Goal: Information Seeking & Learning: Compare options

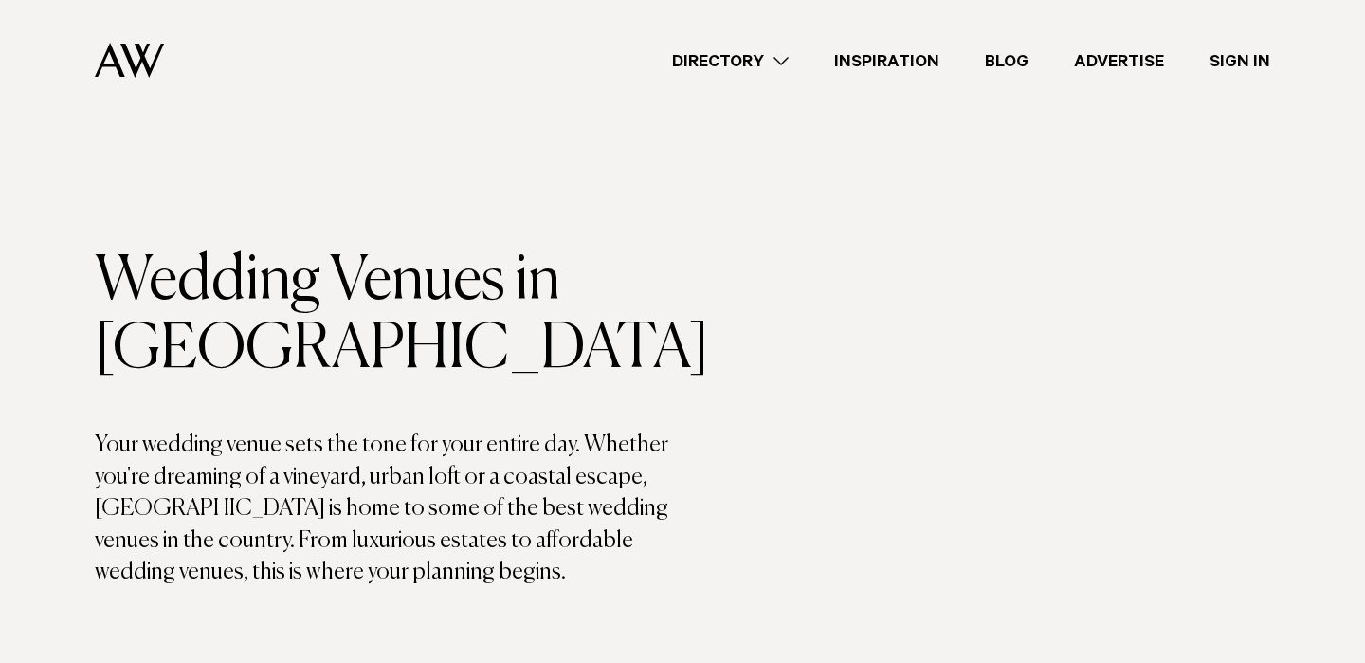
click at [757, 55] on link "Directory" at bounding box center [730, 61] width 162 height 26
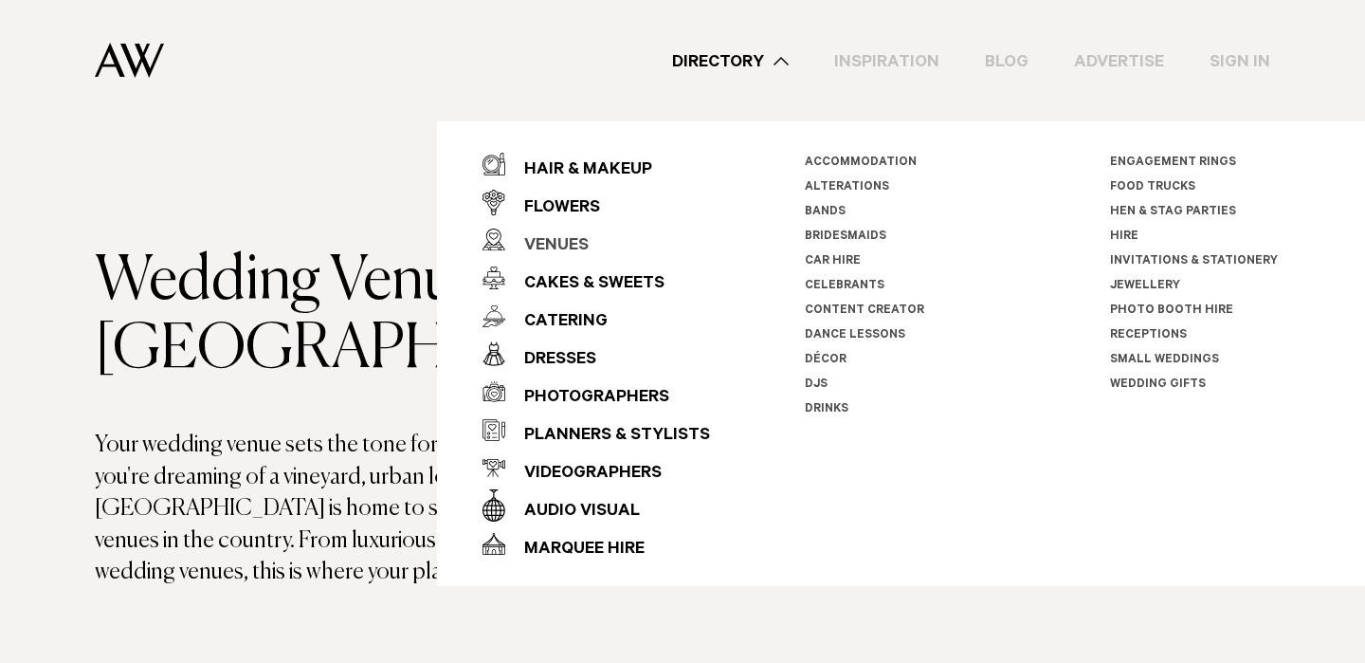
click at [550, 243] on div "Venues" at bounding box center [546, 246] width 83 height 38
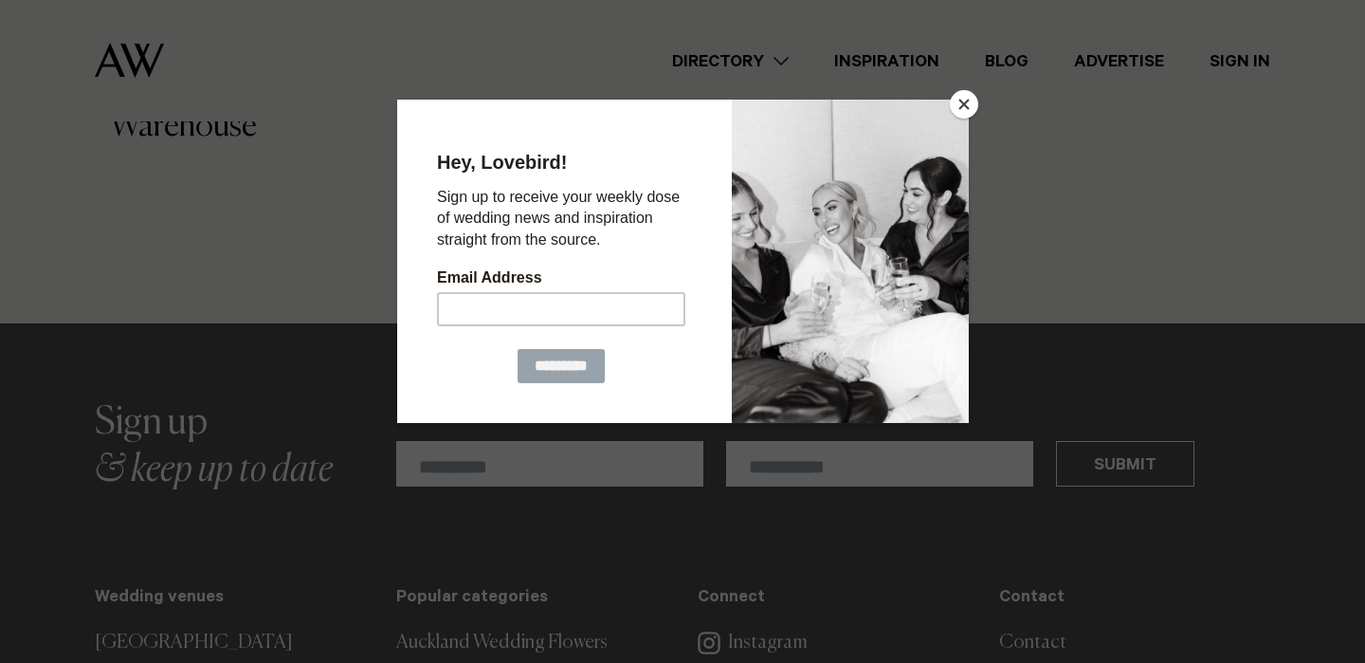
scroll to position [10224, 0]
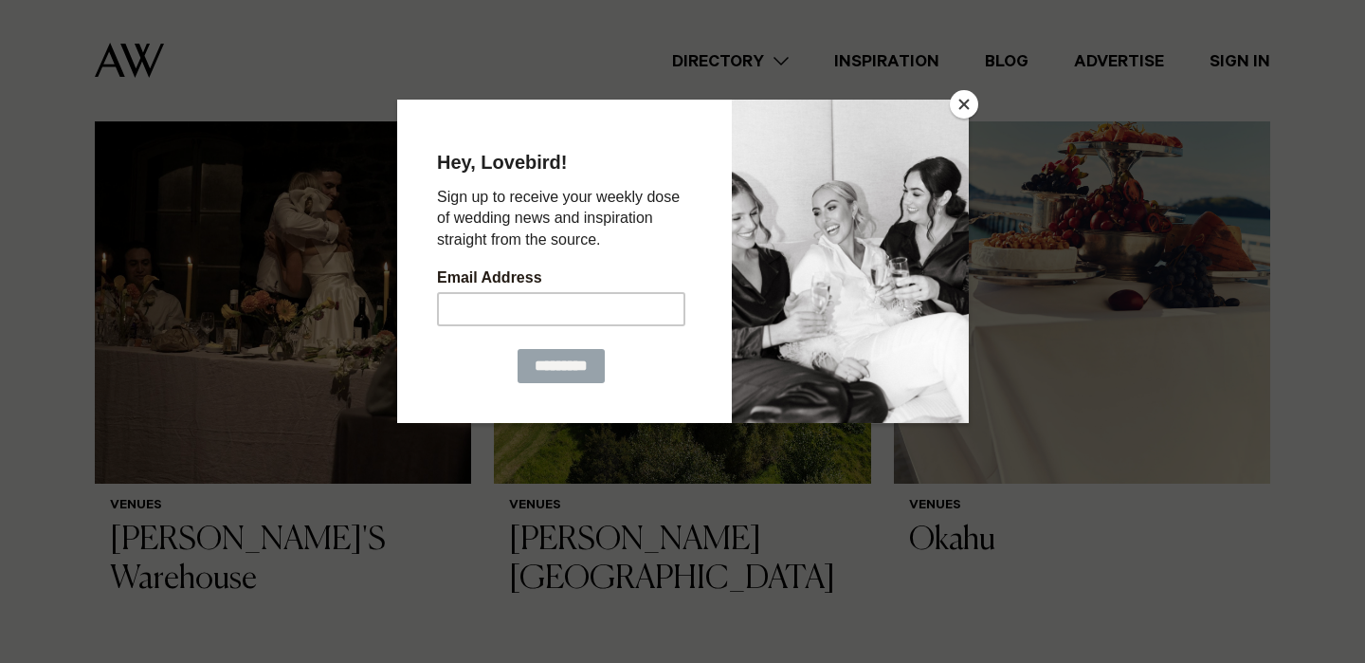
click at [966, 107] on button "Close" at bounding box center [964, 104] width 28 height 28
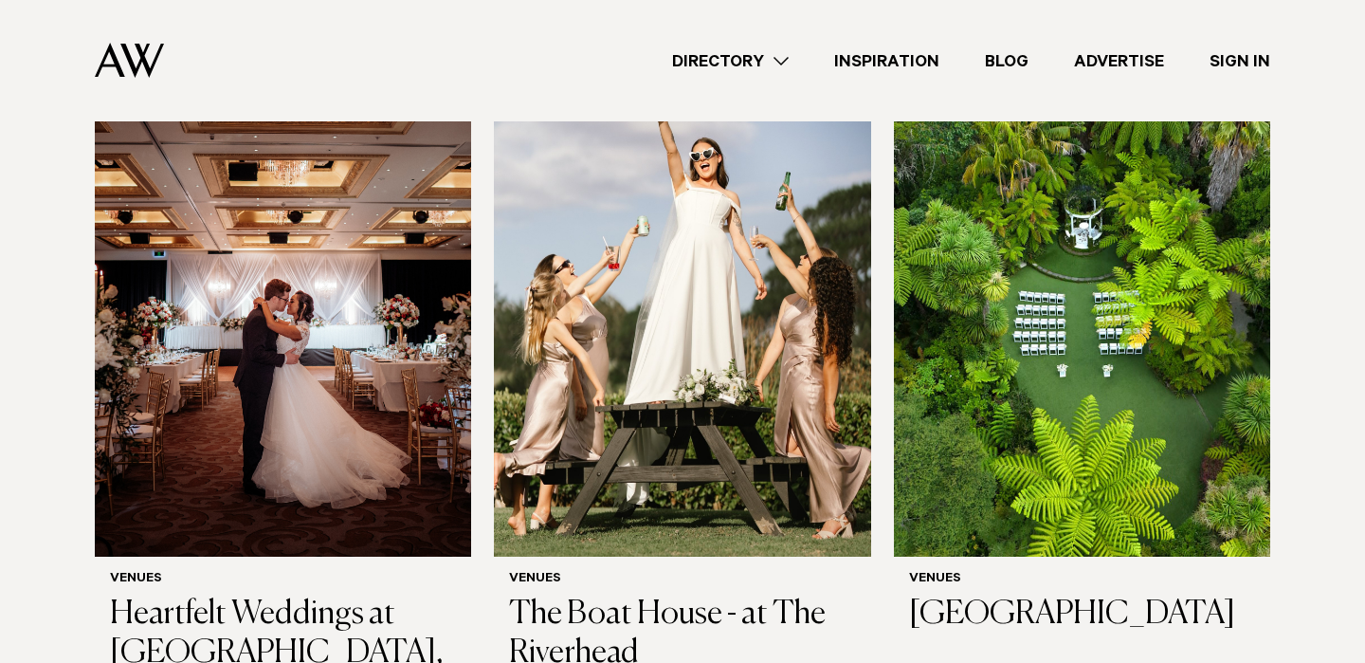
scroll to position [5507, 0]
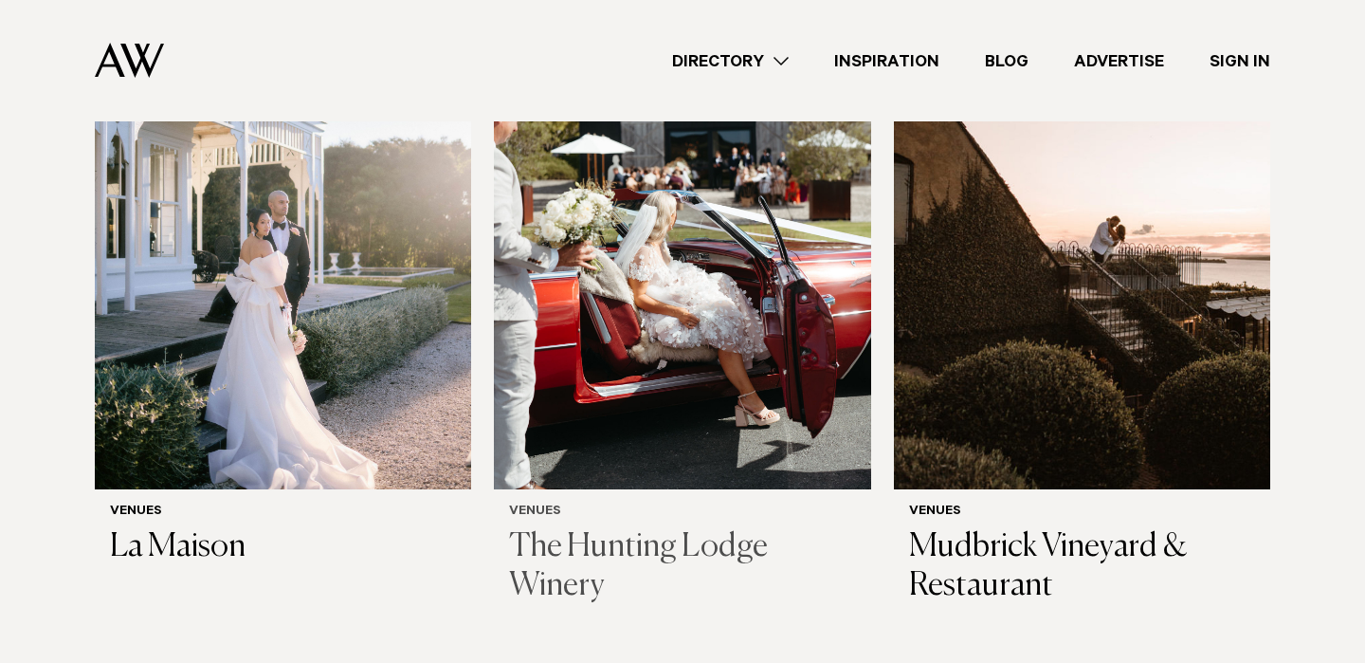
click at [716, 225] on img at bounding box center [682, 236] width 376 height 505
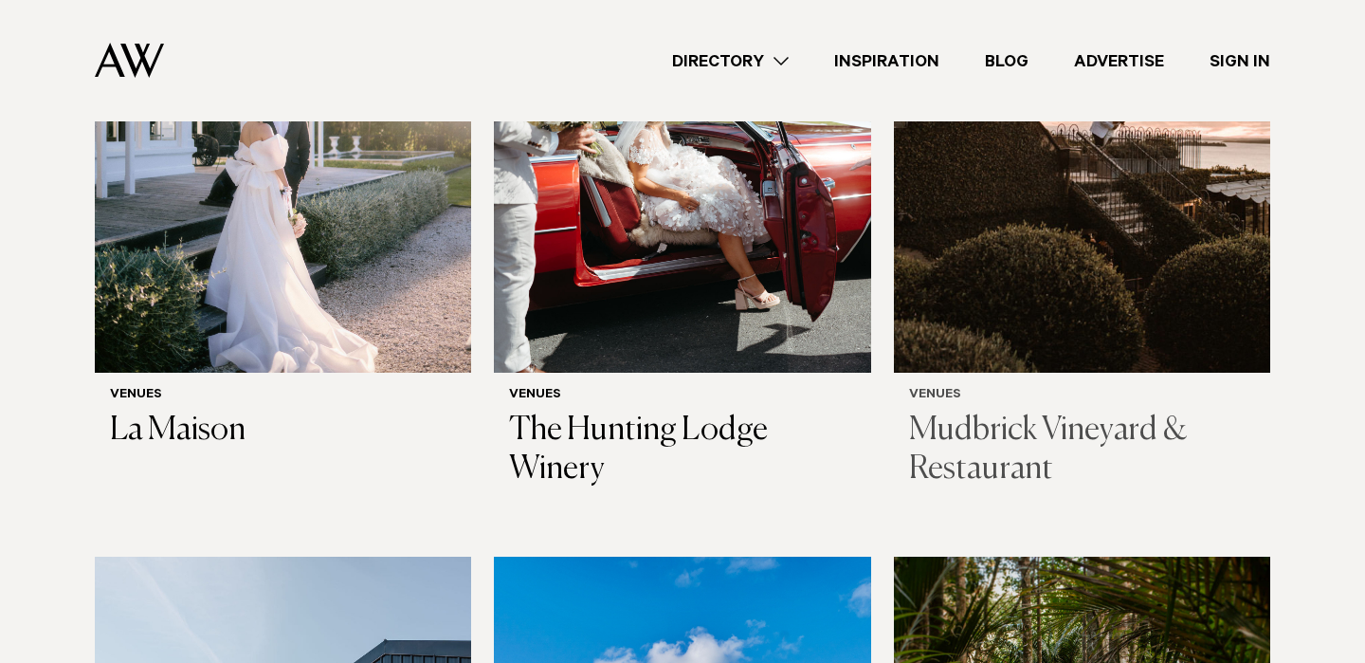
scroll to position [5625, 0]
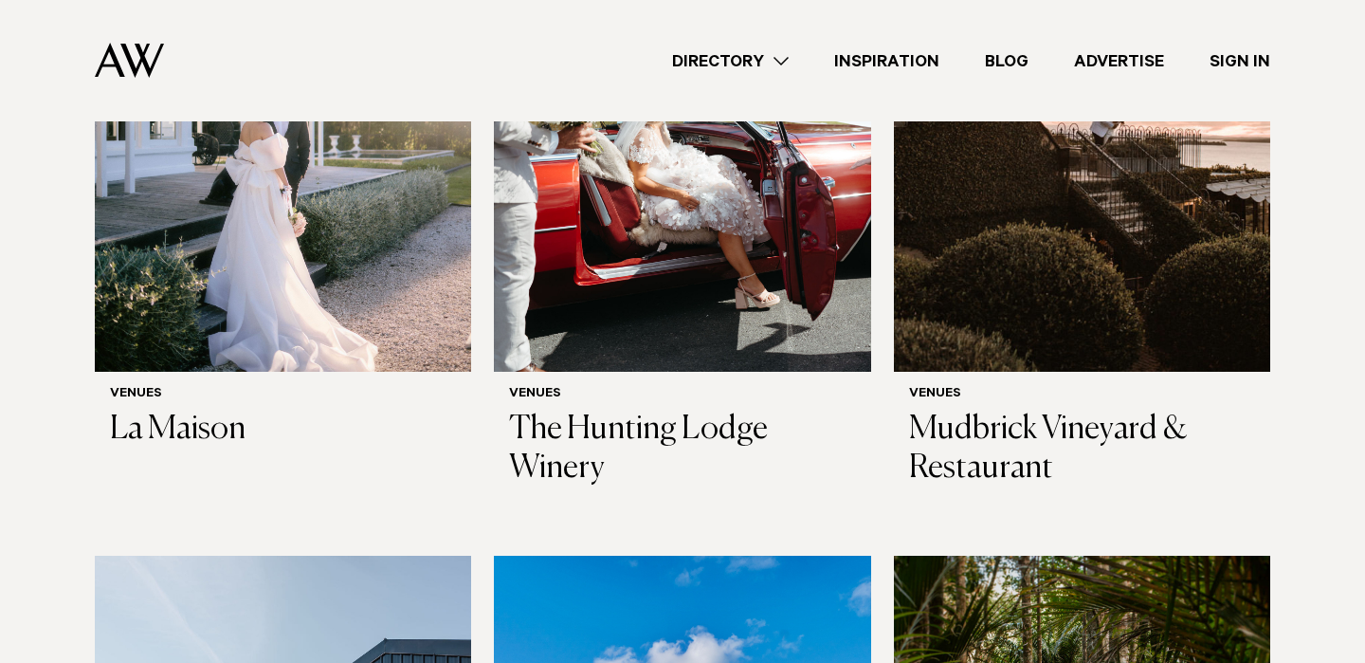
click at [606, 387] on div "Venues The Hunting Lodge Winery" at bounding box center [682, 437] width 346 height 100
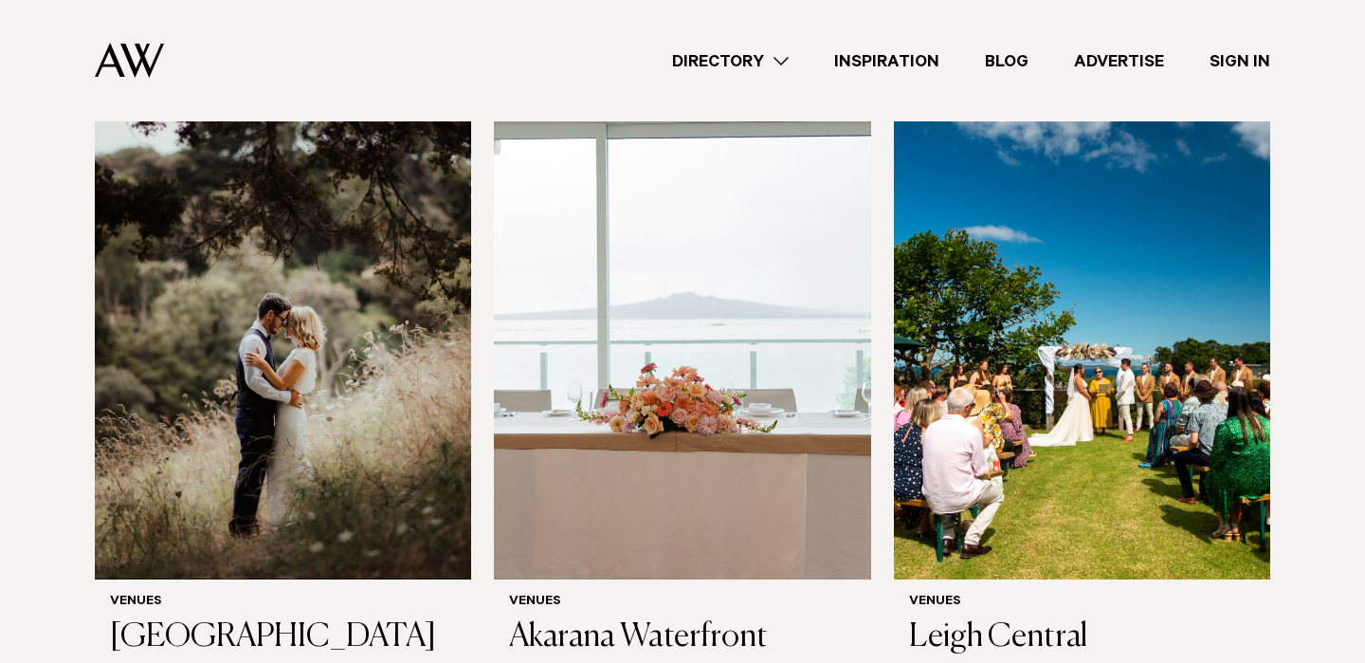
scroll to position [7415, 0]
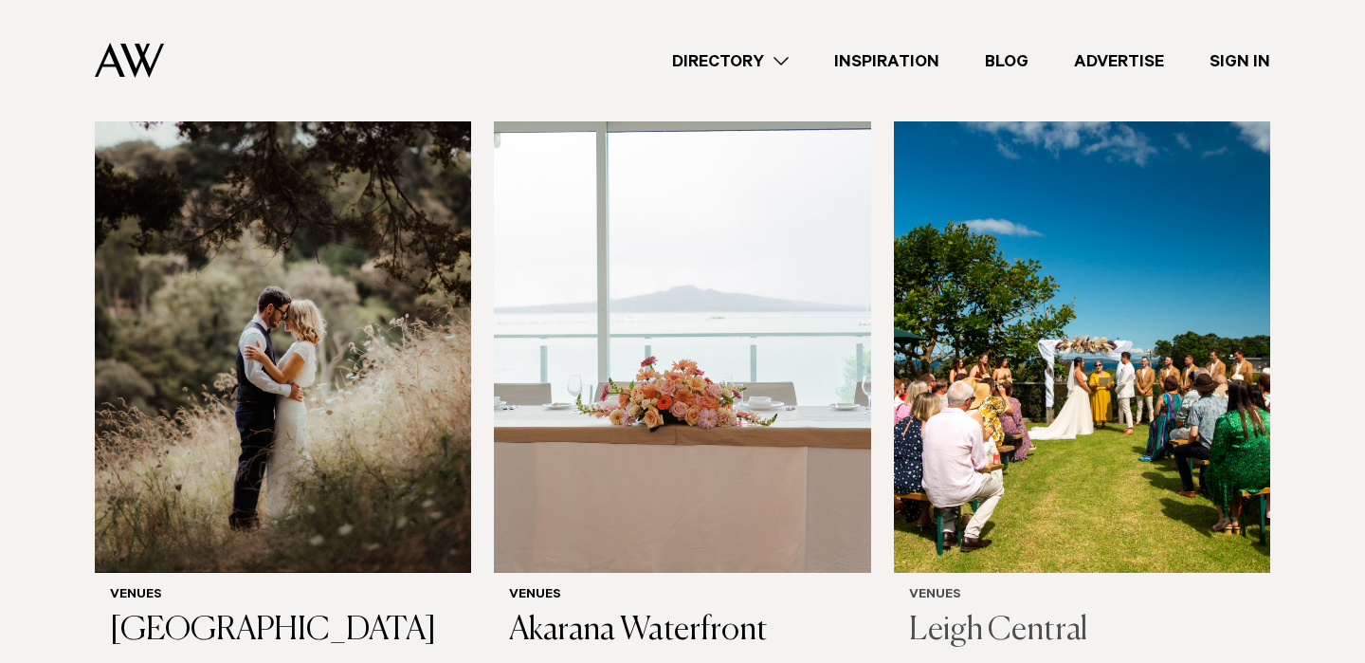
click at [1064, 316] on img at bounding box center [1082, 319] width 376 height 505
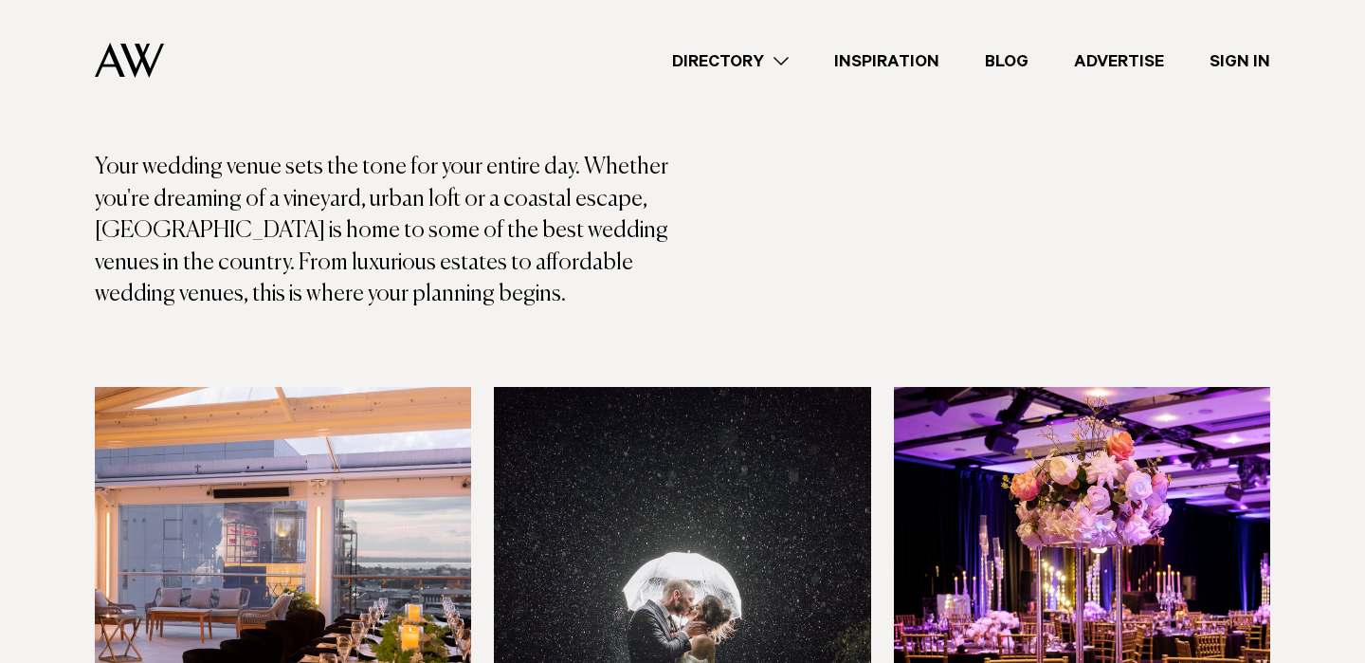
scroll to position [0, 0]
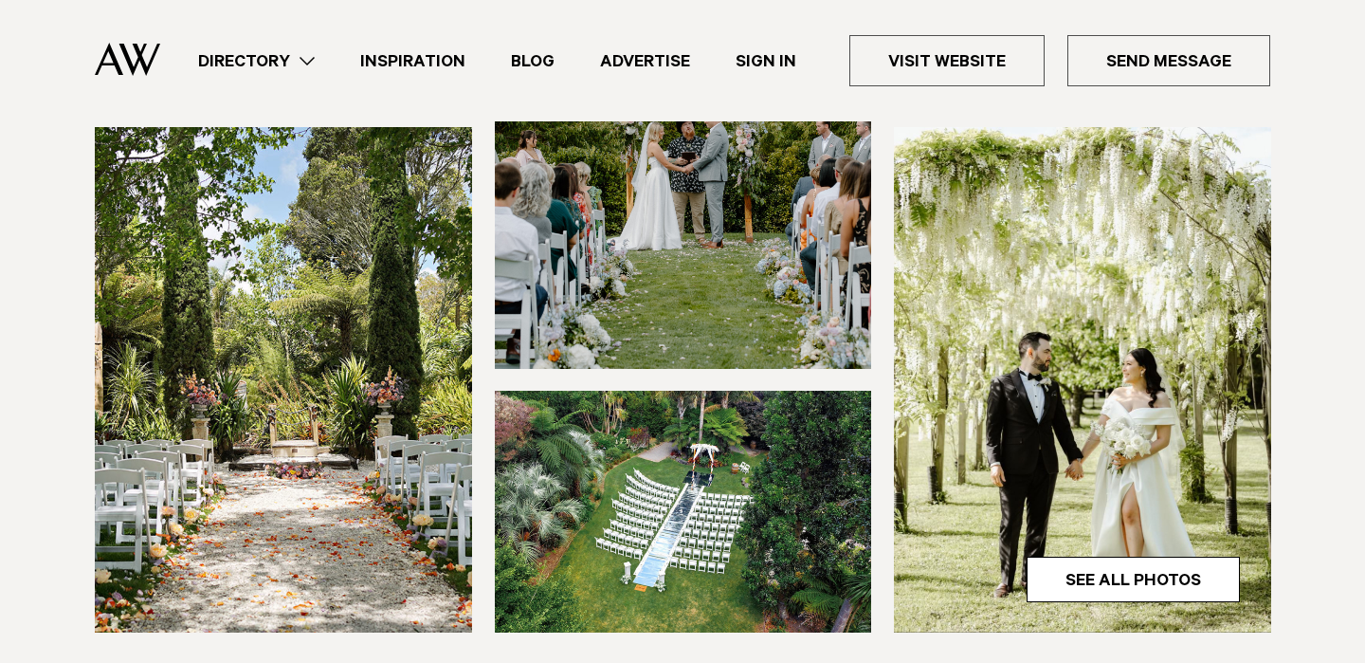
scroll to position [471, 0]
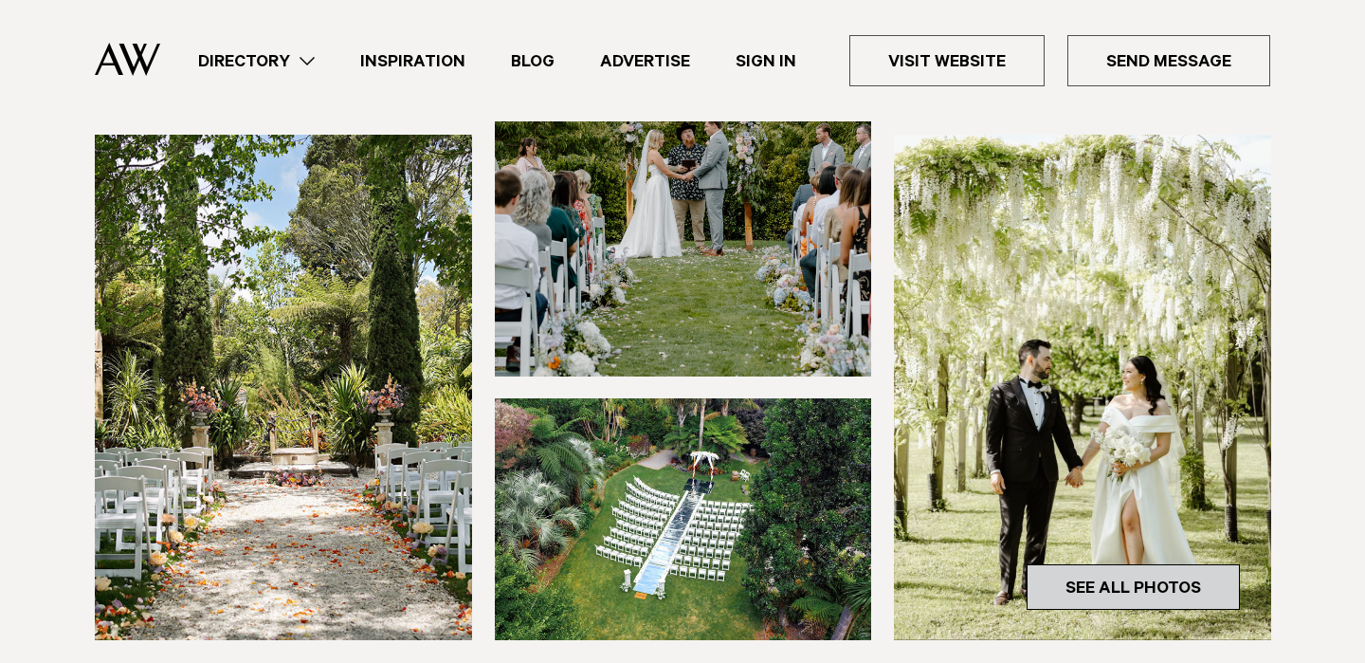
click at [1189, 574] on link "See All Photos" at bounding box center [1133, 586] width 213 height 45
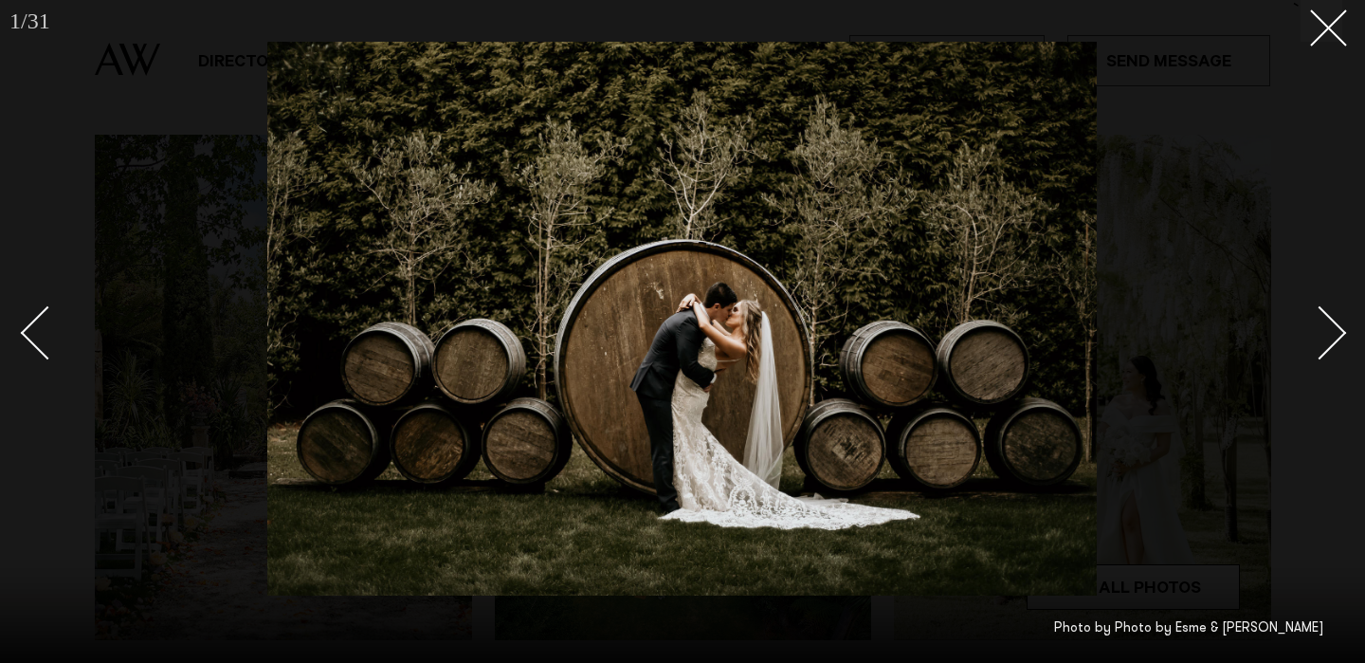
click at [1335, 323] on div "Next slide" at bounding box center [1320, 332] width 54 height 54
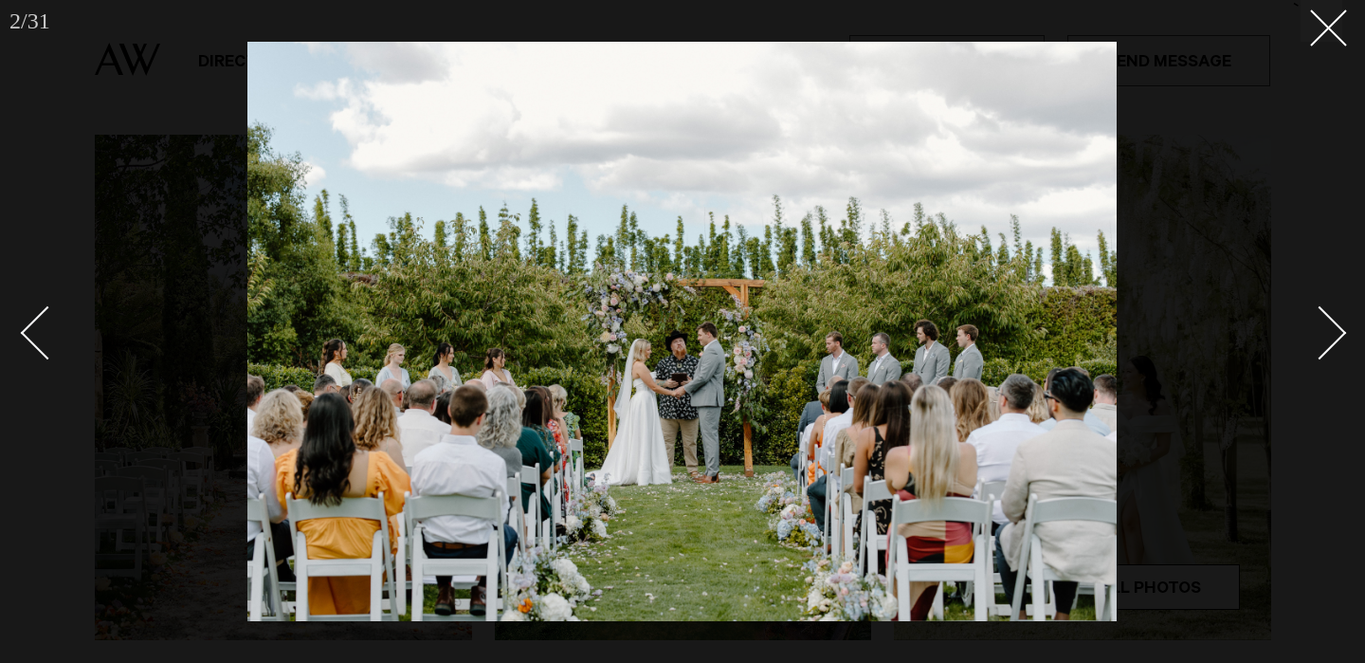
click at [1335, 322] on div "Next slide" at bounding box center [1320, 332] width 54 height 54
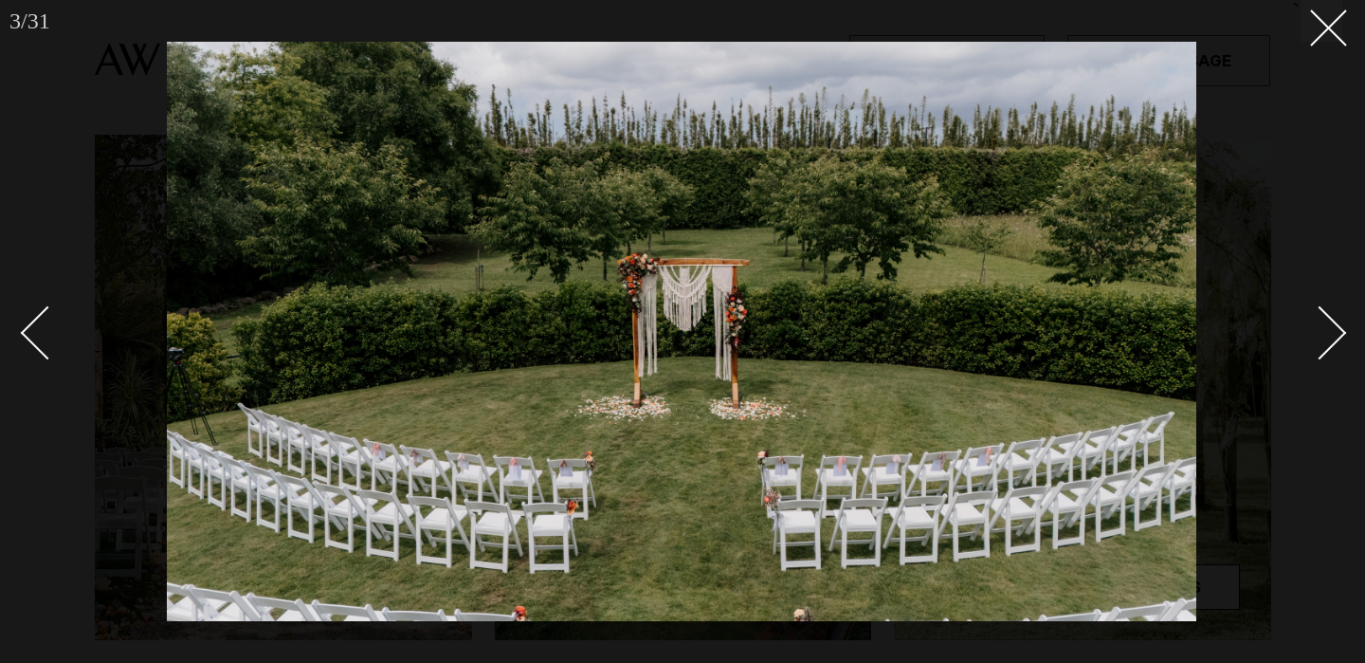
click at [1332, 322] on div "Next slide" at bounding box center [1320, 332] width 54 height 54
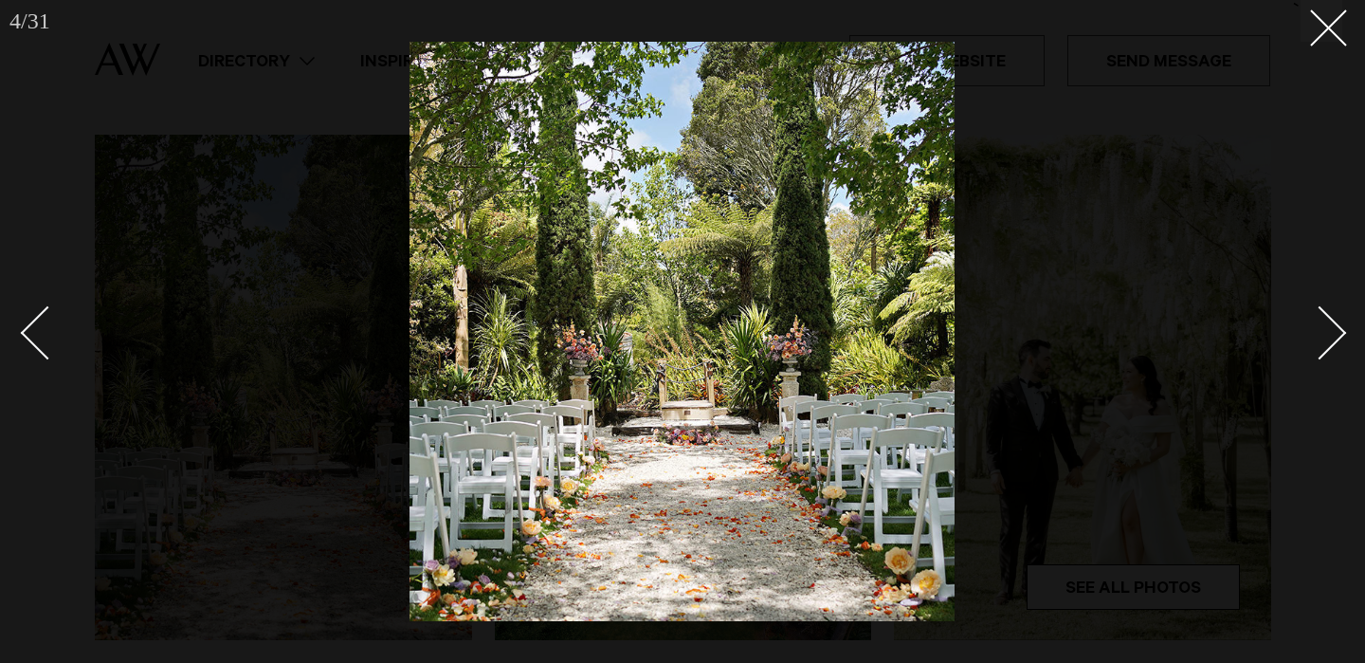
click at [1331, 321] on div "Next slide" at bounding box center [1320, 332] width 54 height 54
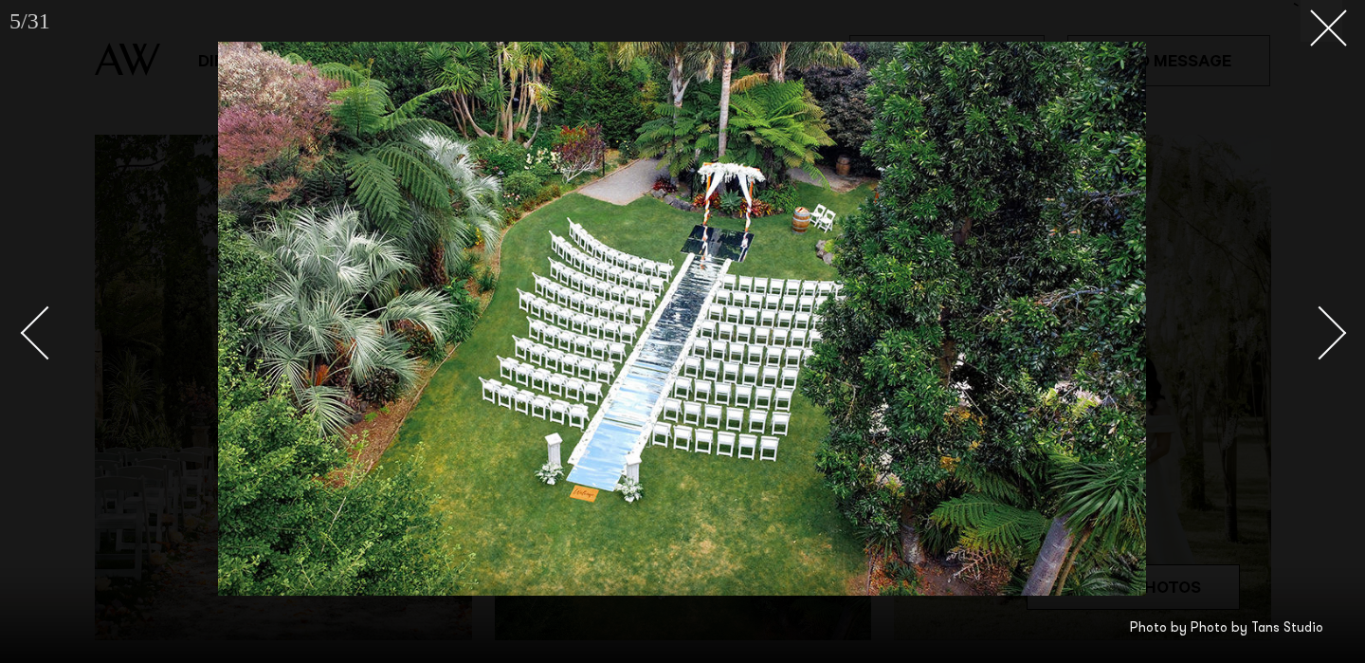
click at [1330, 320] on div "Next slide" at bounding box center [1320, 332] width 54 height 54
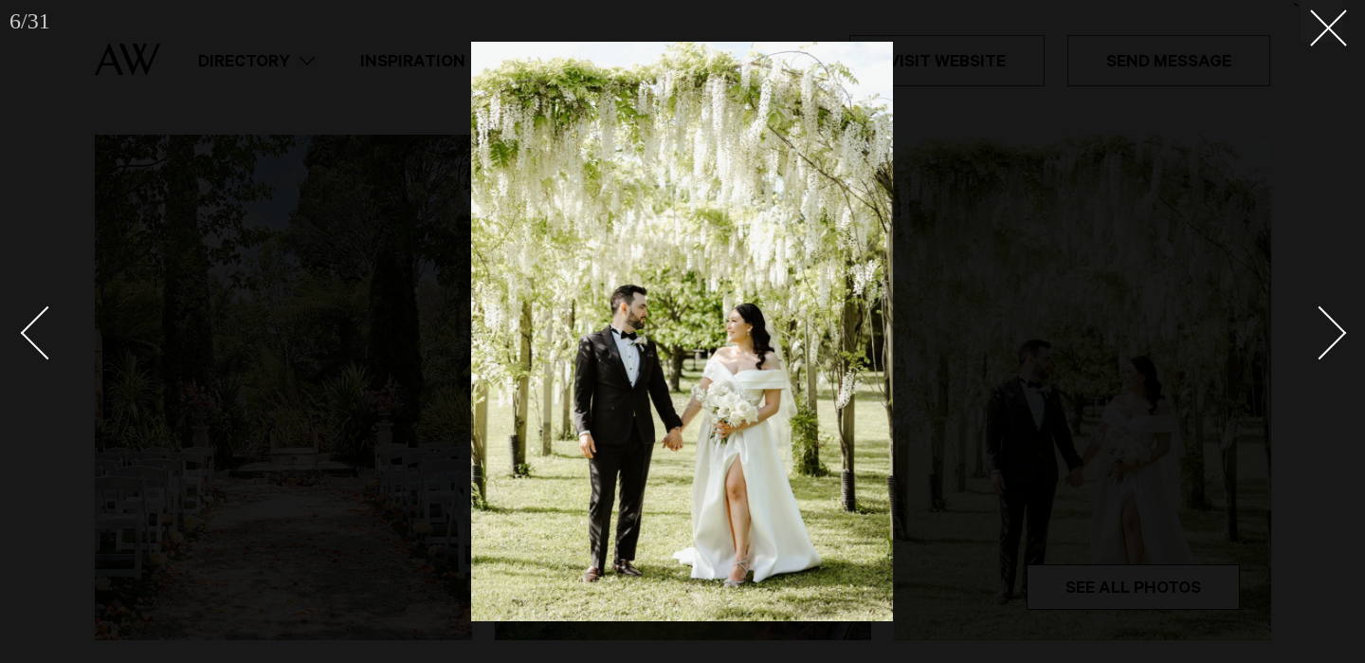
click at [1329, 319] on div "Next slide" at bounding box center [1320, 332] width 54 height 54
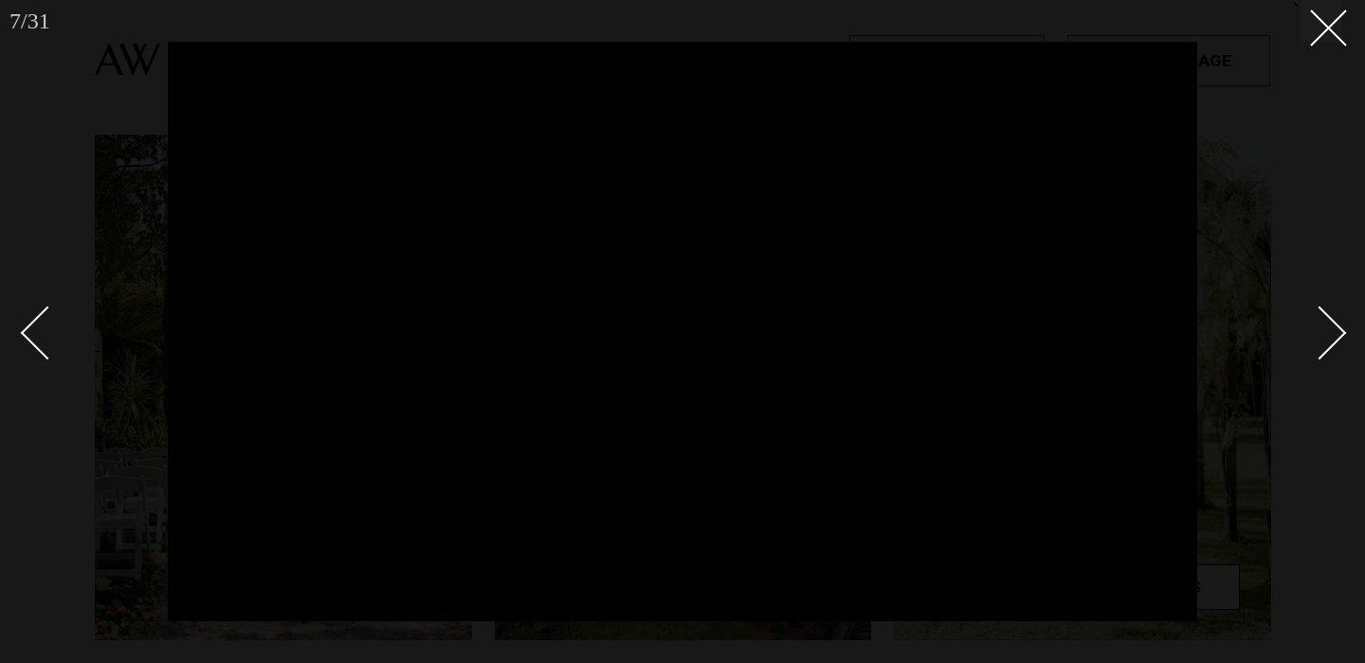
click at [1328, 318] on div "Next slide" at bounding box center [1320, 332] width 54 height 54
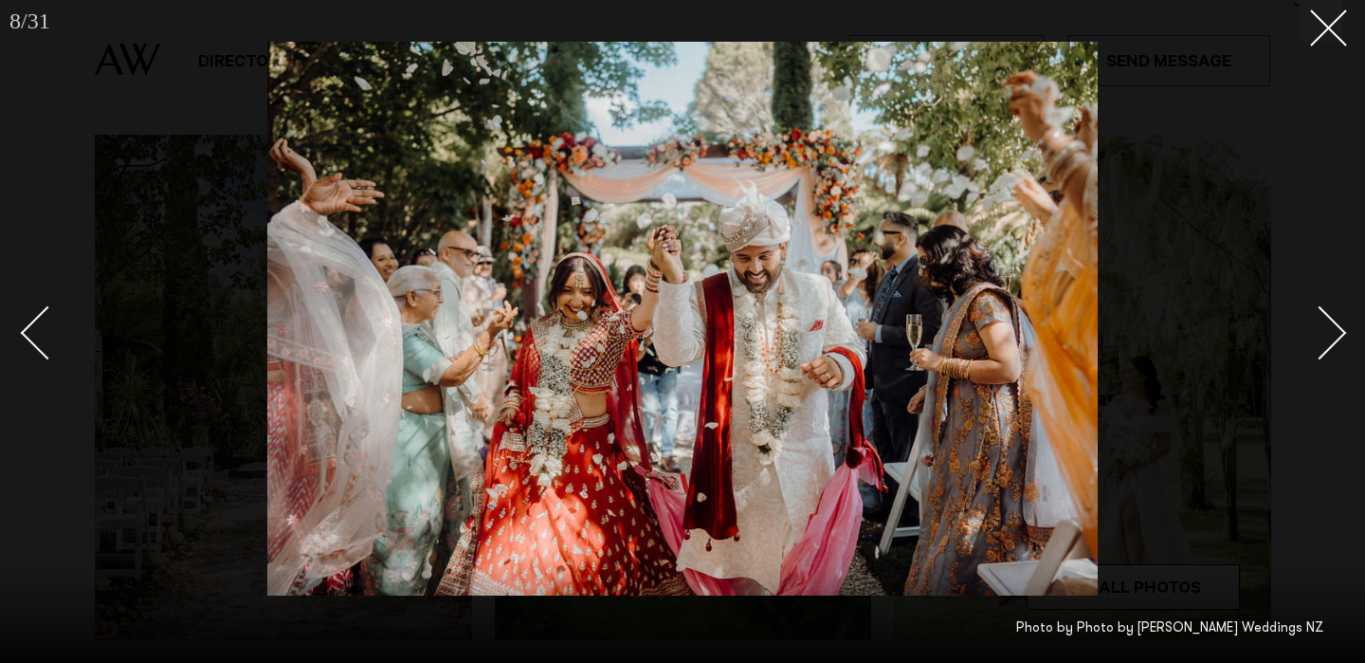
click at [1327, 318] on div "Next slide" at bounding box center [1320, 332] width 54 height 54
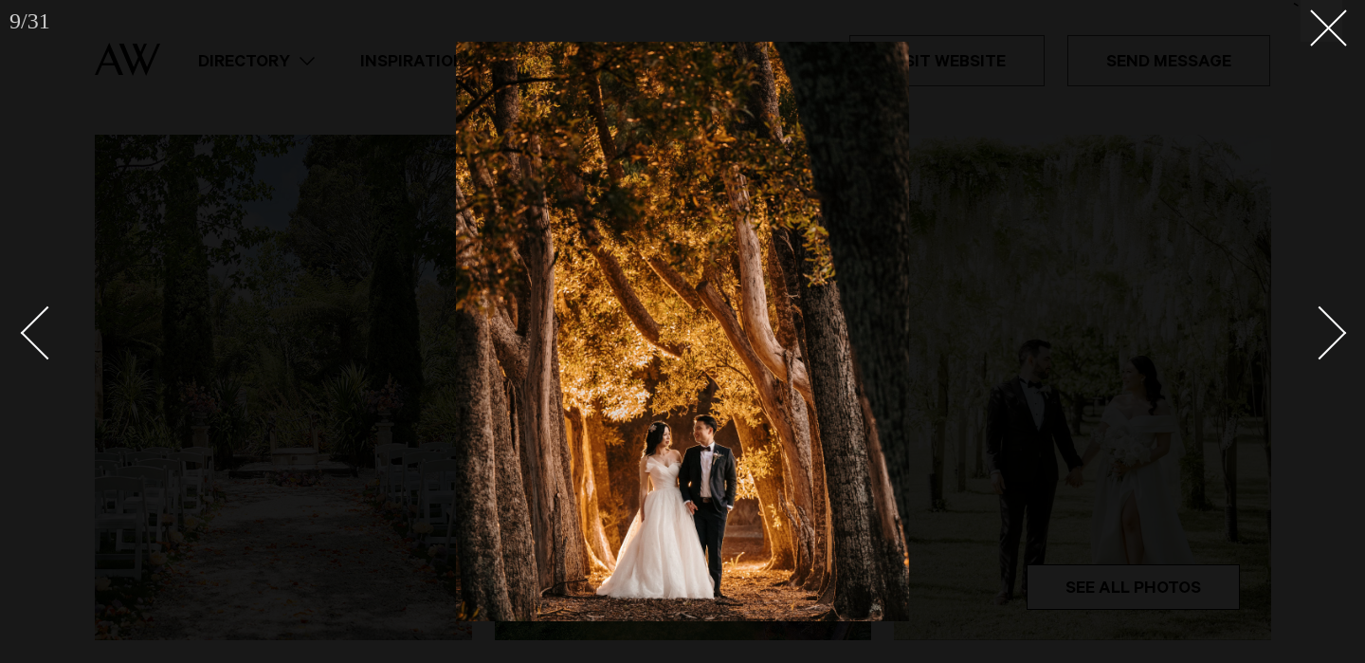
click at [1326, 318] on div "Next slide" at bounding box center [1320, 332] width 54 height 54
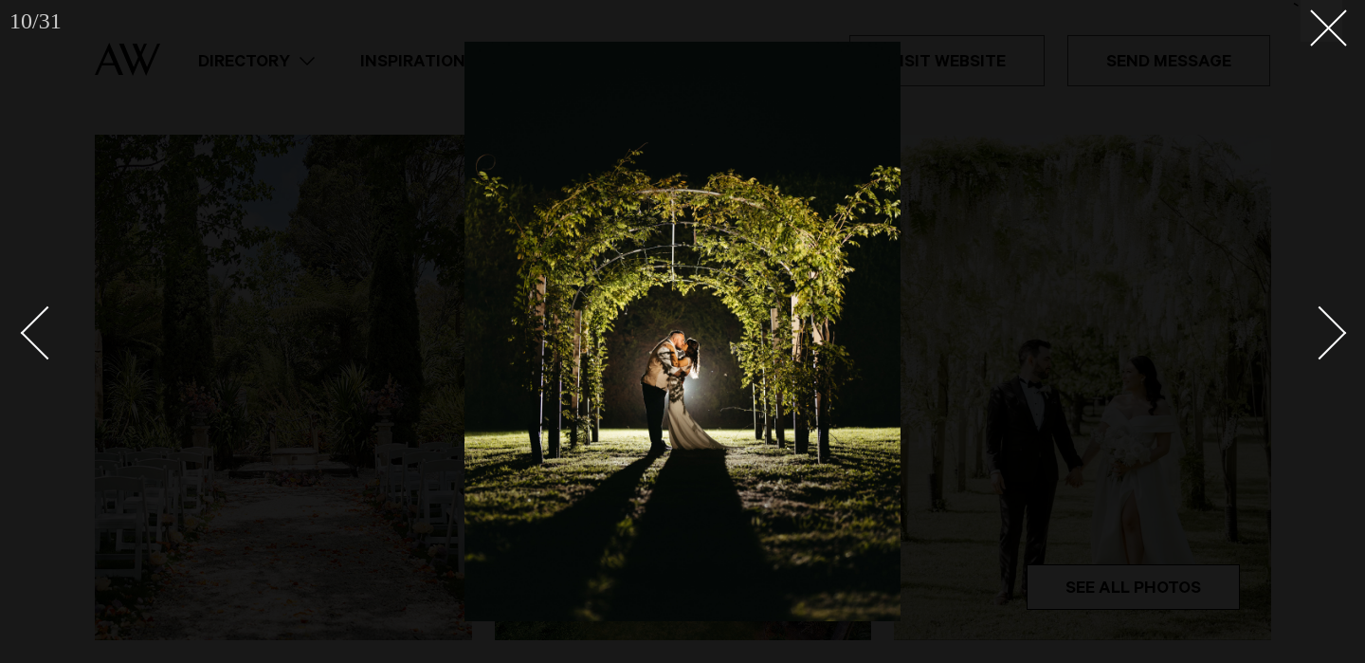
click at [1326, 317] on div "Next slide" at bounding box center [1320, 332] width 54 height 54
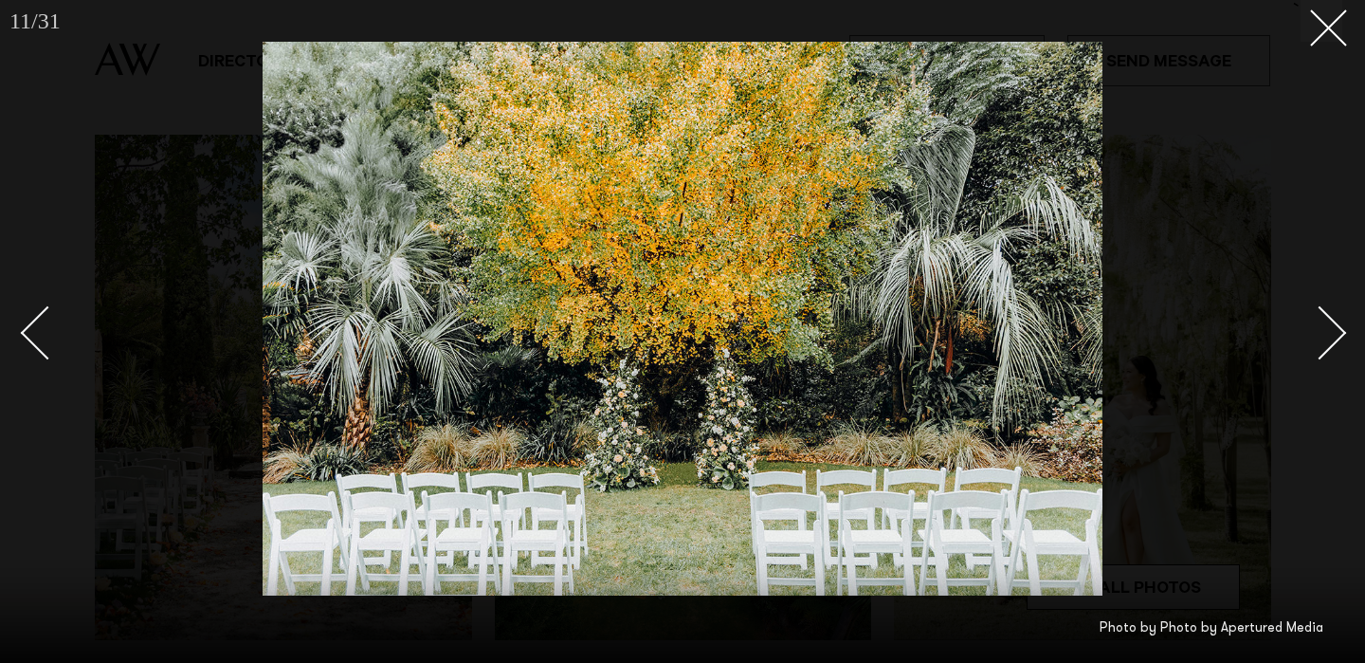
click at [1325, 315] on div "Next slide" at bounding box center [1320, 332] width 54 height 54
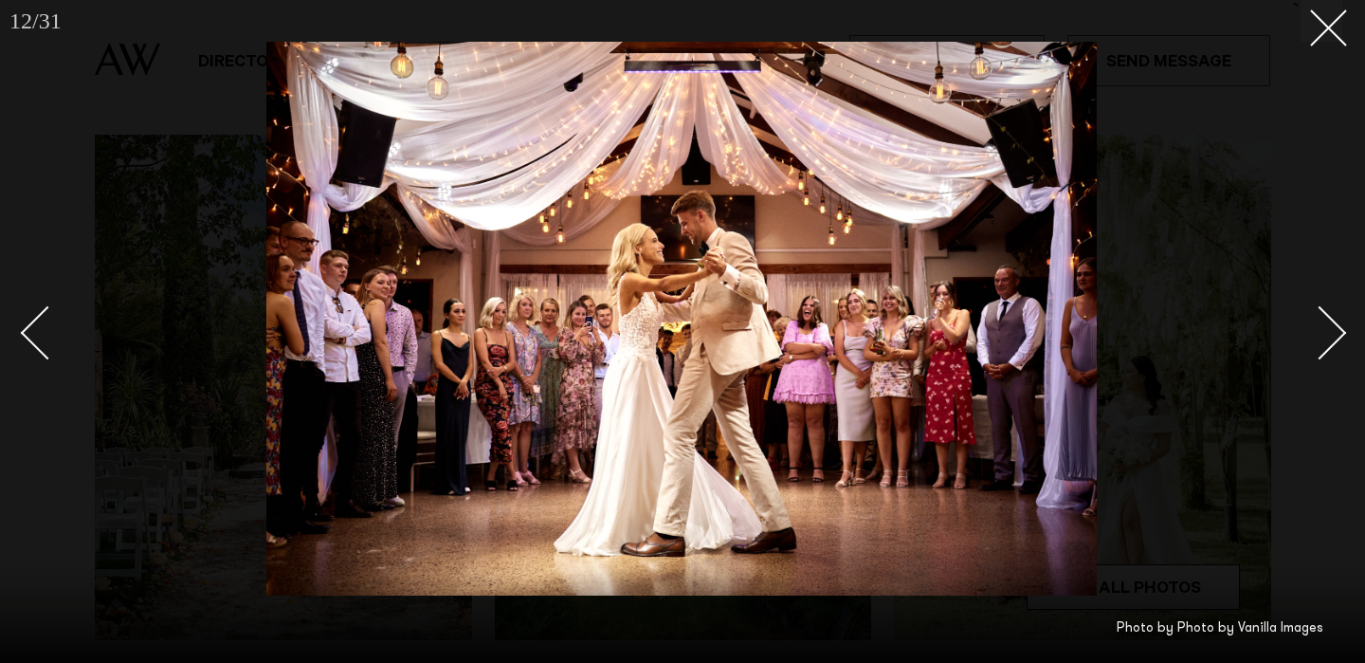
click at [1324, 314] on div "Next slide" at bounding box center [1320, 332] width 54 height 54
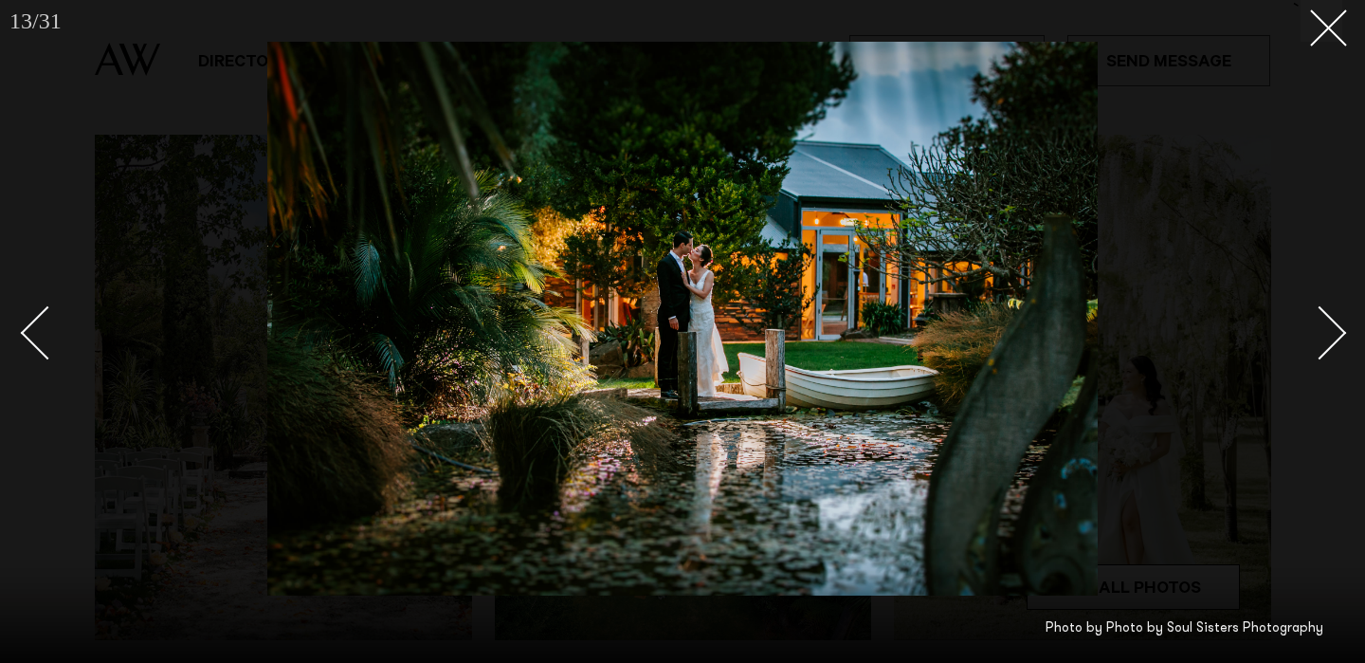
click at [1323, 313] on div "Next slide" at bounding box center [1320, 332] width 54 height 54
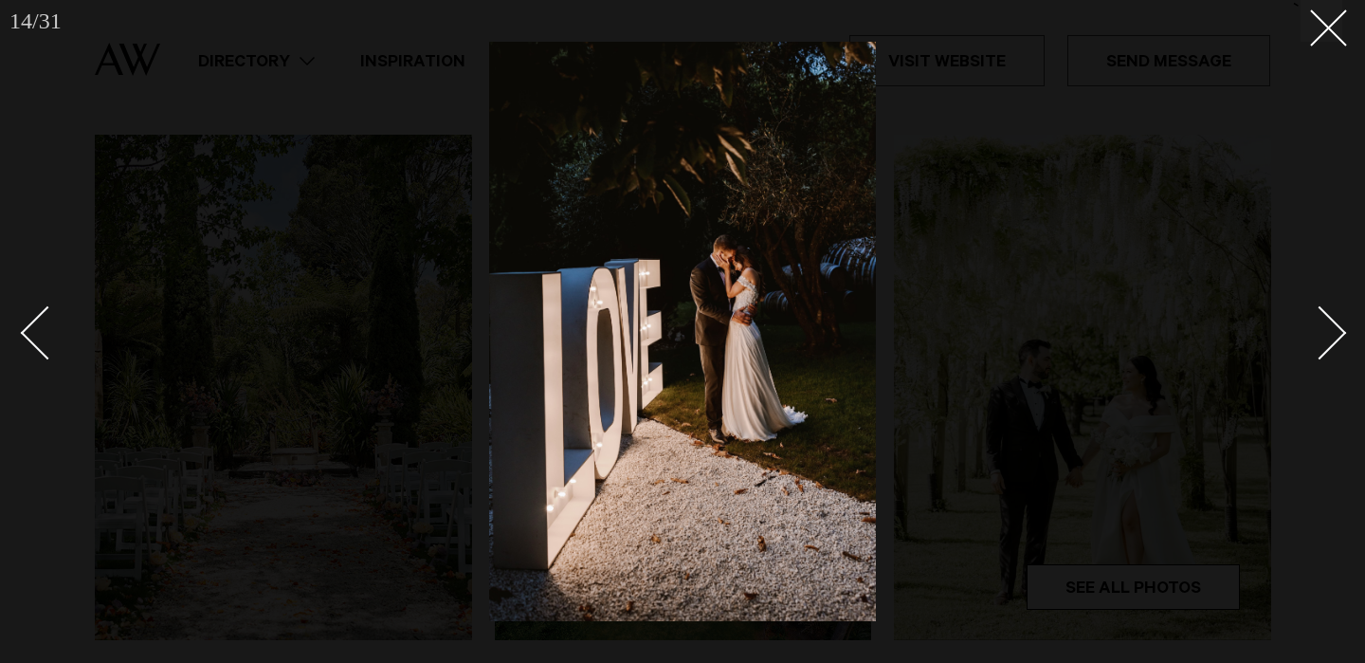
click at [1322, 313] on div "Next slide" at bounding box center [1320, 332] width 54 height 54
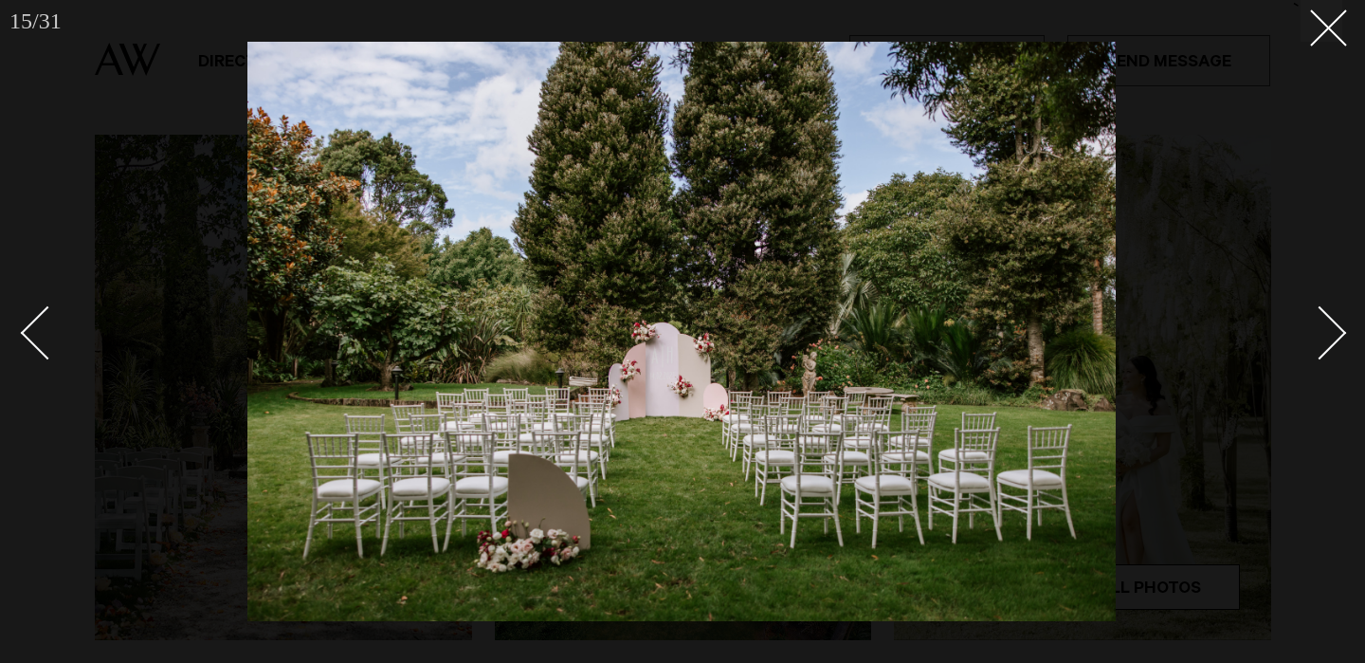
click at [1320, 312] on div "Next slide" at bounding box center [1320, 332] width 54 height 54
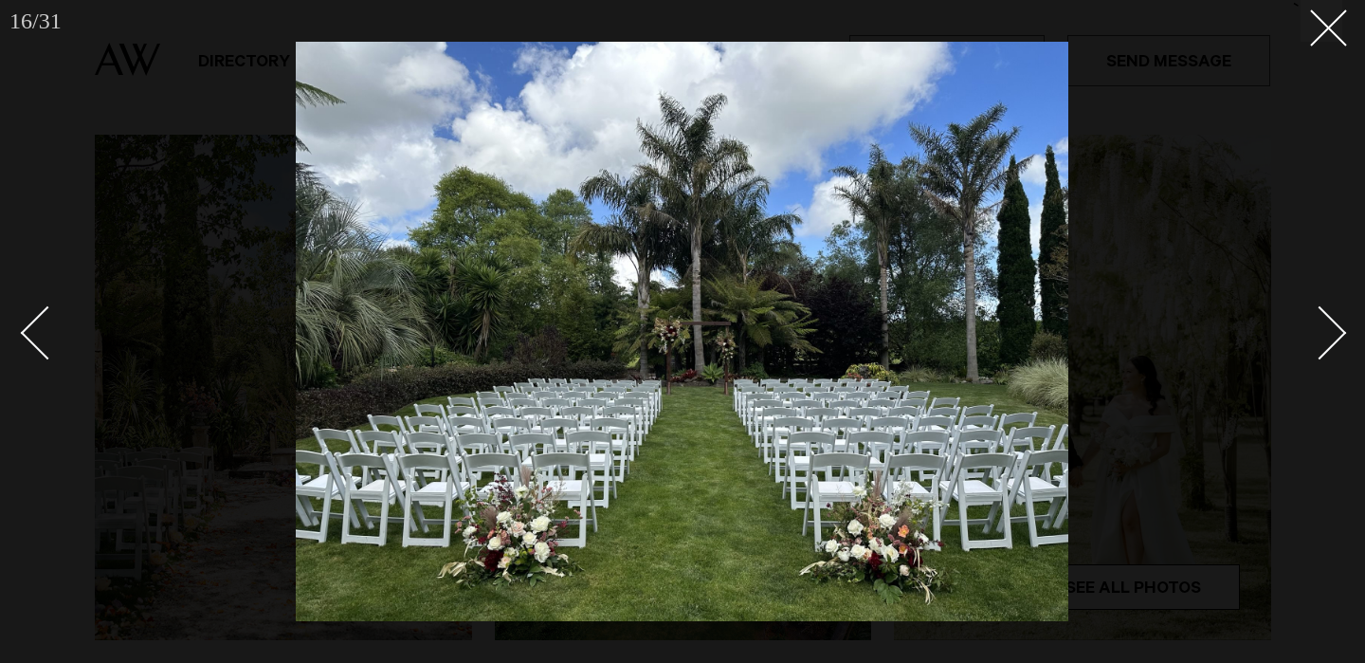
click at [1320, 312] on div "Next slide" at bounding box center [1320, 332] width 54 height 54
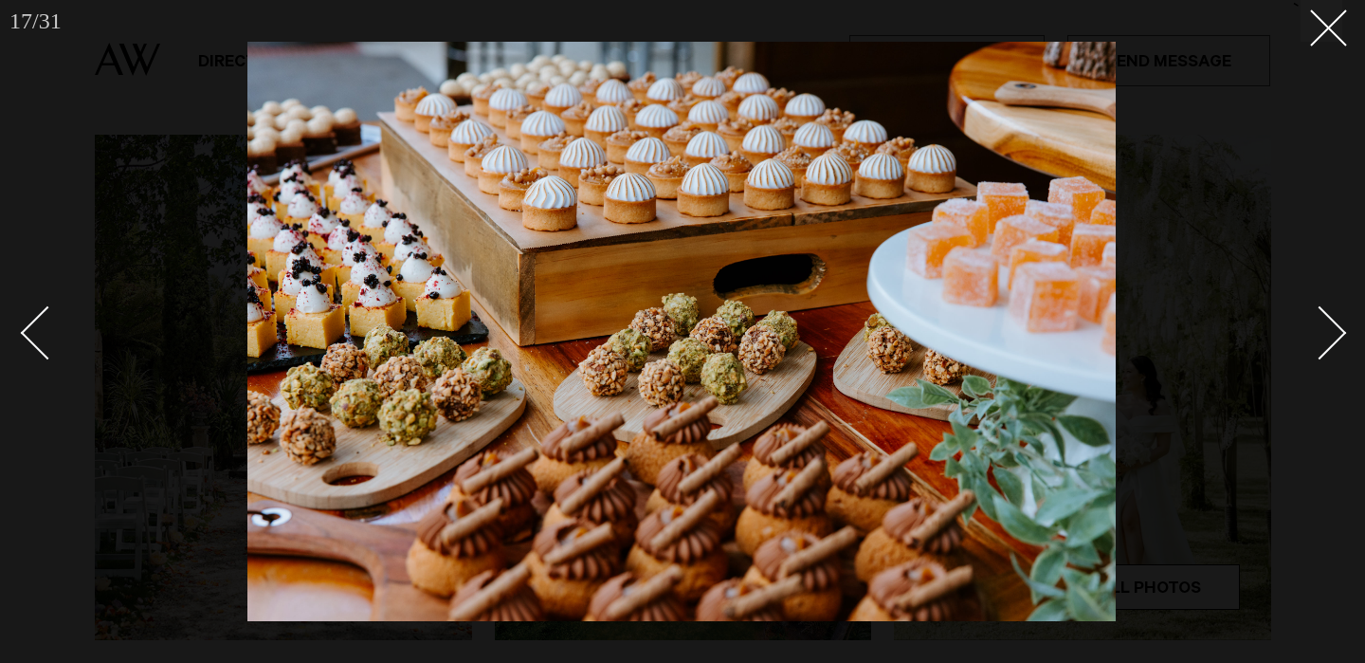
click at [1320, 312] on div "Next slide" at bounding box center [1320, 332] width 54 height 54
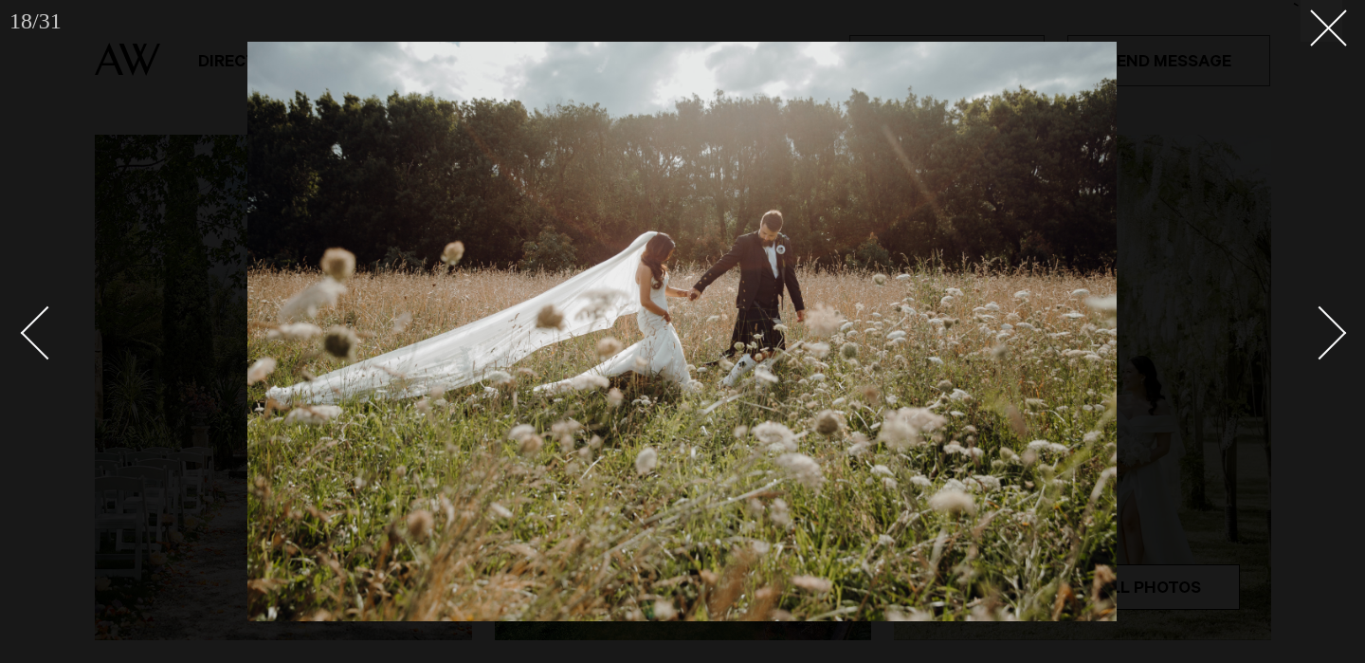
click at [1319, 310] on div "Next slide" at bounding box center [1320, 332] width 54 height 54
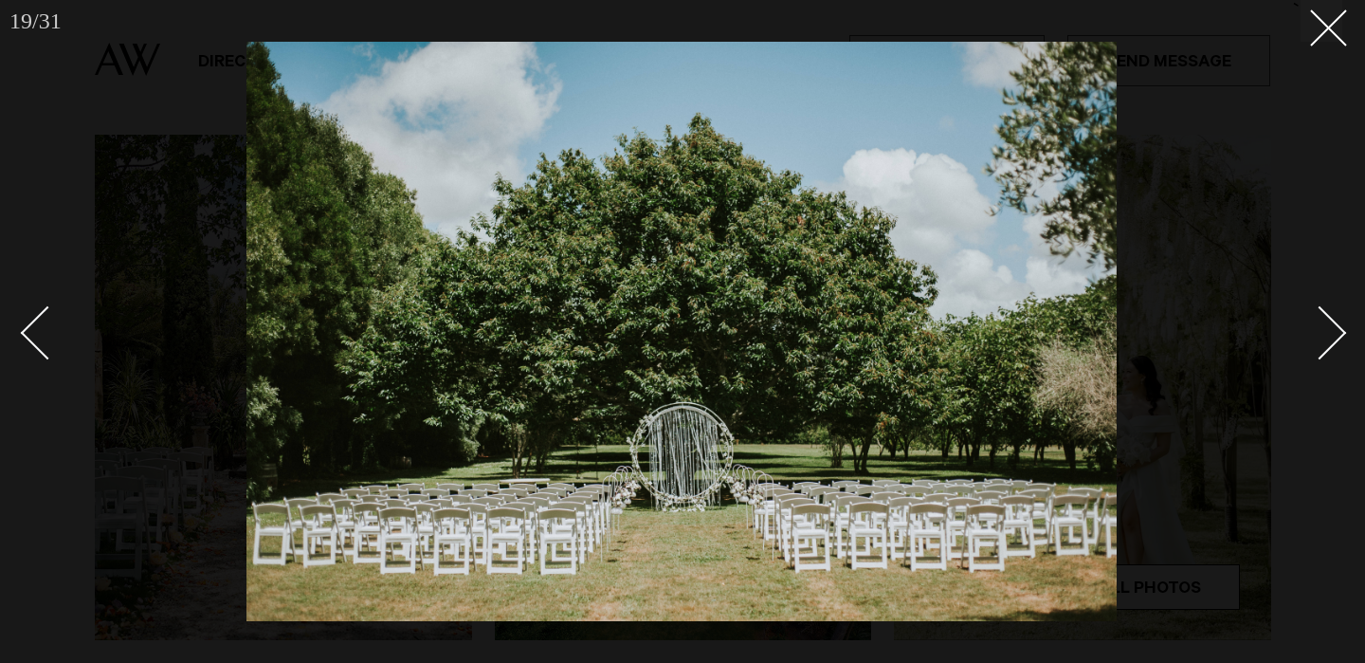
click at [1319, 308] on div "Next slide" at bounding box center [1320, 332] width 54 height 54
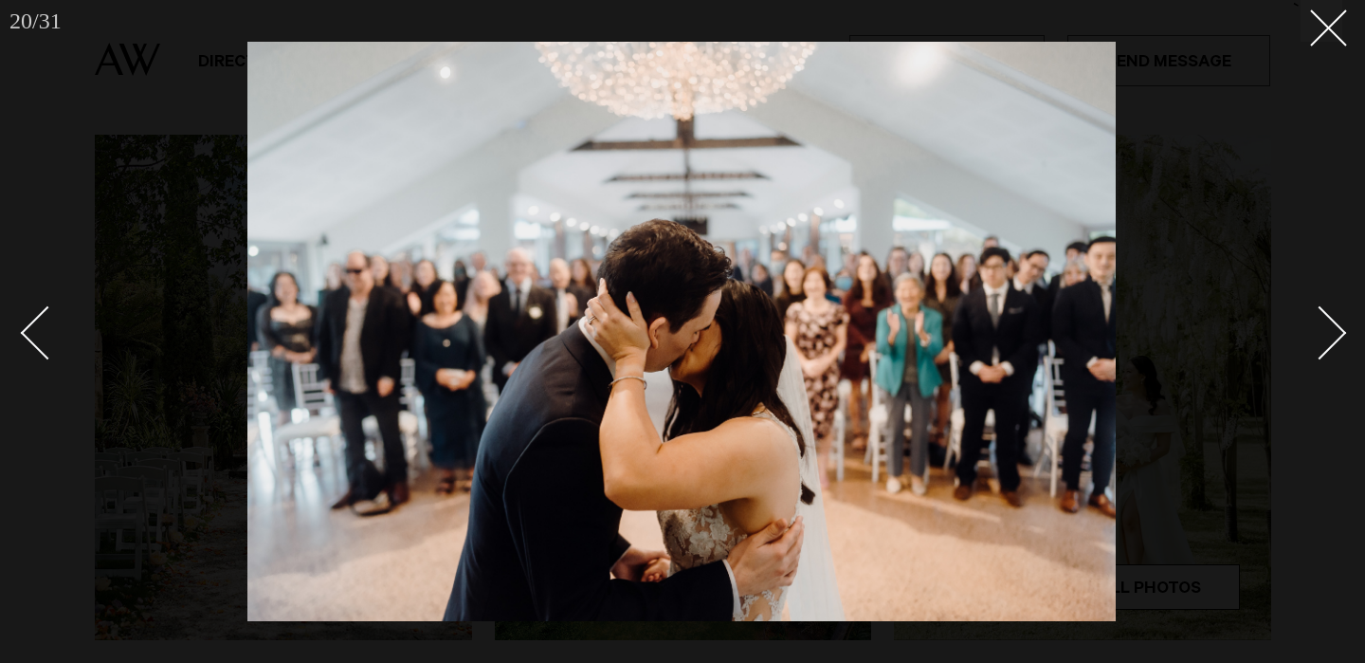
click at [1319, 307] on div "Next slide" at bounding box center [1320, 332] width 54 height 54
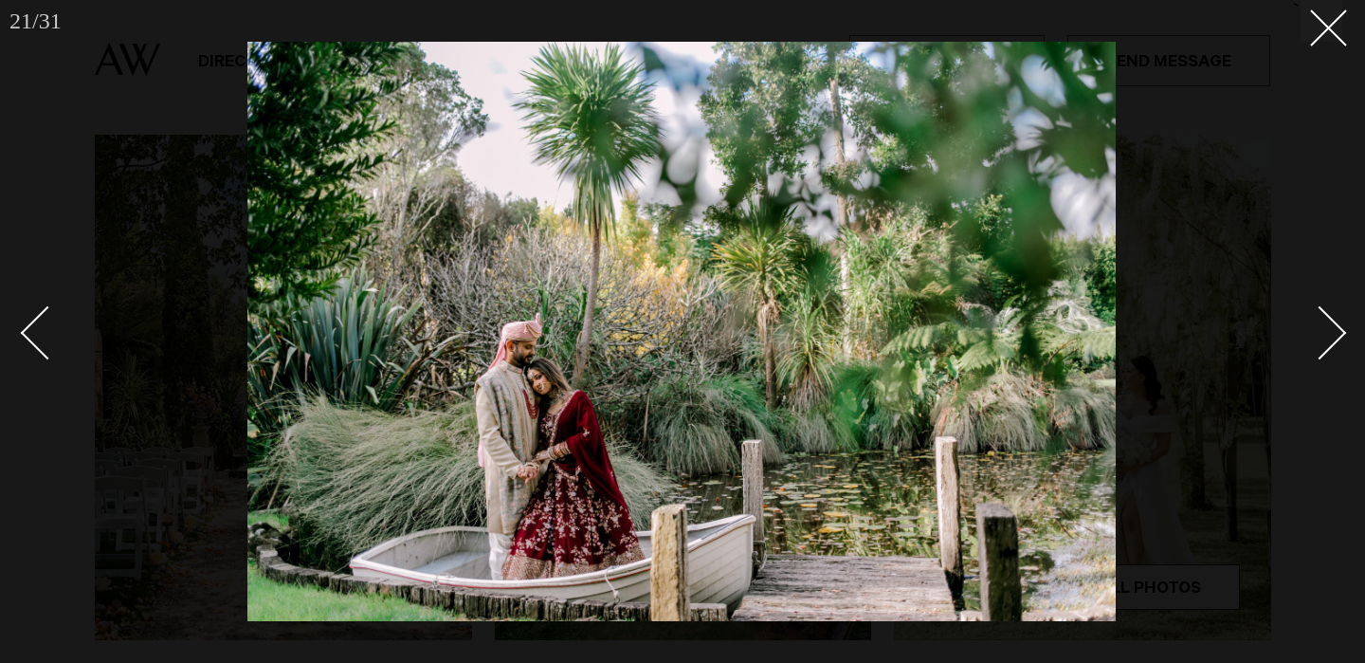
click at [1318, 305] on link at bounding box center [1309, 331] width 66 height 95
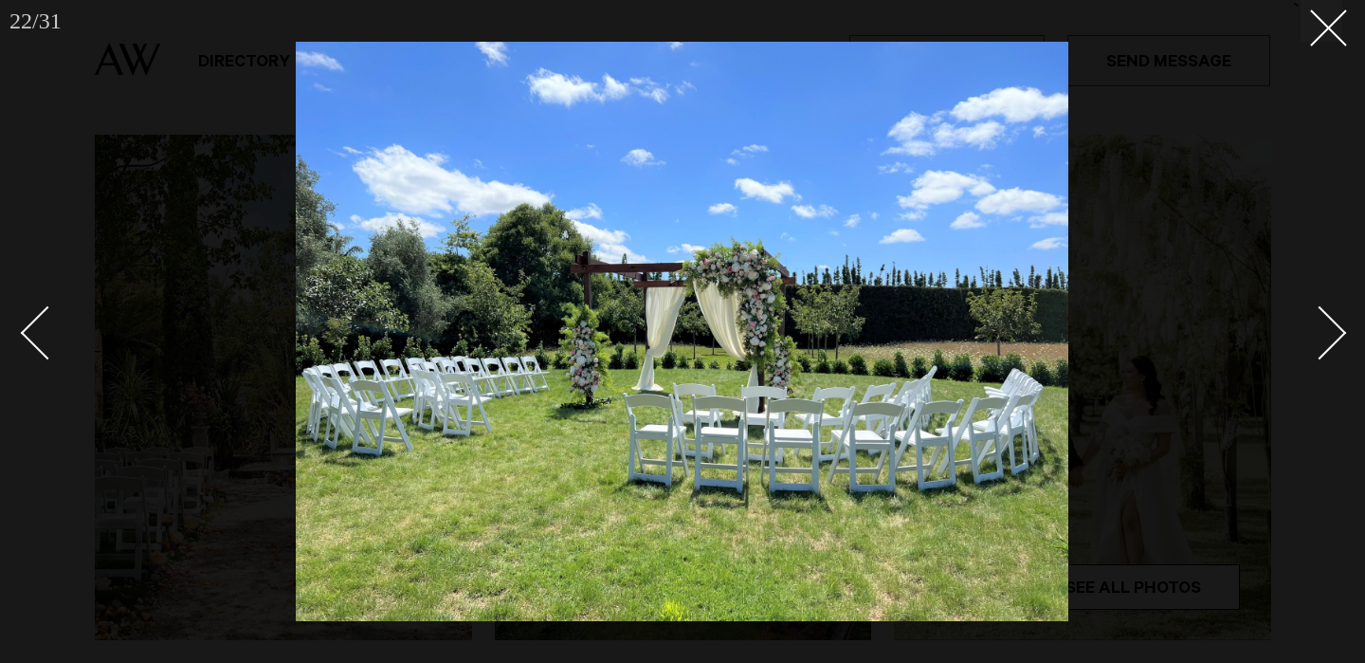
click at [1317, 305] on link at bounding box center [1309, 331] width 66 height 95
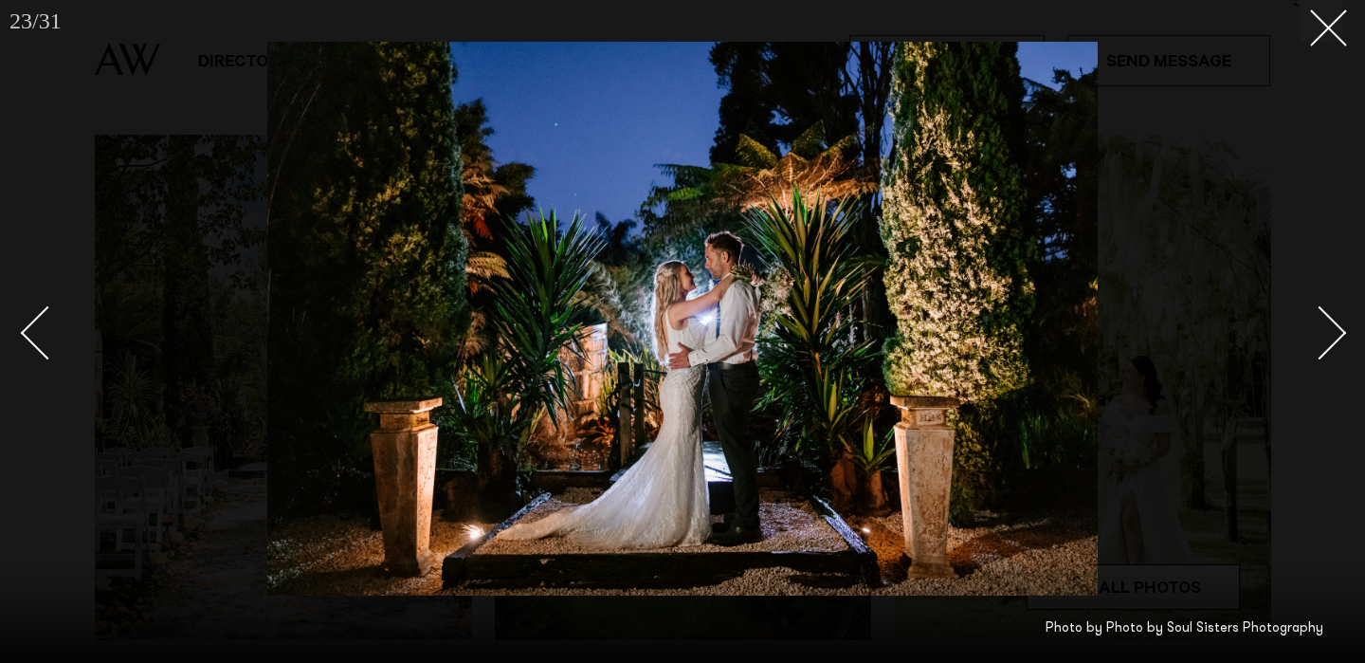
click at [1317, 304] on link at bounding box center [1309, 331] width 66 height 95
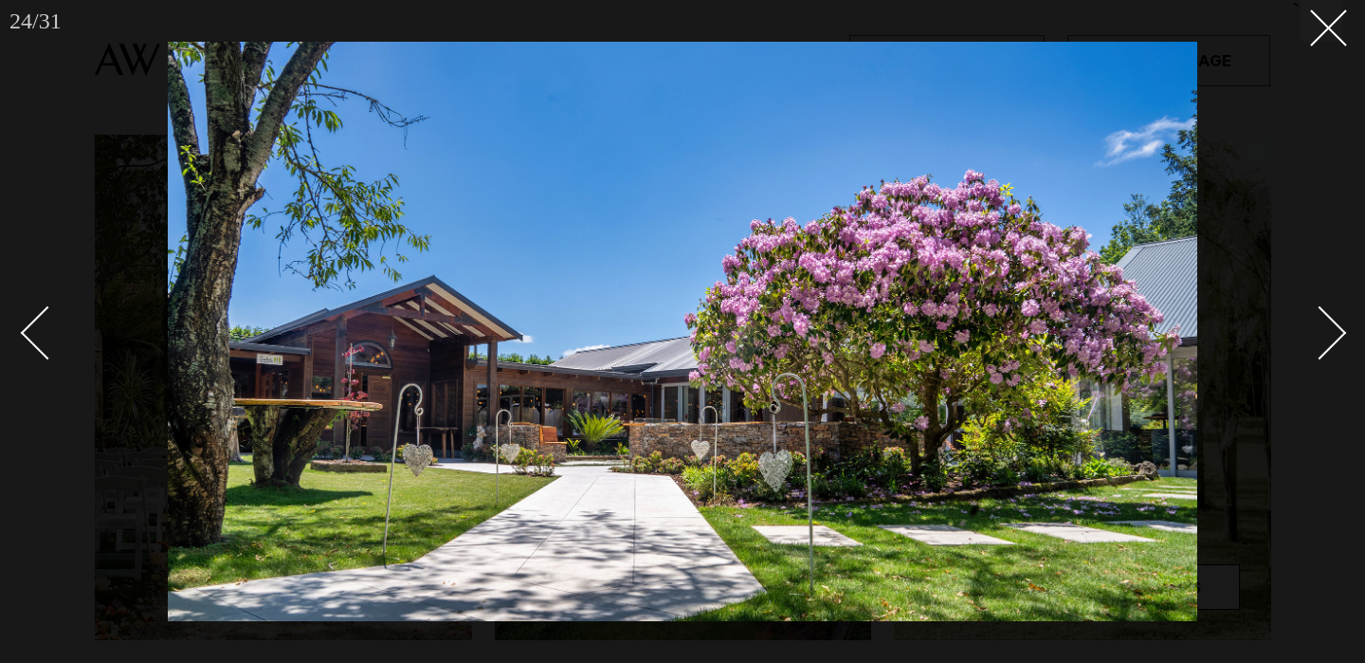
click at [1317, 304] on link at bounding box center [1309, 331] width 66 height 95
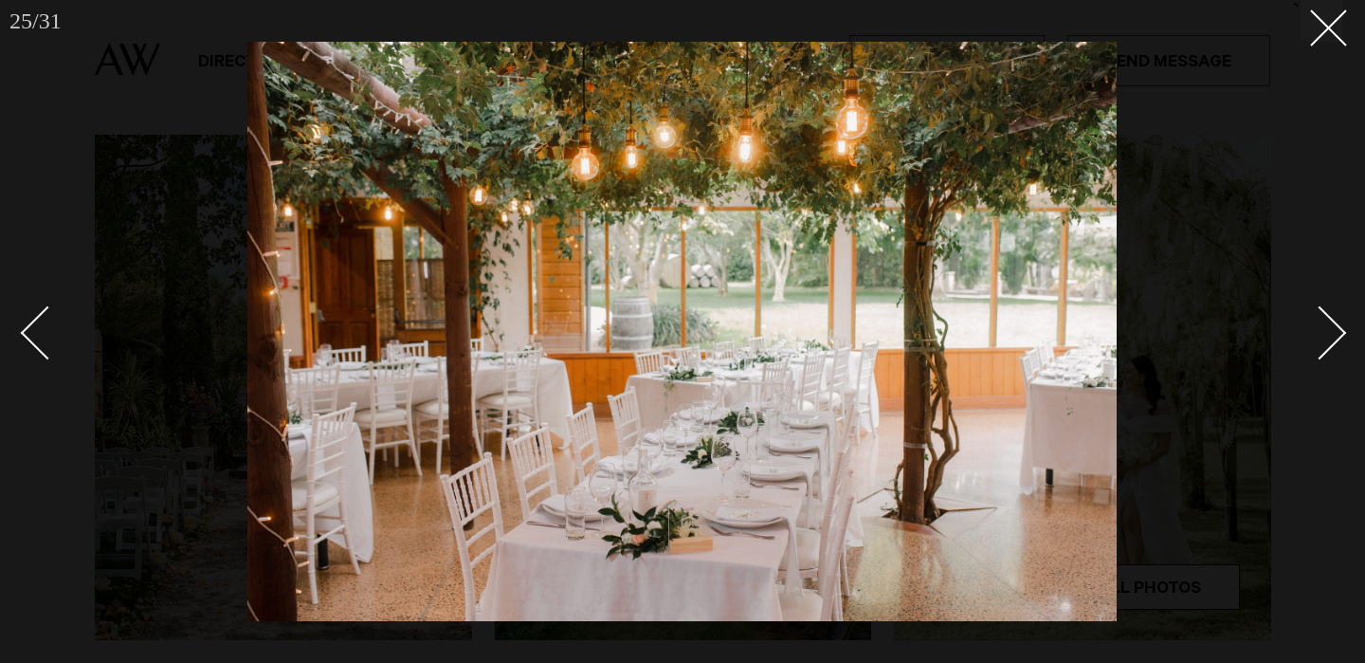
click at [1317, 303] on link at bounding box center [1309, 331] width 66 height 95
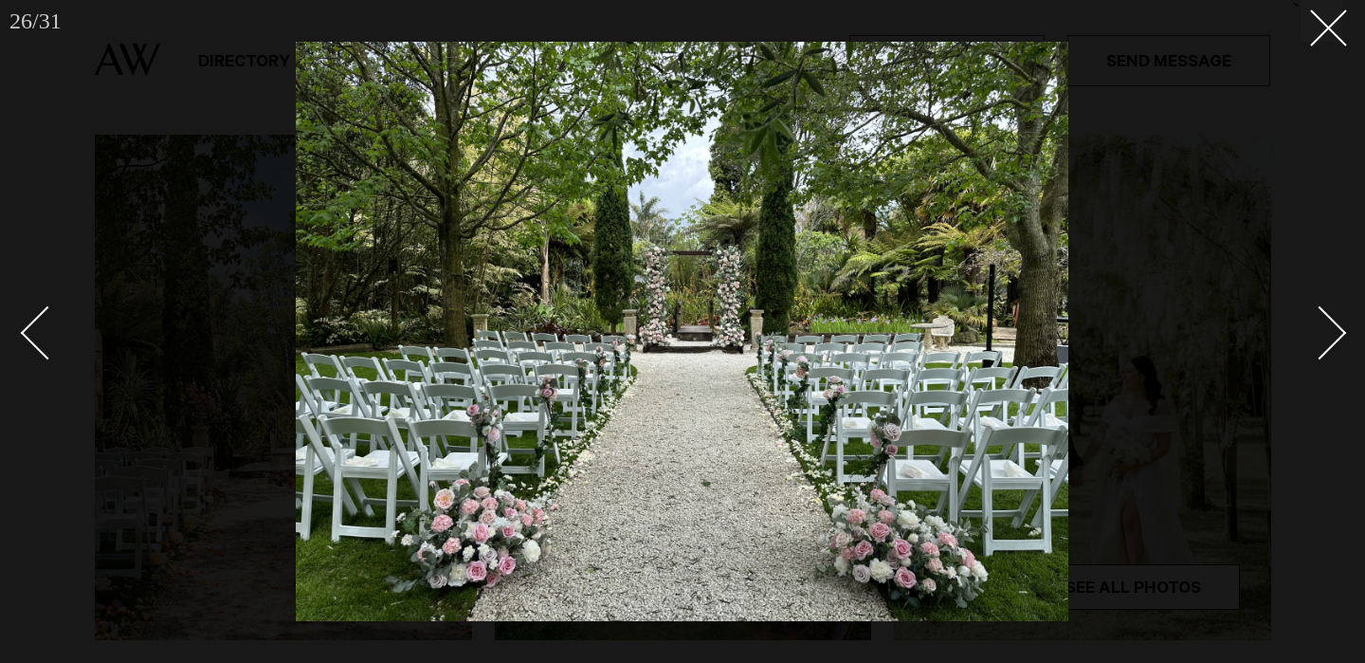
click at [1317, 302] on link at bounding box center [1309, 331] width 66 height 95
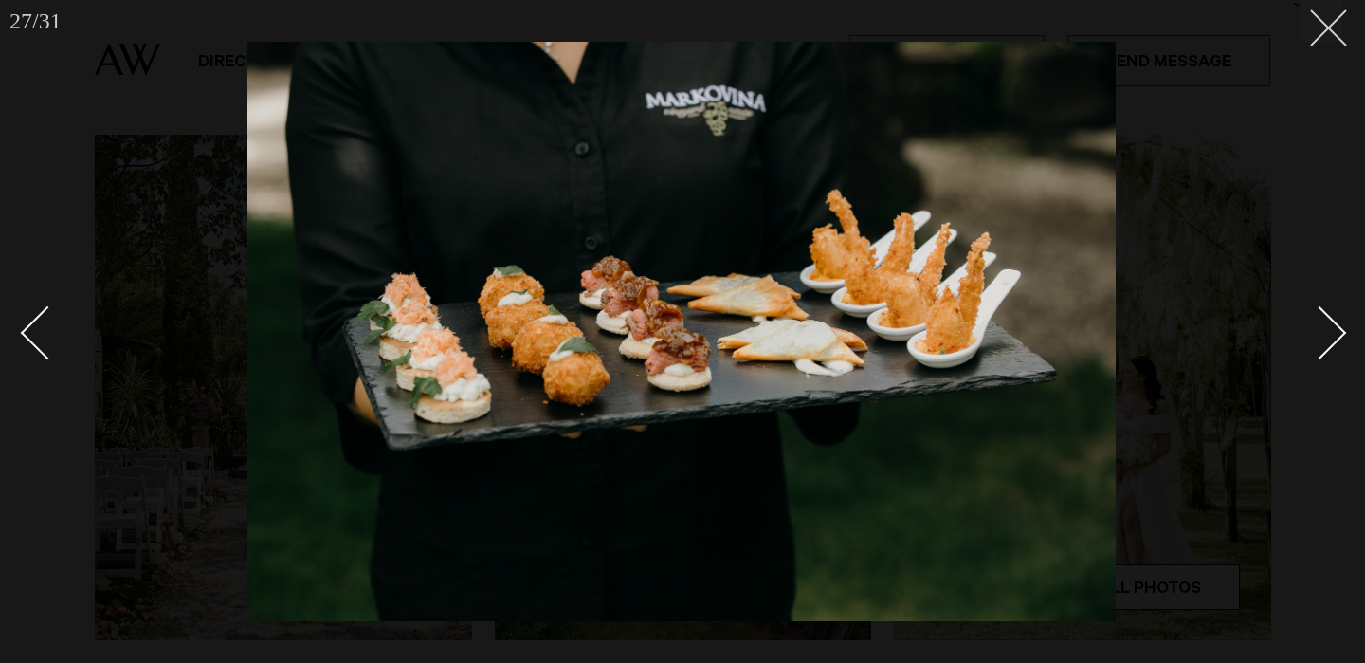
click at [1321, 28] on icon at bounding box center [1321, 20] width 23 height 23
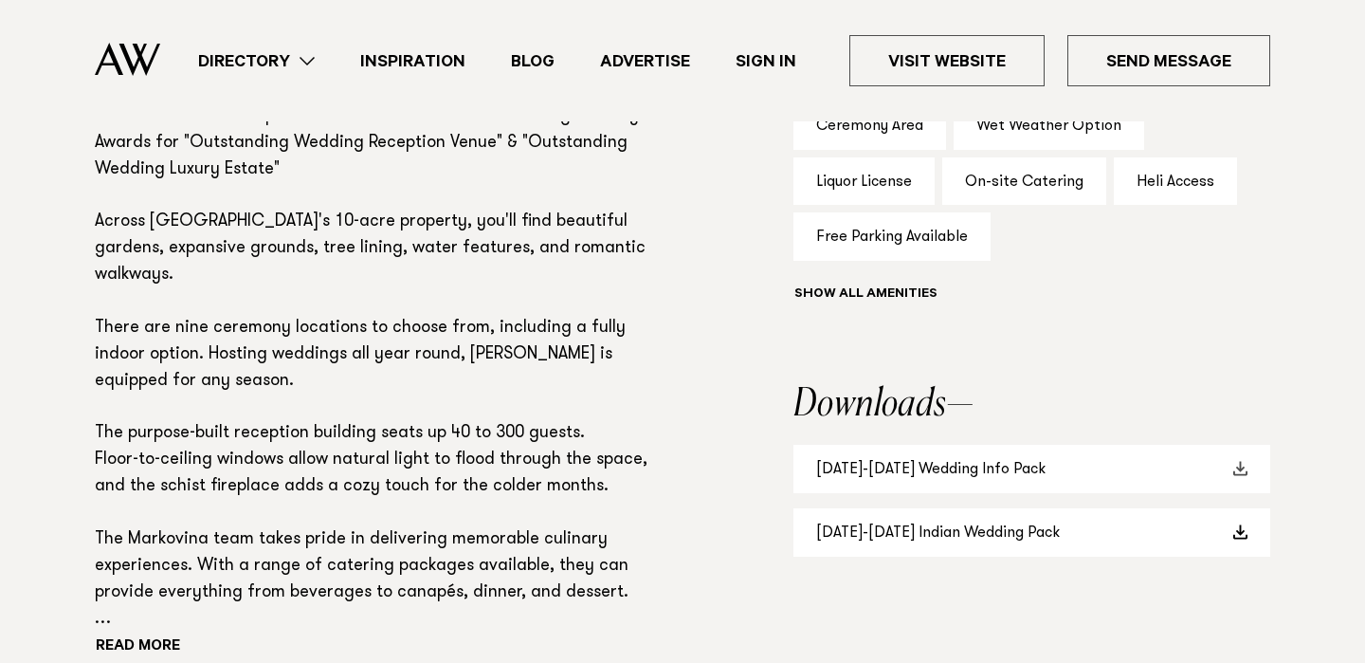
scroll to position [1337, 0]
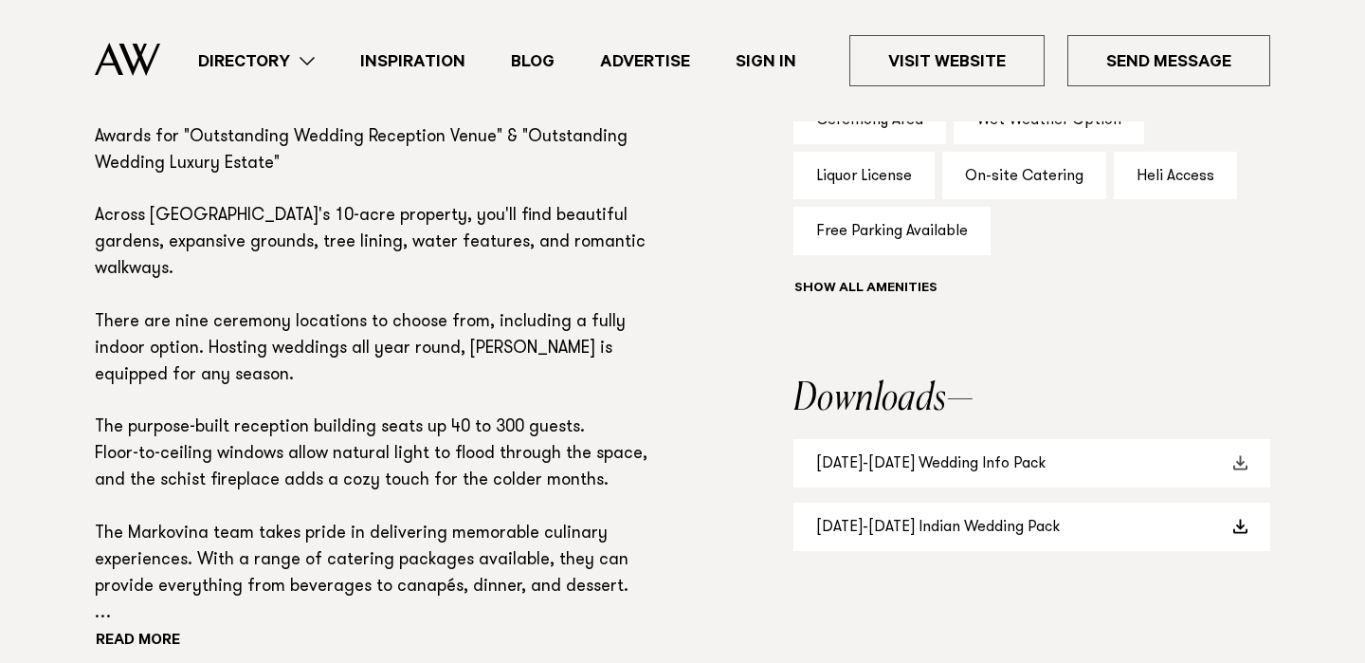
click at [914, 464] on link "2025-2026 Wedding Info Pack" at bounding box center [1031, 463] width 477 height 48
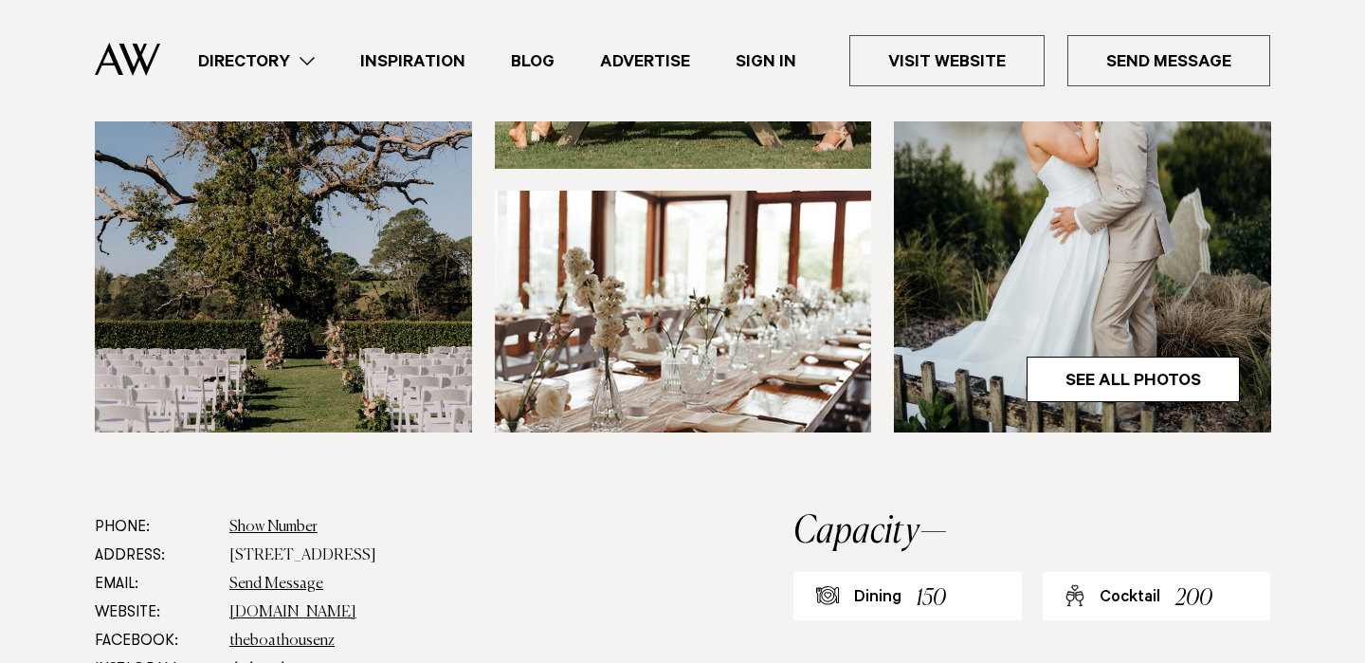
scroll to position [748, 0]
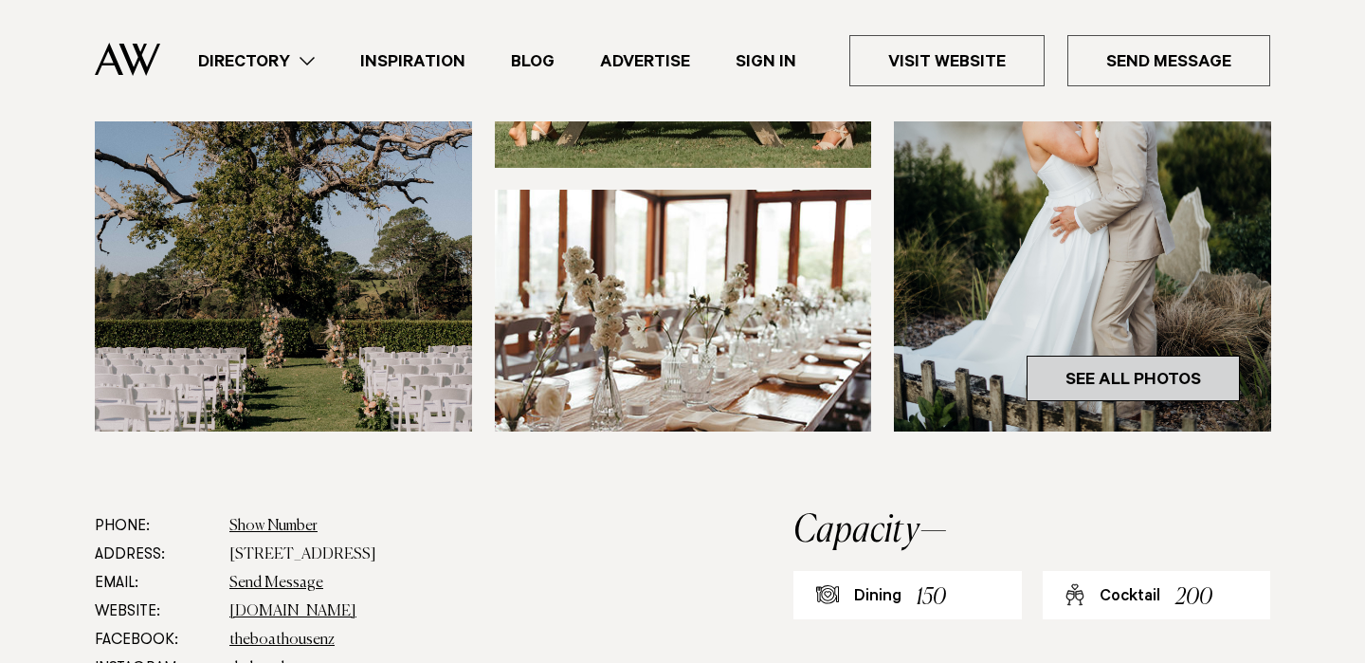
click at [1160, 384] on link "See All Photos" at bounding box center [1133, 377] width 213 height 45
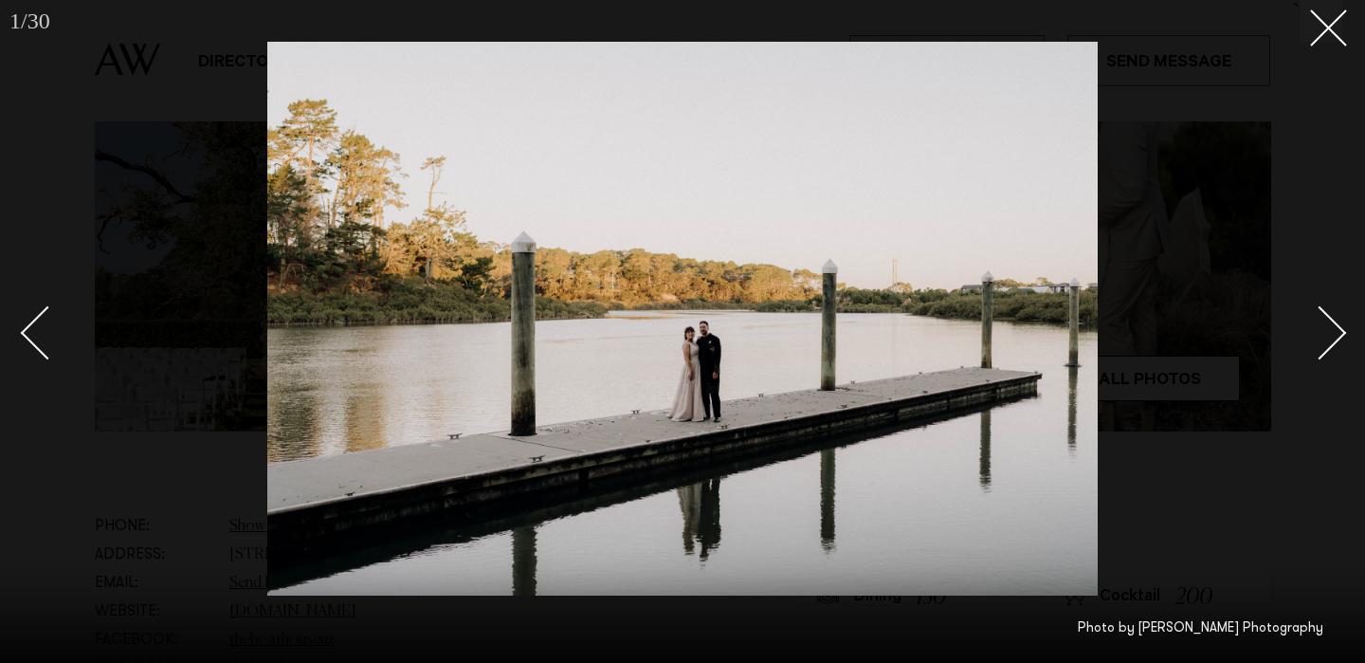
click at [1222, 381] on div at bounding box center [682, 331] width 1365 height 663
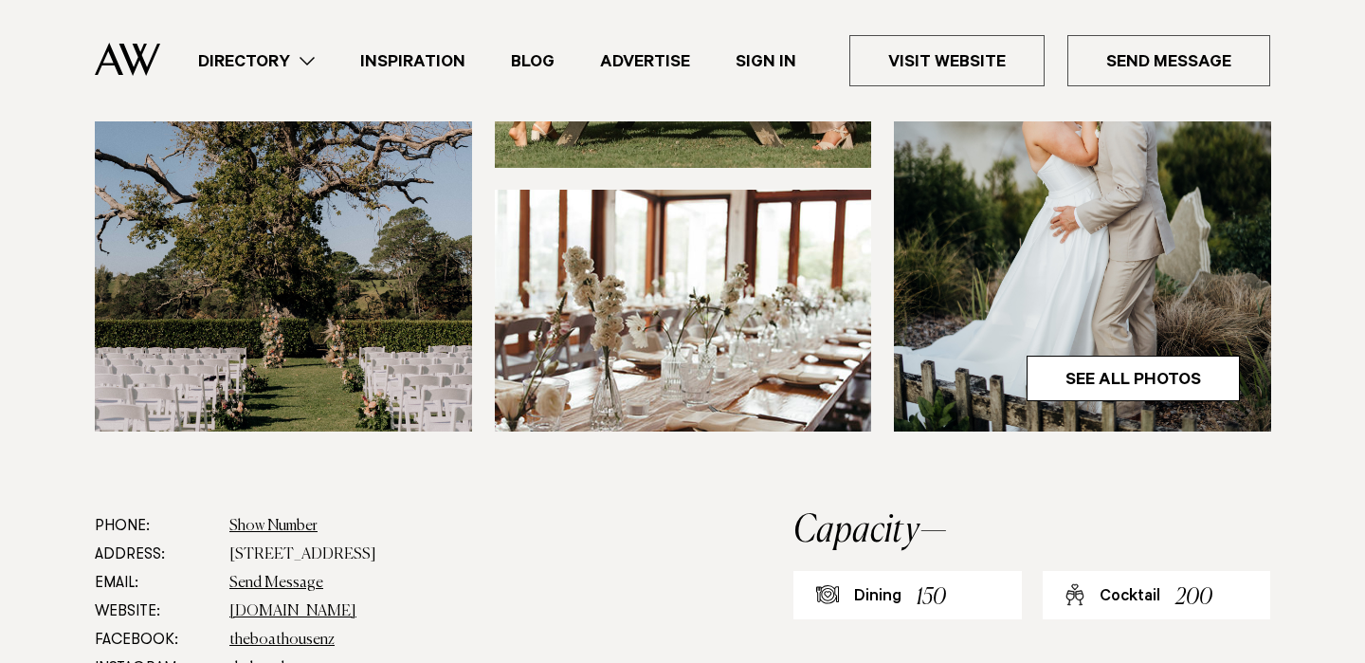
scroll to position [919, 0]
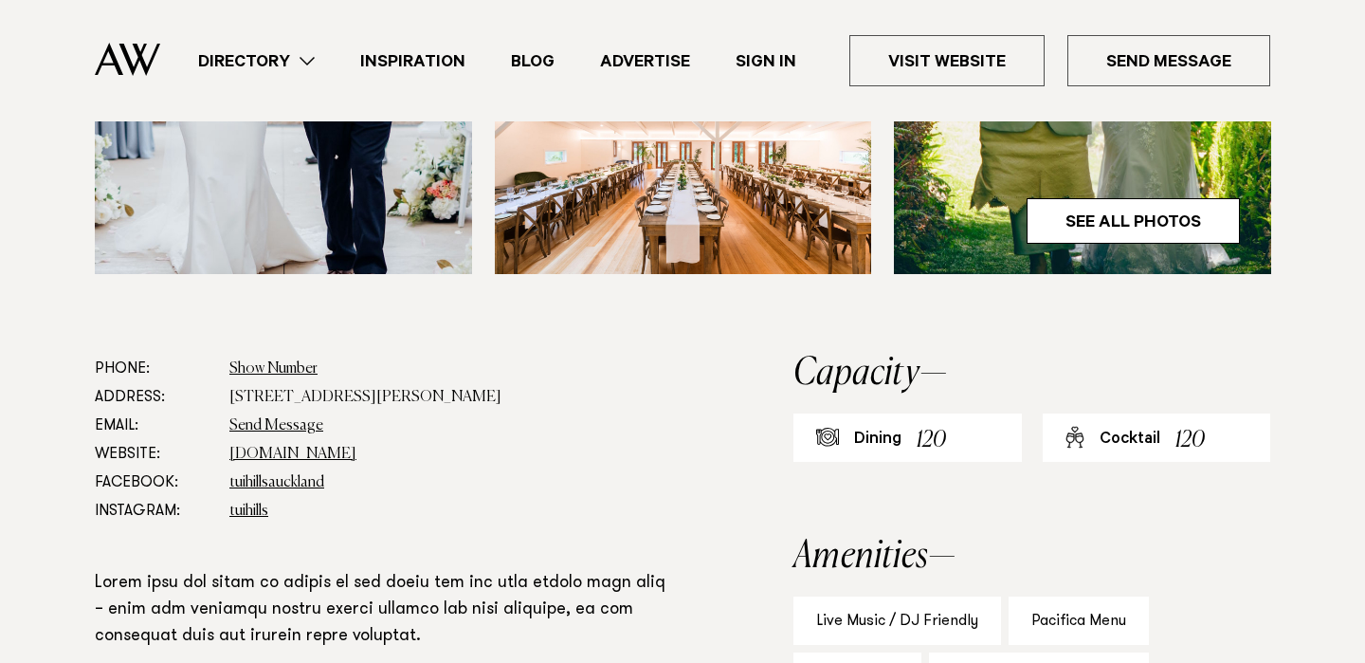
scroll to position [838, 0]
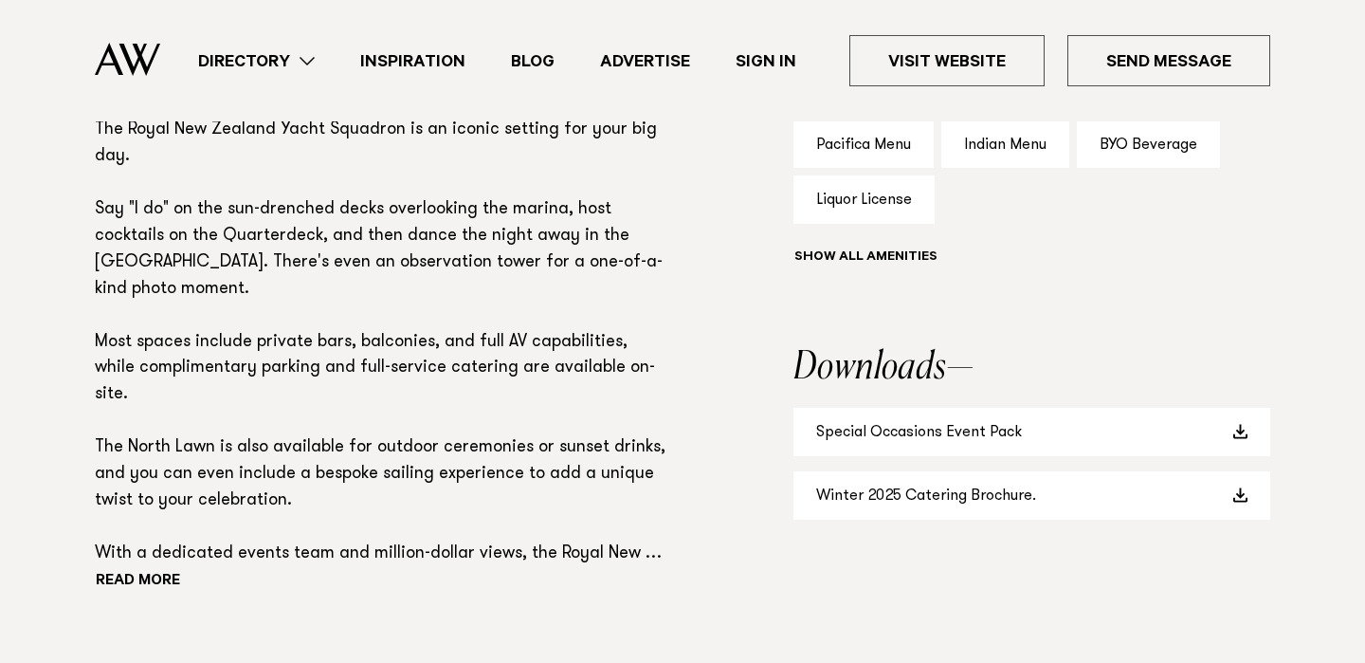
scroll to position [1438, 0]
click at [941, 425] on link "Special Occasions Event Pack" at bounding box center [1031, 431] width 477 height 48
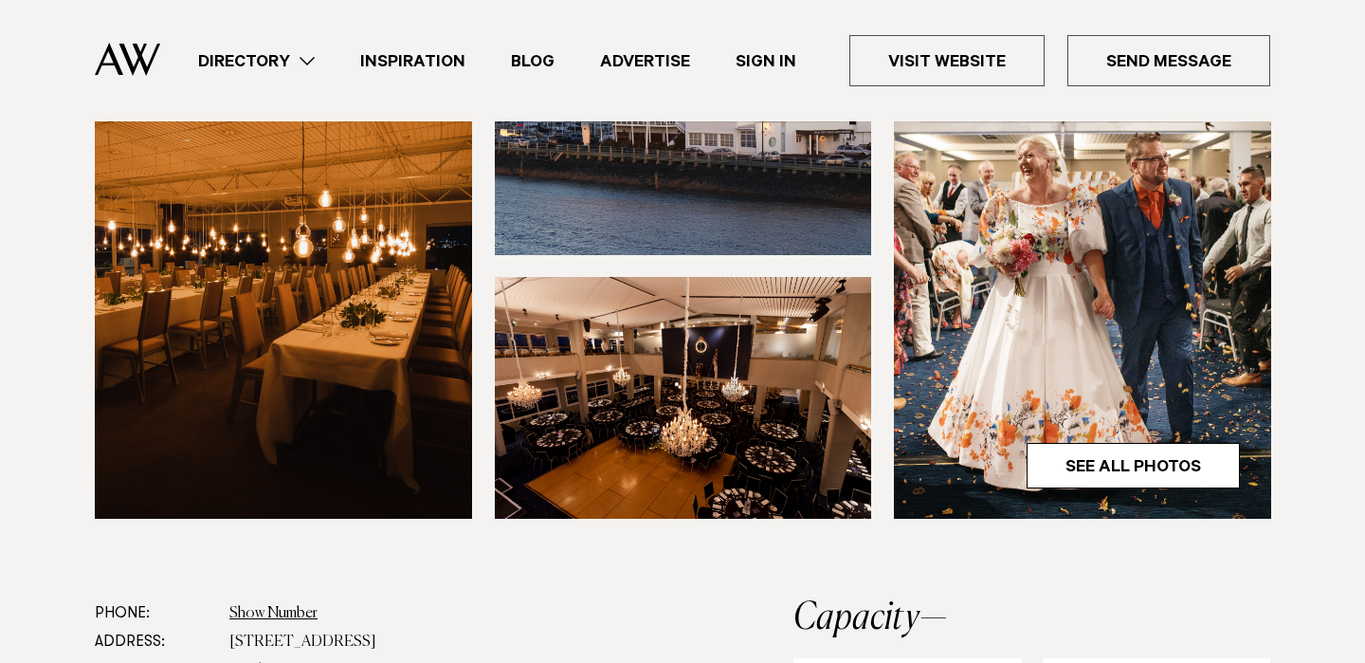
scroll to position [0, 0]
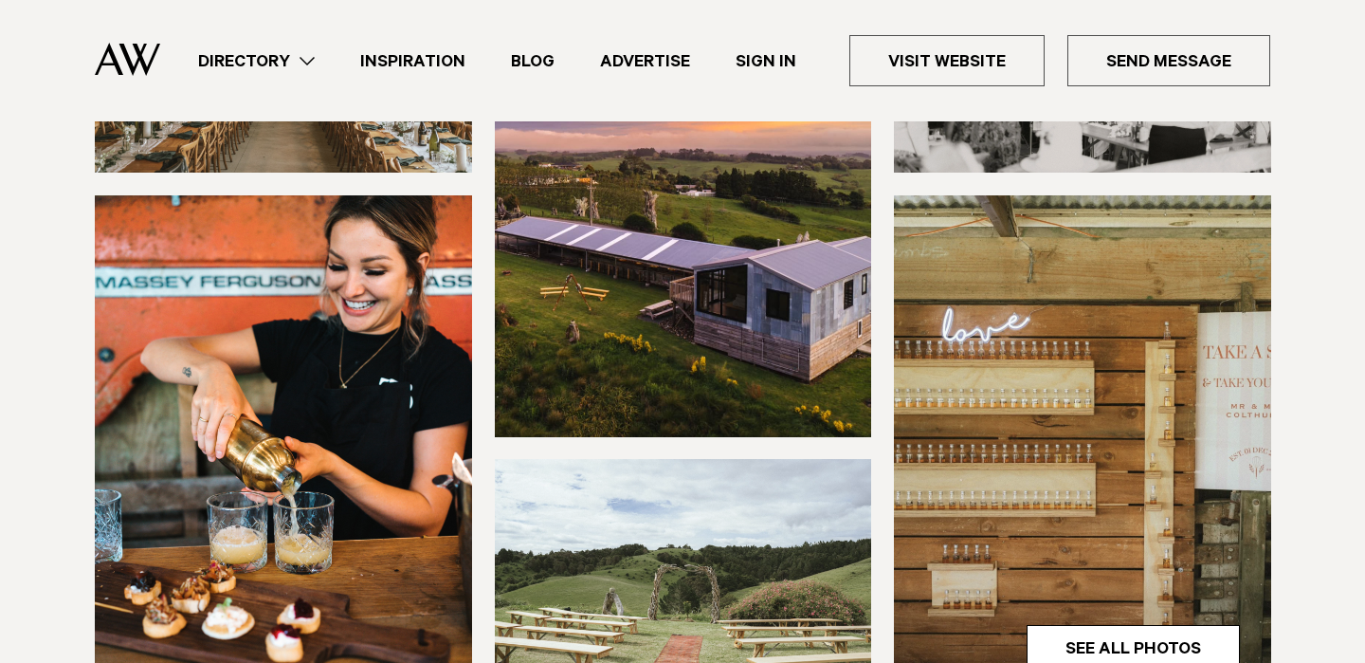
scroll to position [562, 0]
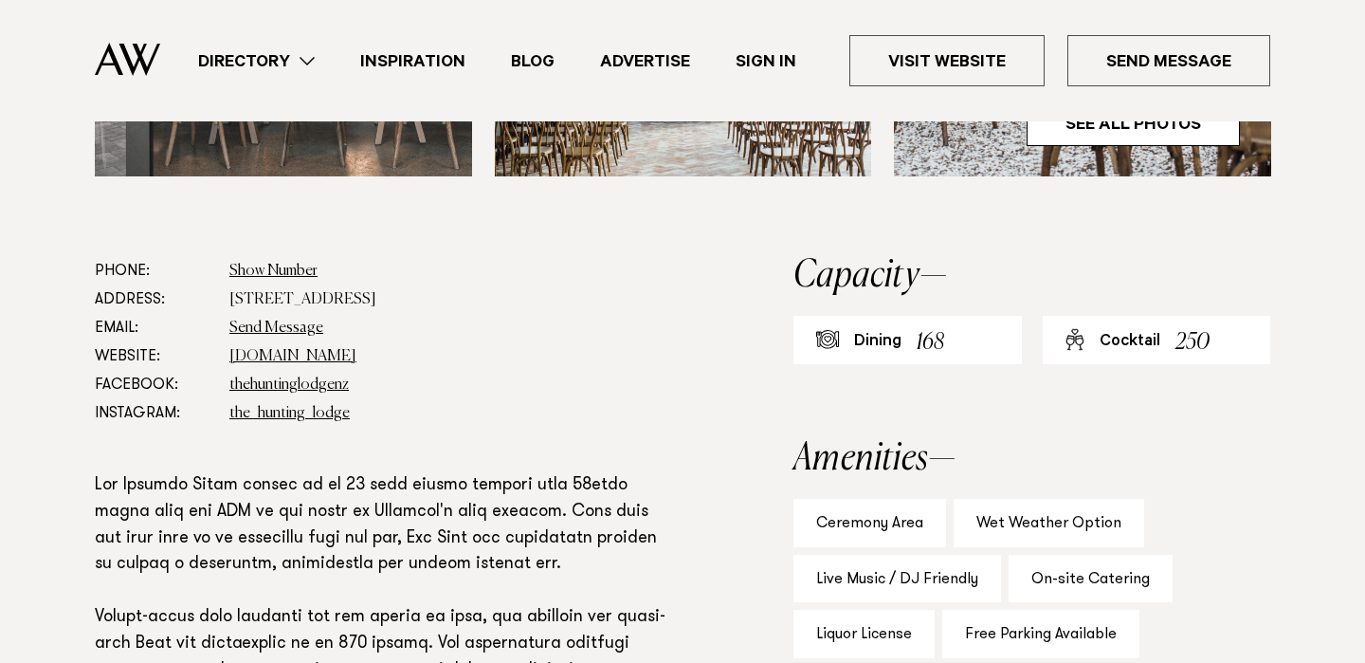
scroll to position [1075, 0]
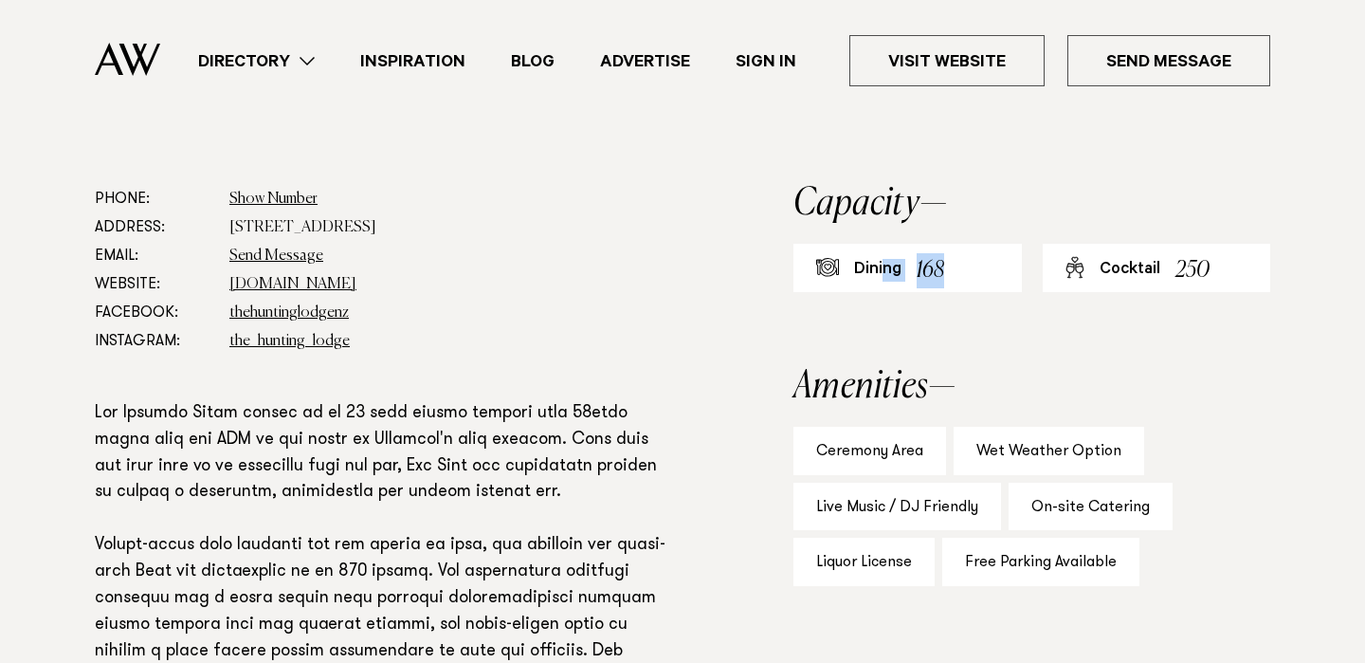
drag, startPoint x: 949, startPoint y: 266, endPoint x: 885, endPoint y: 266, distance: 63.5
click at [885, 266] on div "Dining 168" at bounding box center [907, 268] width 228 height 48
click at [968, 339] on aside "Capacity Dining 168 Cocktail 250 Amenities Ceremony Area Wet Weather Option Liv…" at bounding box center [1031, 598] width 477 height 826
drag, startPoint x: 1211, startPoint y: 277, endPoint x: 1144, endPoint y: 272, distance: 67.5
click at [1145, 273] on div "Cocktail 250" at bounding box center [1157, 268] width 228 height 48
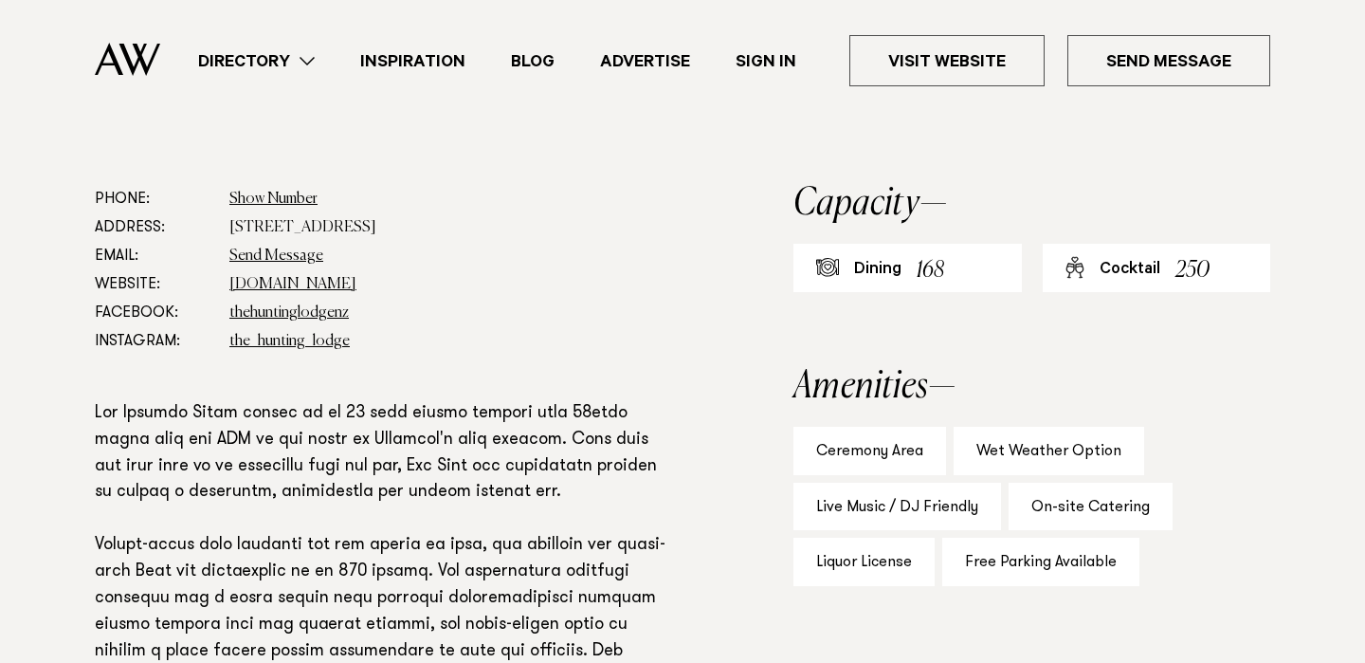
click at [704, 371] on div "Phone: Show Number 09 964 0542 Address: 307 Waikoukou Valley Road, Waimauku 088…" at bounding box center [682, 598] width 1335 height 826
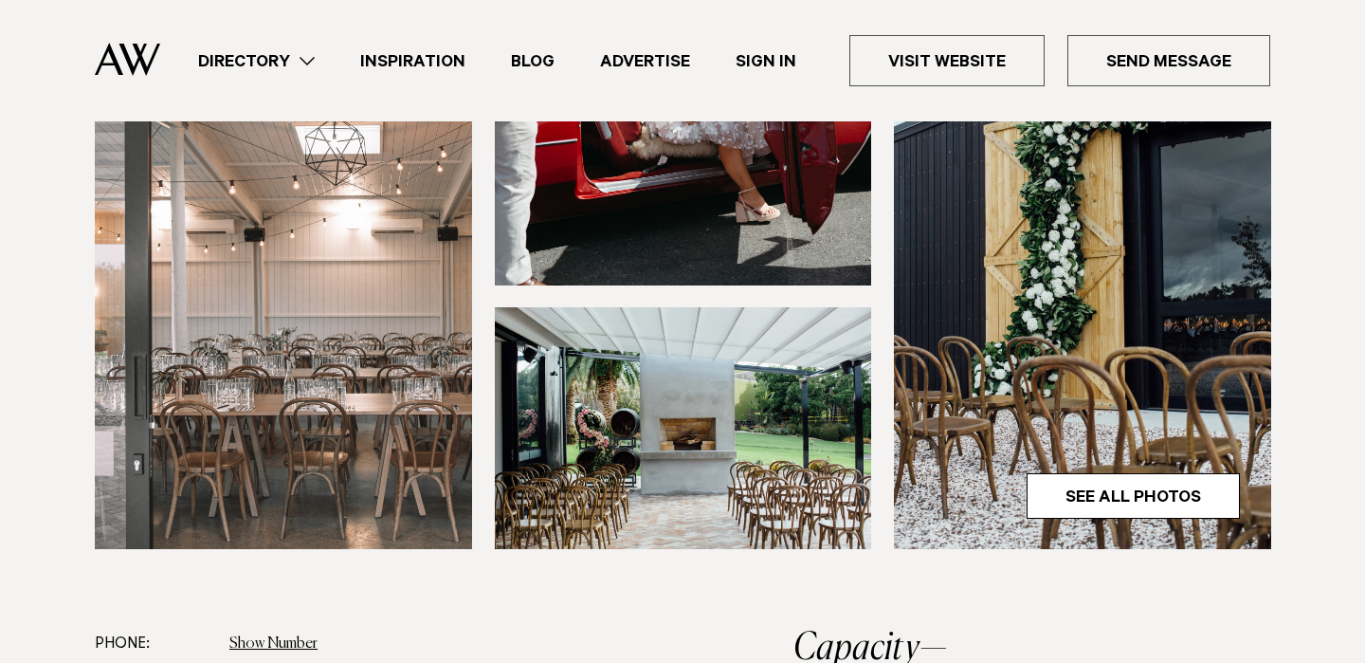
scroll to position [517, 0]
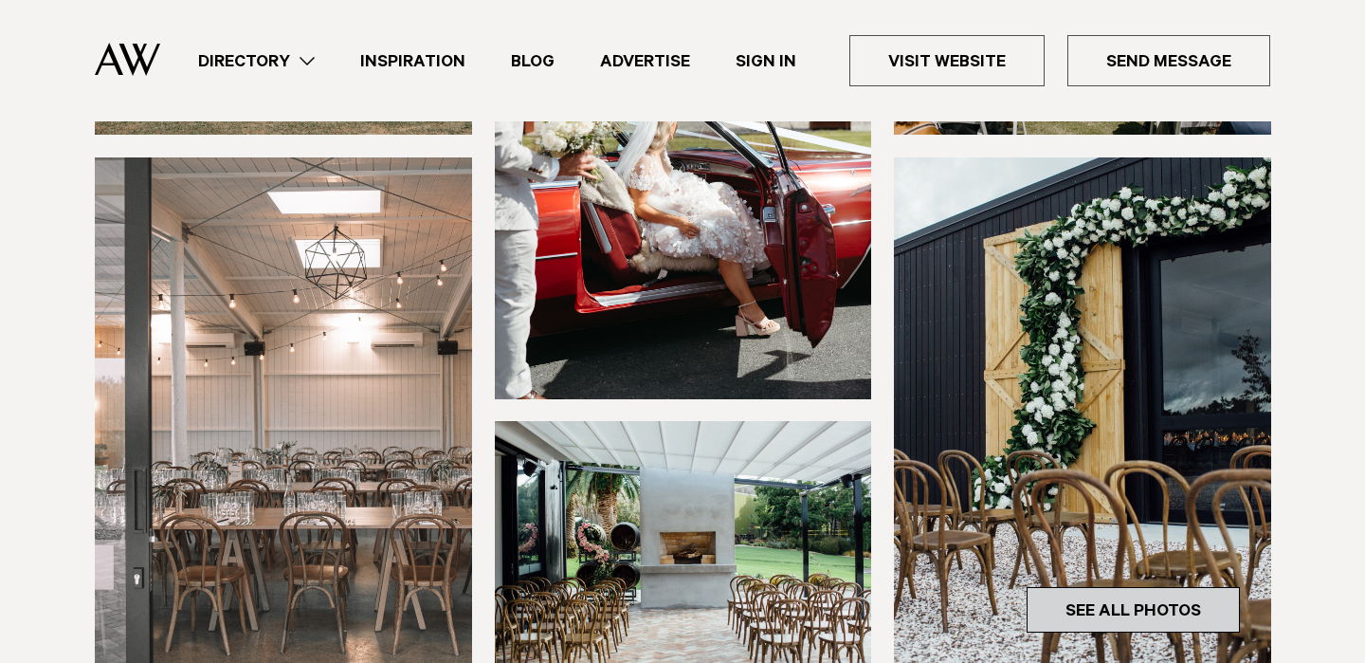
click at [1040, 601] on link "See All Photos" at bounding box center [1133, 609] width 213 height 45
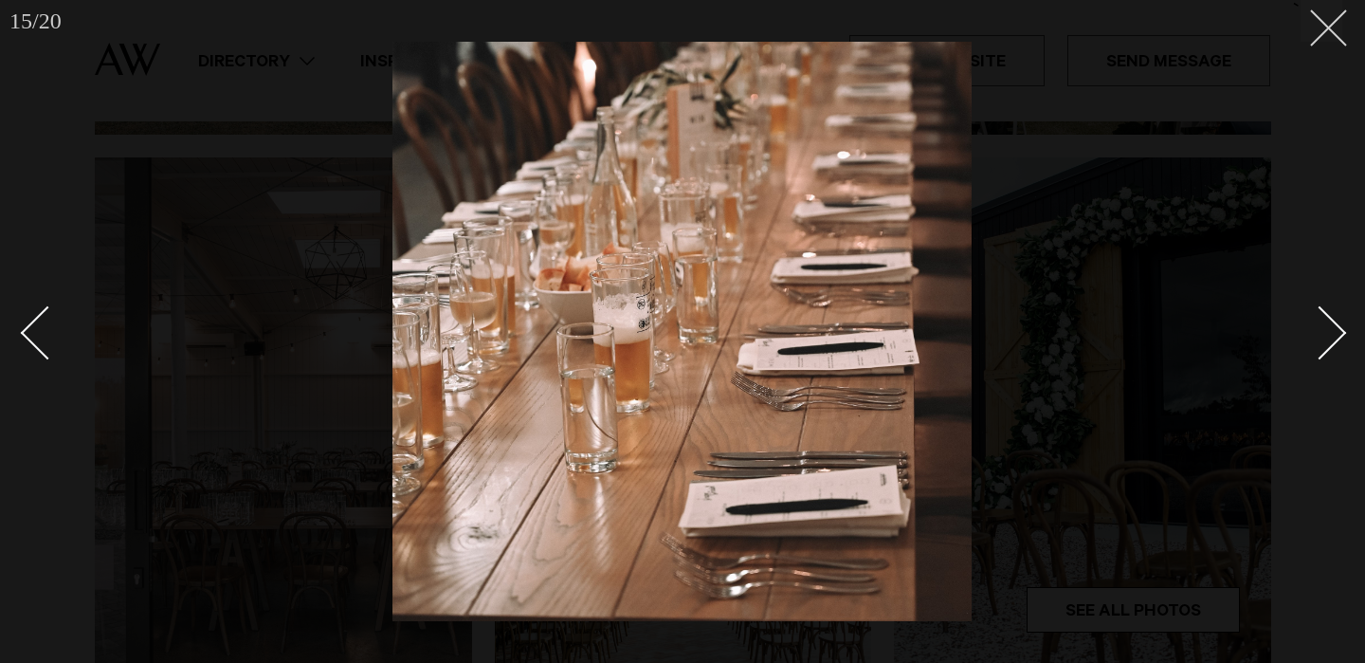
click at [1320, 17] on icon at bounding box center [1321, 20] width 23 height 23
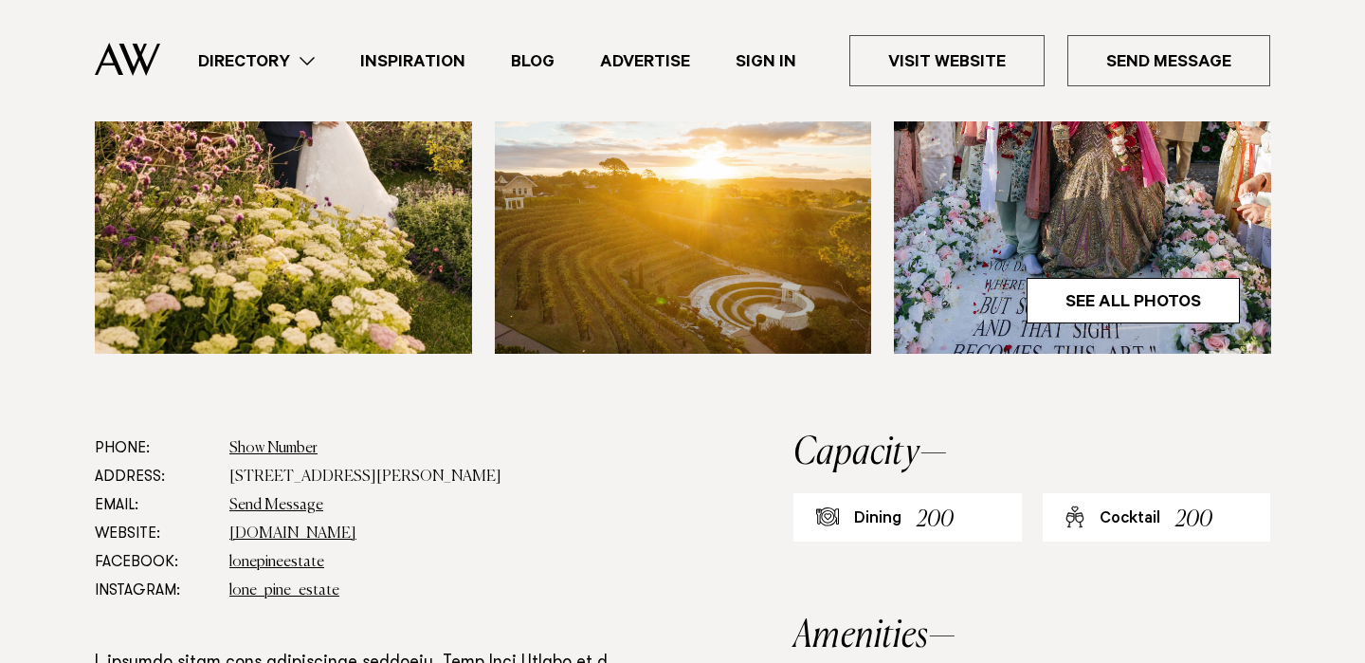
scroll to position [741, 0]
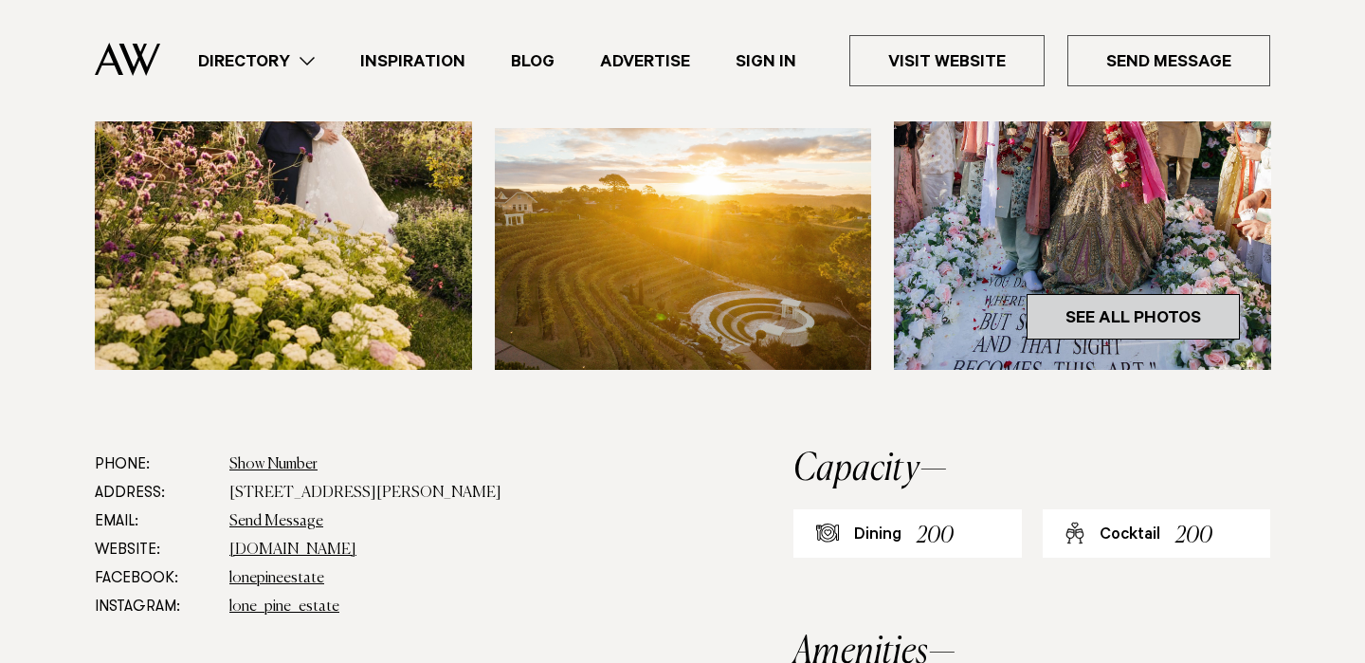
click at [1154, 320] on link "See All Photos" at bounding box center [1133, 316] width 213 height 45
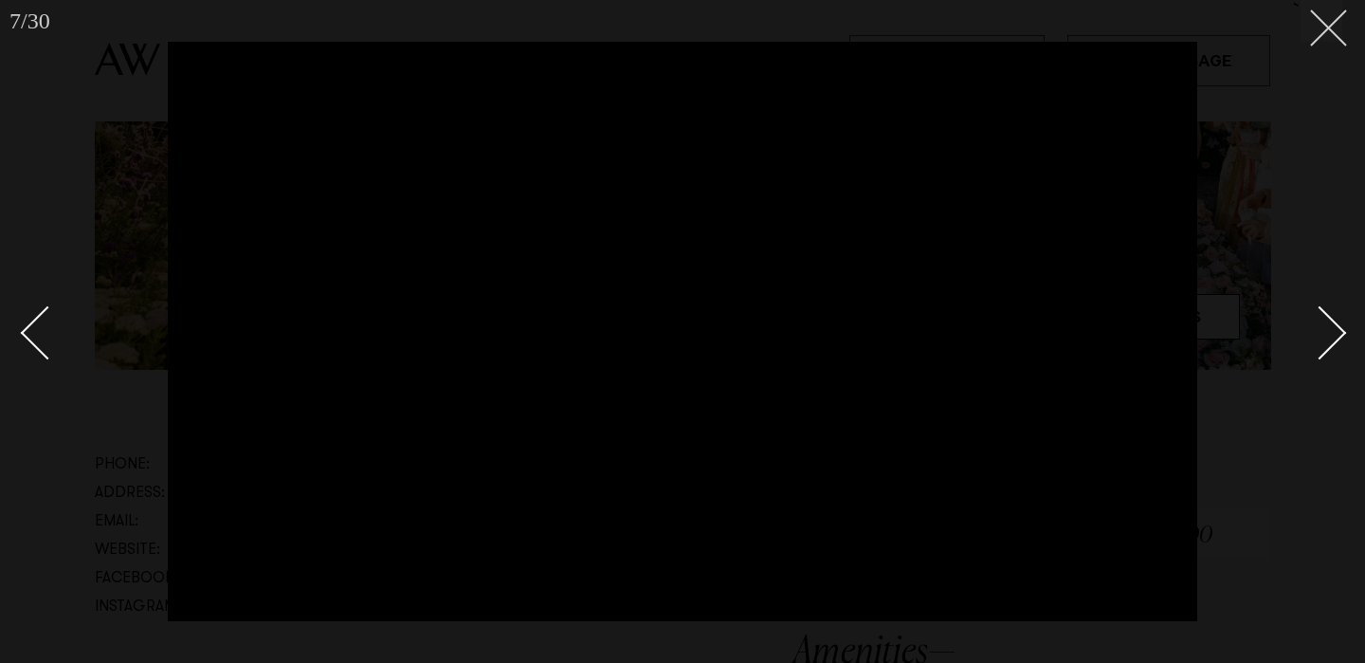
click at [1324, 35] on button at bounding box center [1321, 21] width 42 height 42
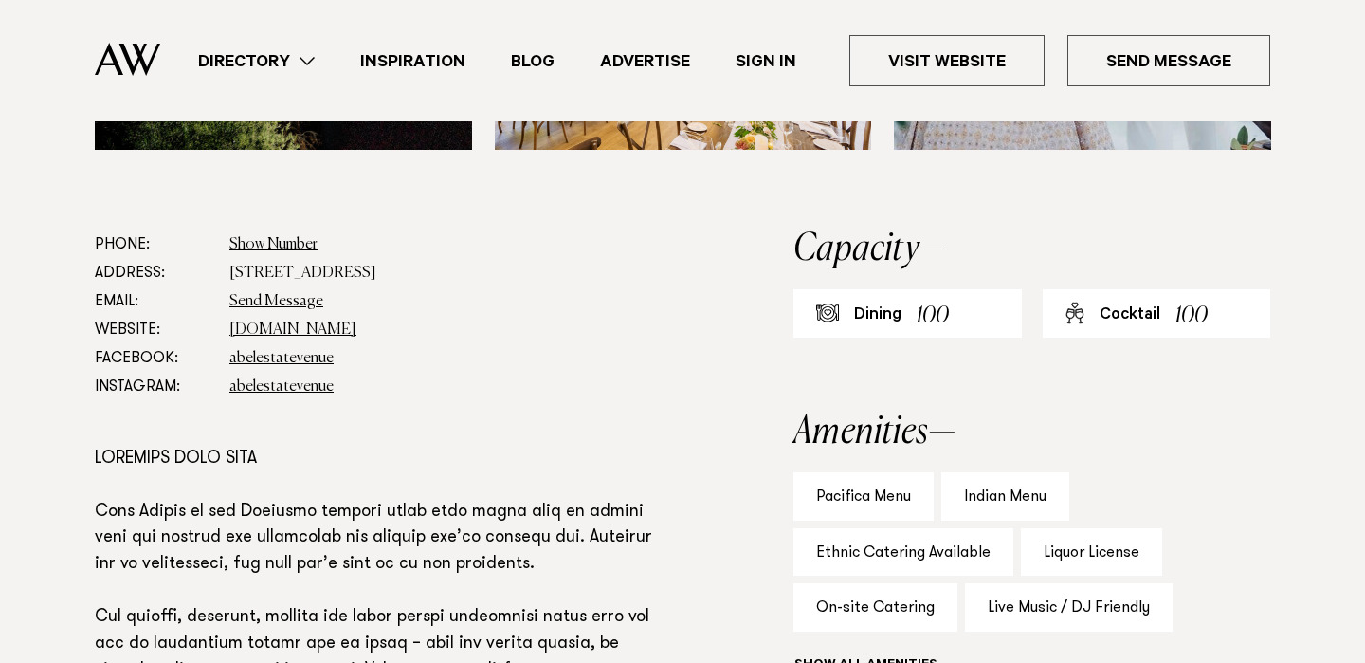
scroll to position [997, 0]
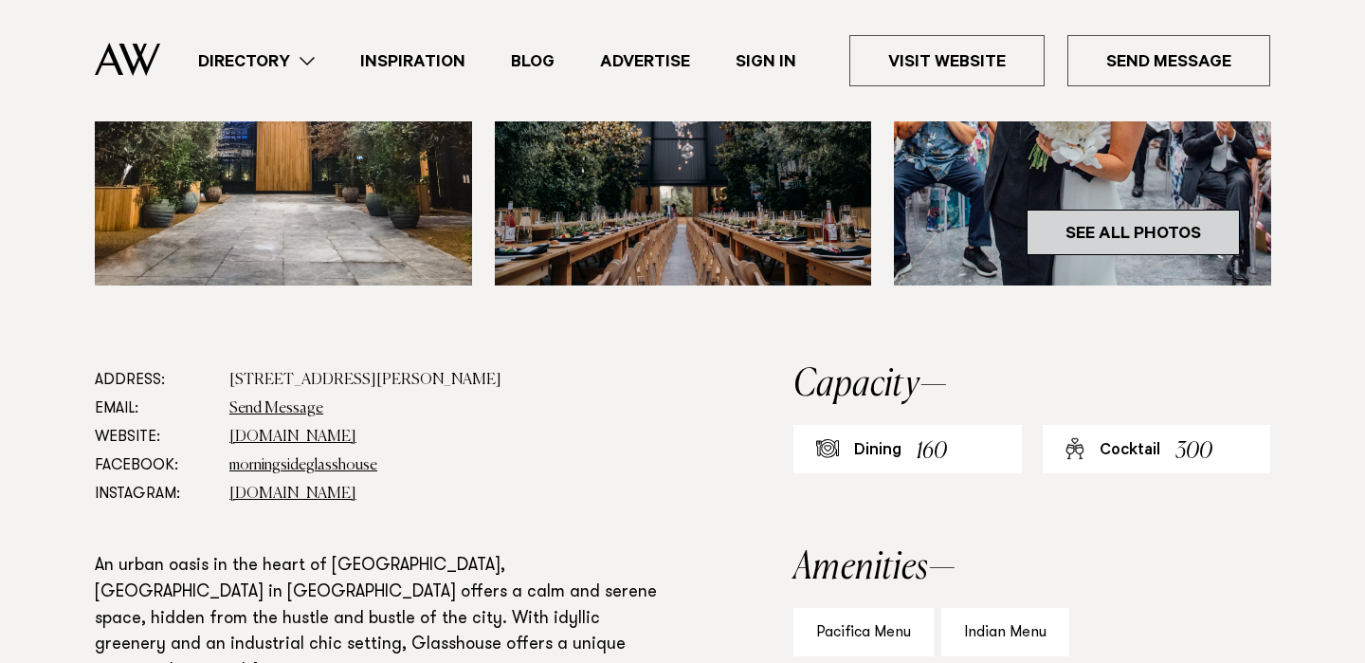
scroll to position [425, 0]
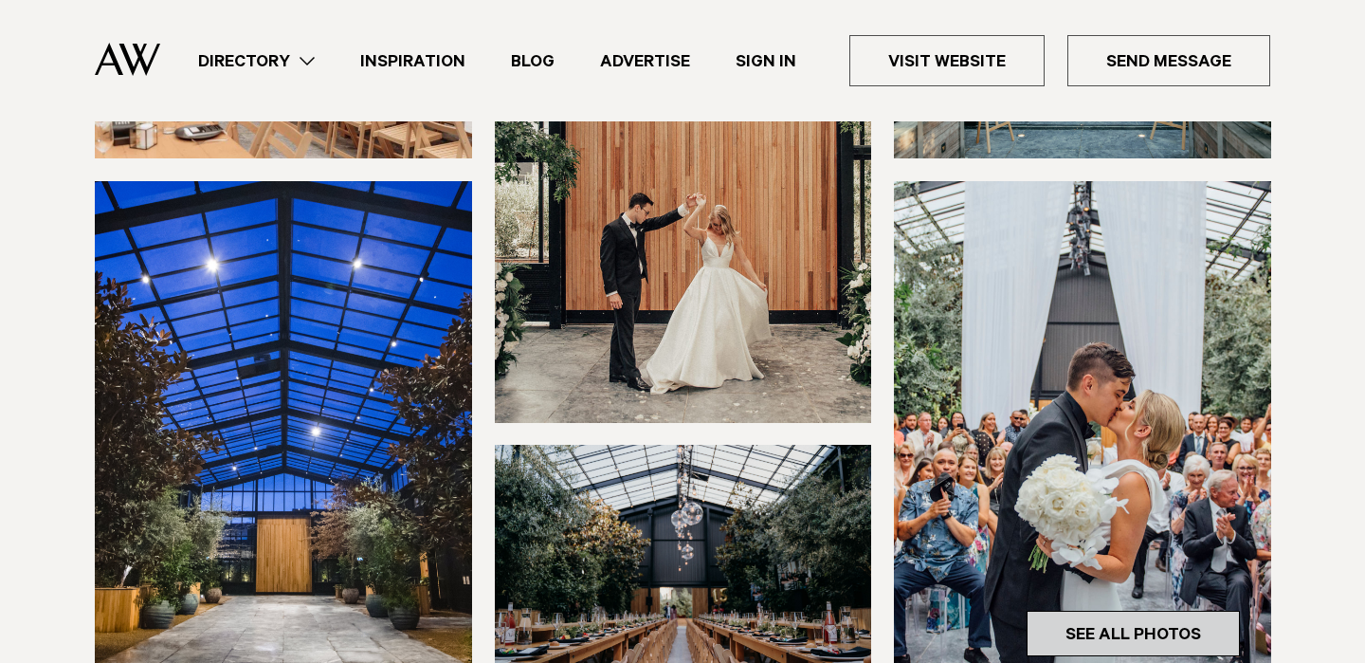
click at [1075, 631] on link "See All Photos" at bounding box center [1133, 632] width 213 height 45
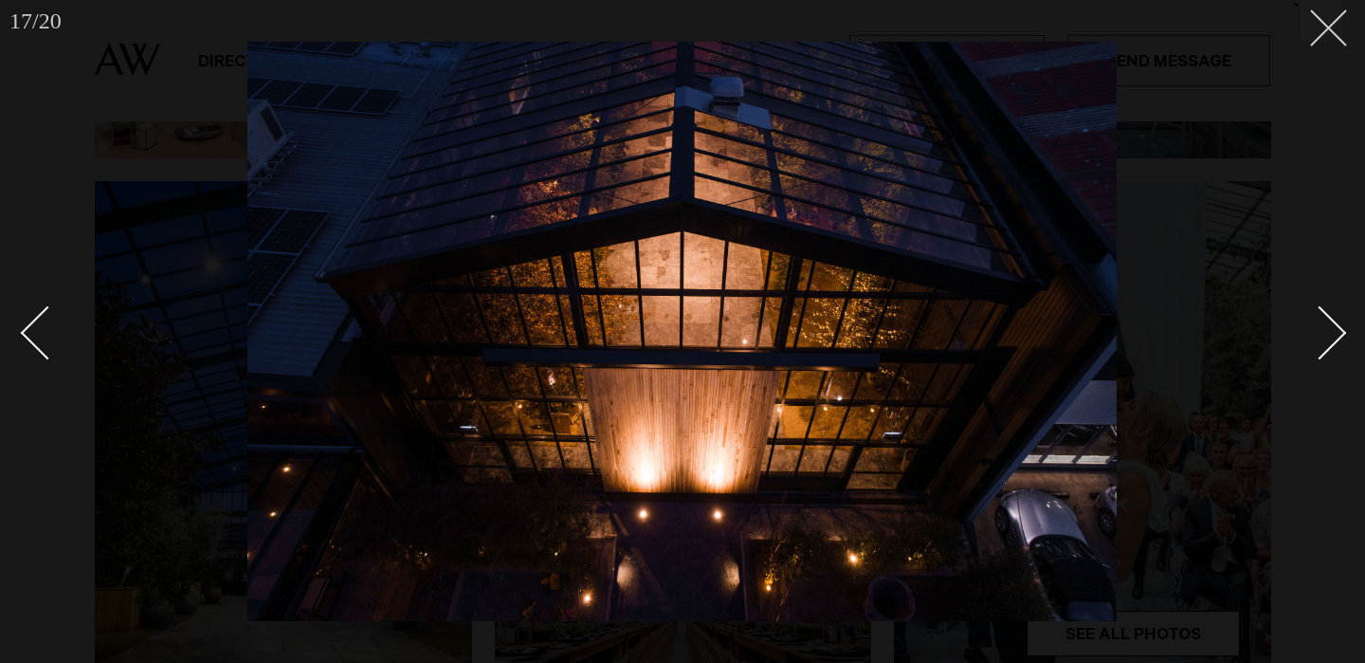
click at [1340, 14] on line at bounding box center [1328, 27] width 35 height 35
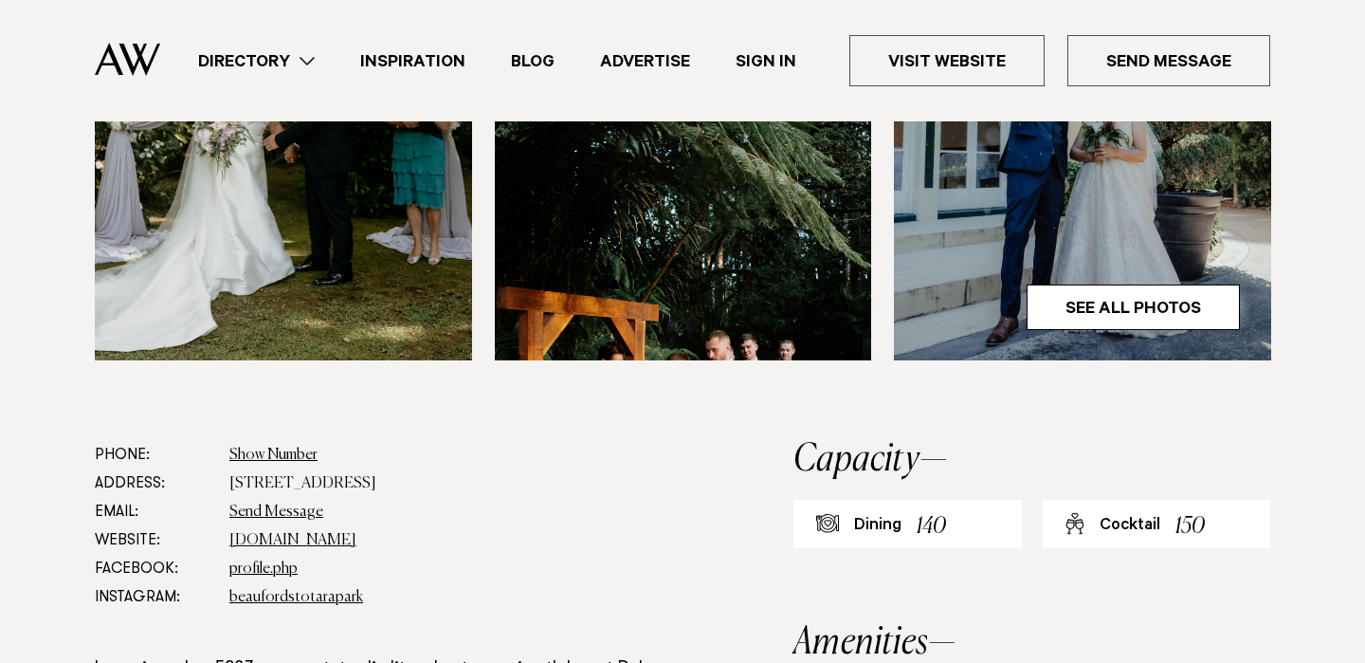
scroll to position [1286, 0]
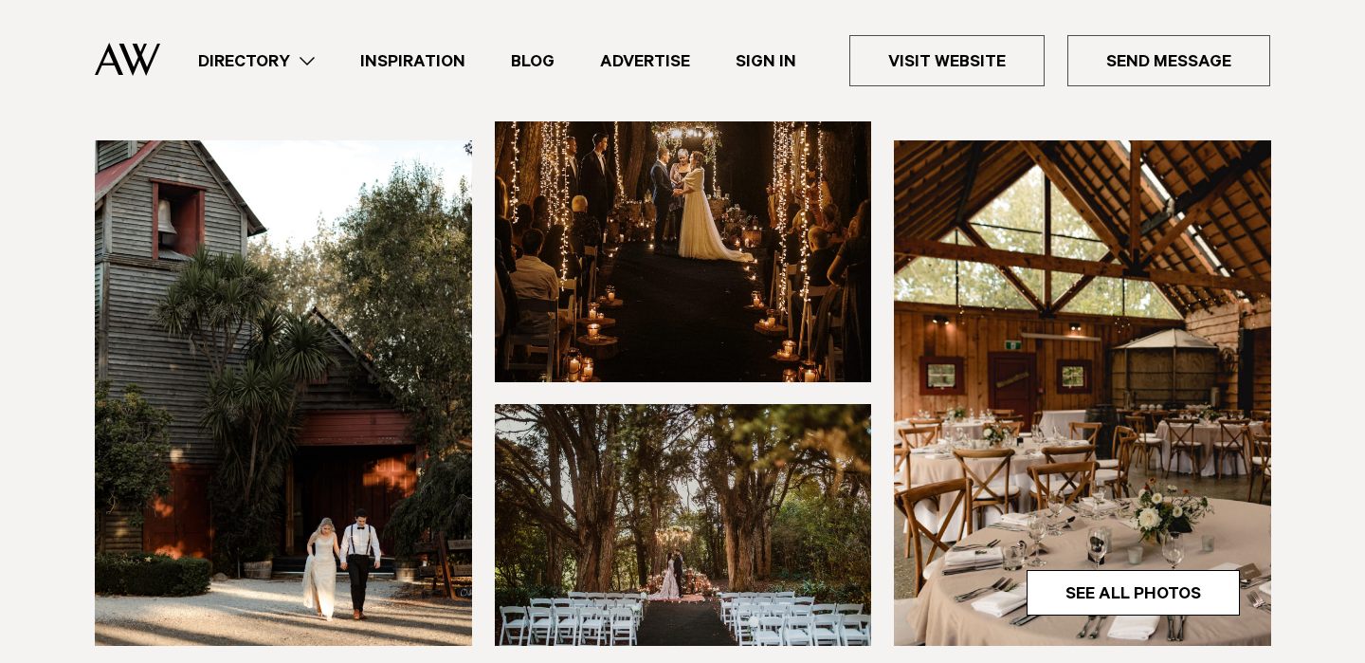
scroll to position [464, 0]
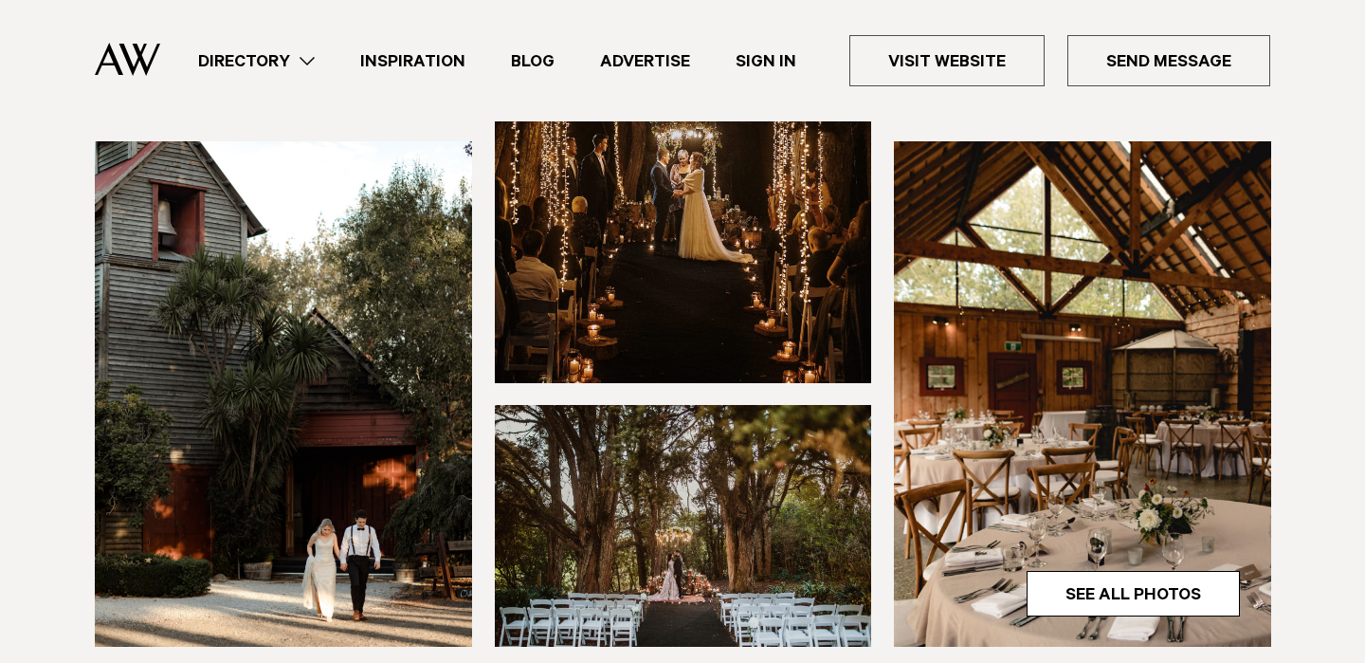
click at [374, 363] on img at bounding box center [283, 393] width 377 height 505
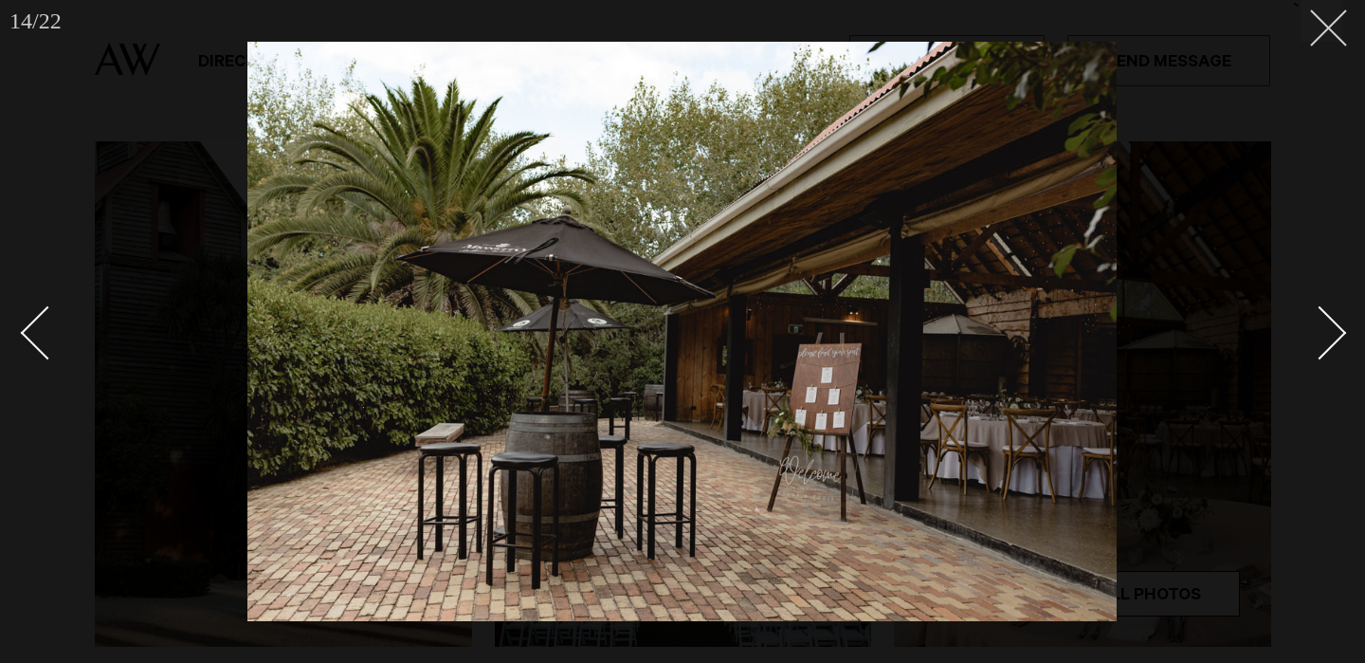
click at [1313, 26] on icon at bounding box center [1321, 20] width 23 height 23
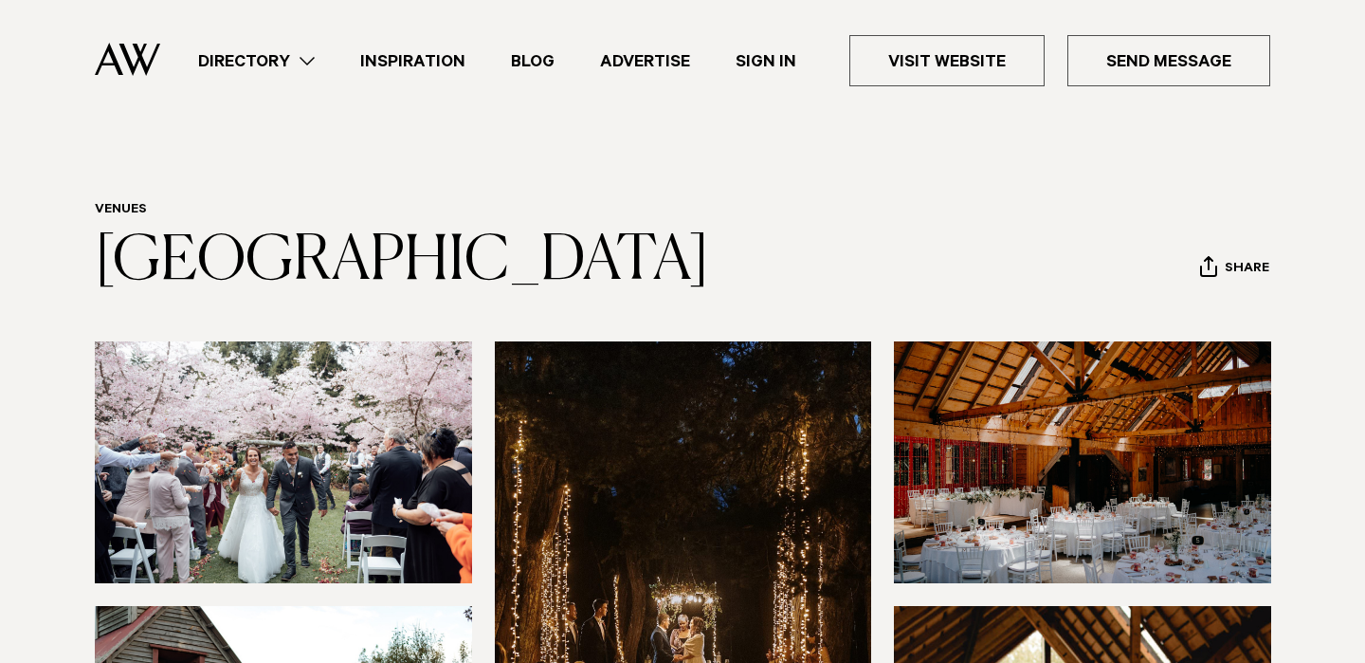
drag, startPoint x: 587, startPoint y: 270, endPoint x: 76, endPoint y: 271, distance: 510.9
click at [76, 271] on div "Venues Kumeu Valley Estate Share Copy Link Email twitter" at bounding box center [682, 249] width 1335 height 94
copy link "Kumeu Valley Estate"
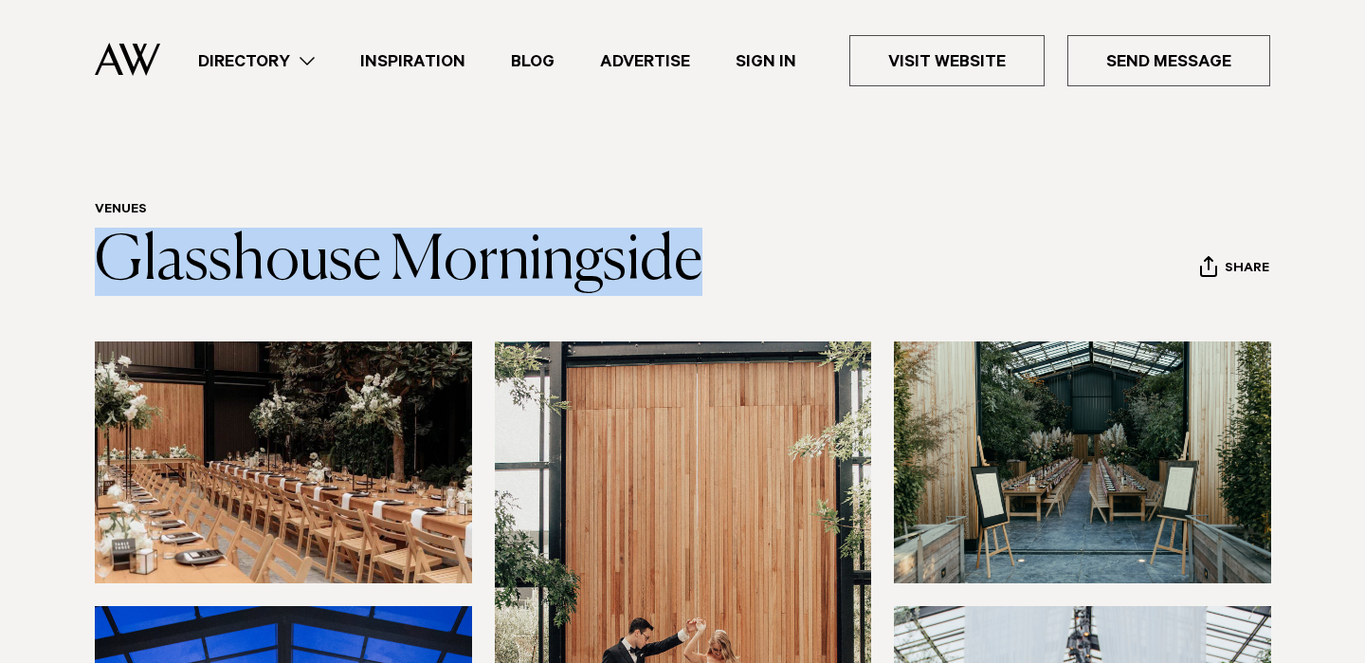
drag, startPoint x: 732, startPoint y: 262, endPoint x: 209, endPoint y: 223, distance: 523.7
click at [209, 224] on header "Venues Glasshouse Morningside Share Copy Link Email twitter facebook" at bounding box center [682, 249] width 1175 height 94
copy link "Glasshouse Morningside"
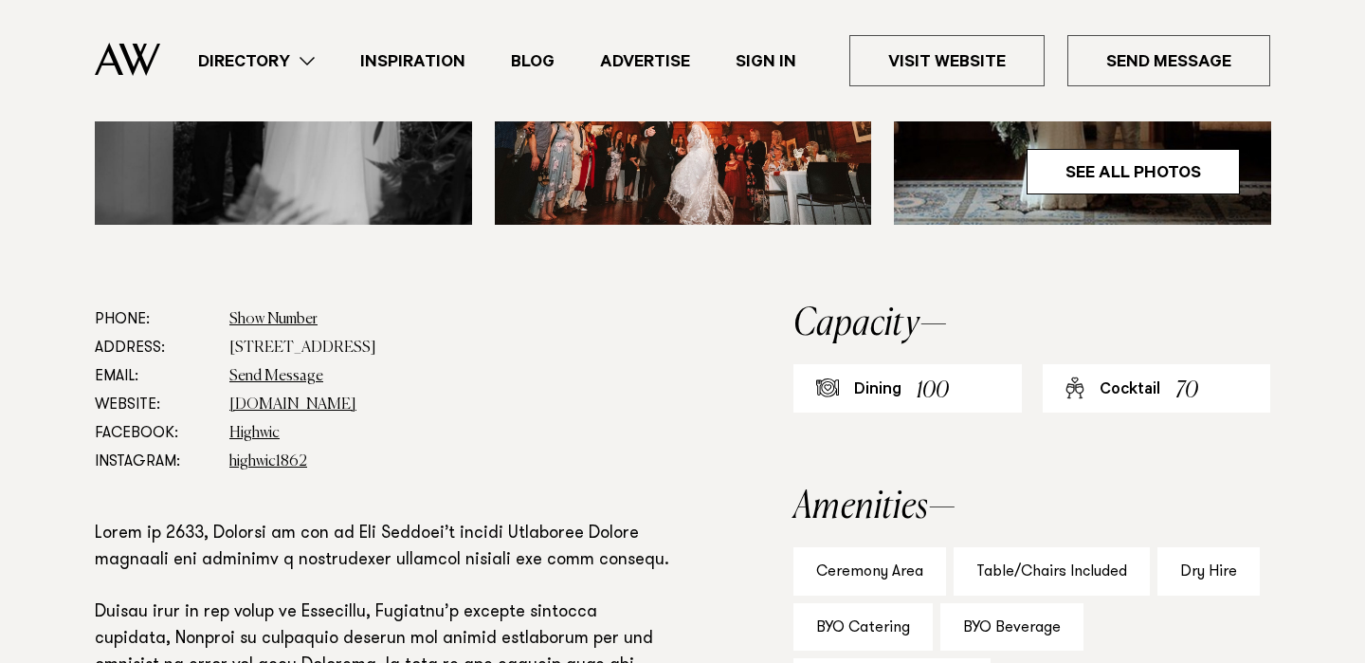
scroll to position [888, 0]
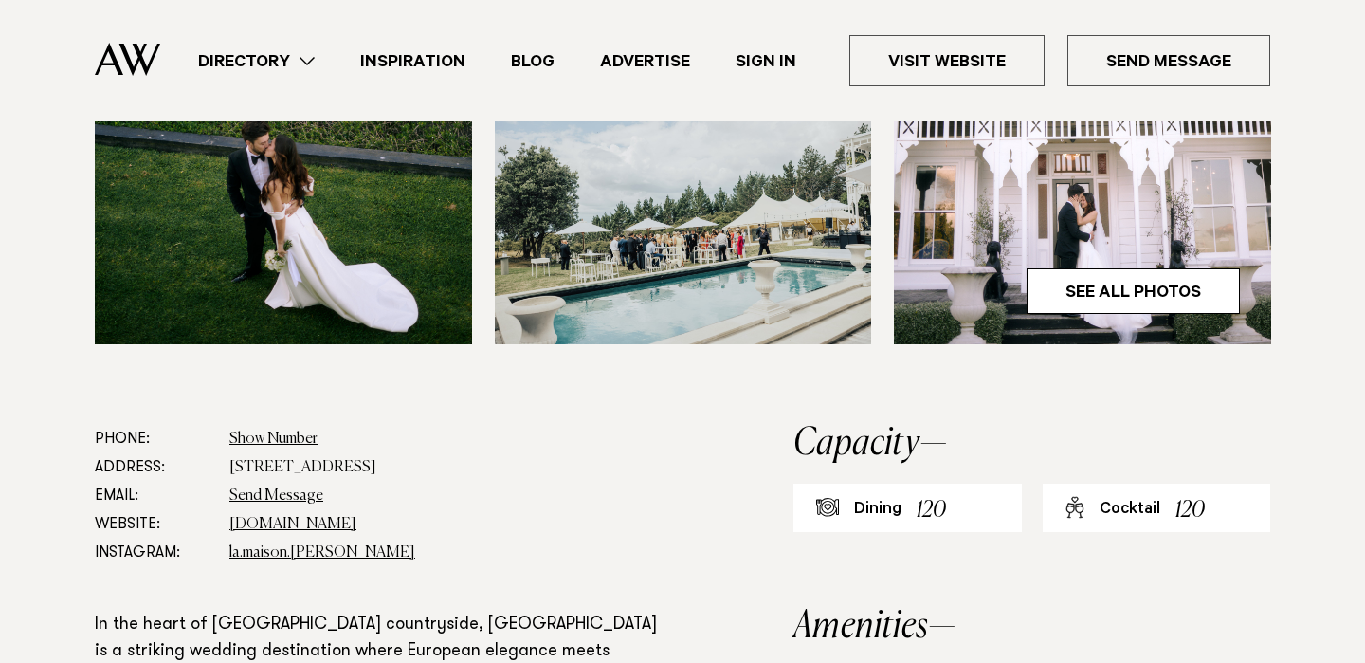
scroll to position [804, 0]
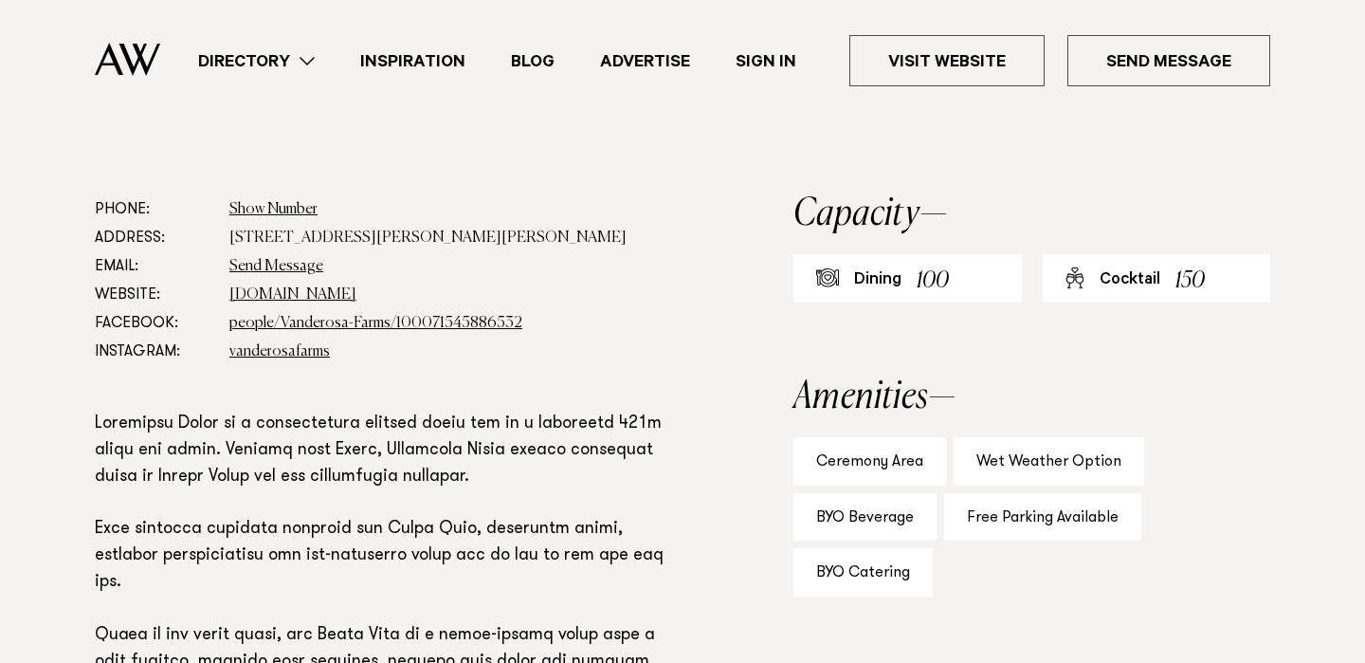
scroll to position [1056, 0]
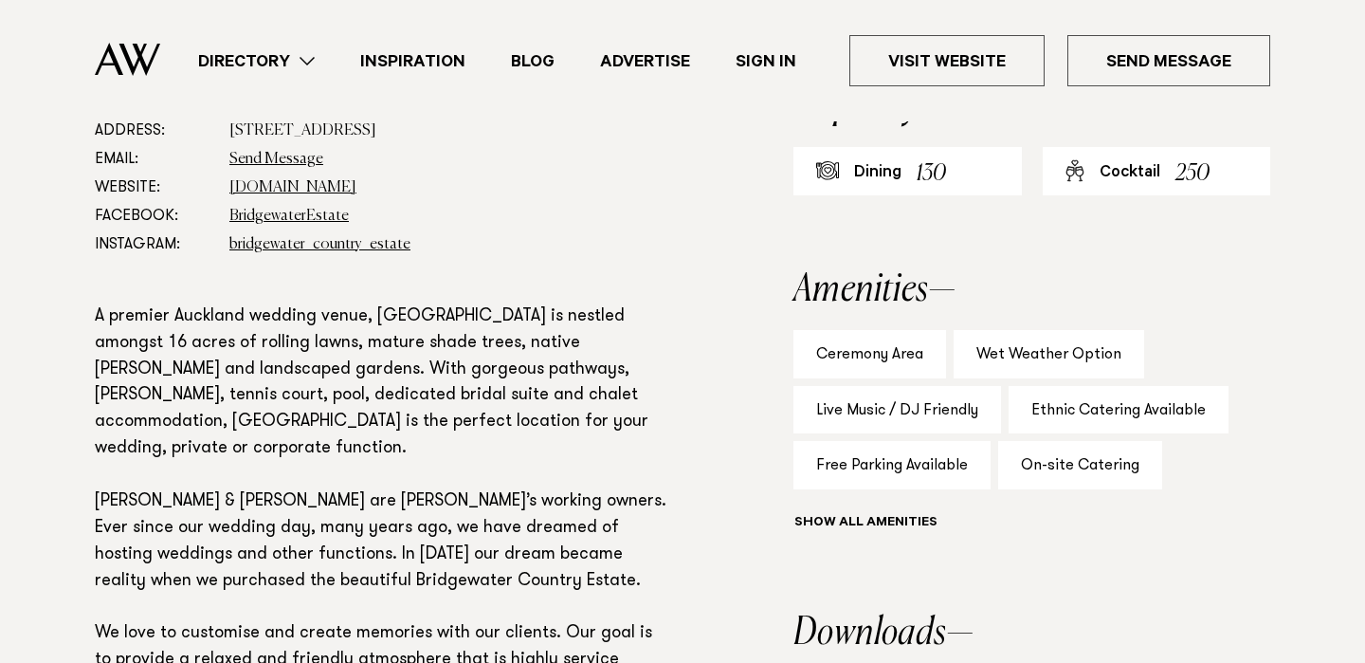
scroll to position [1105, 0]
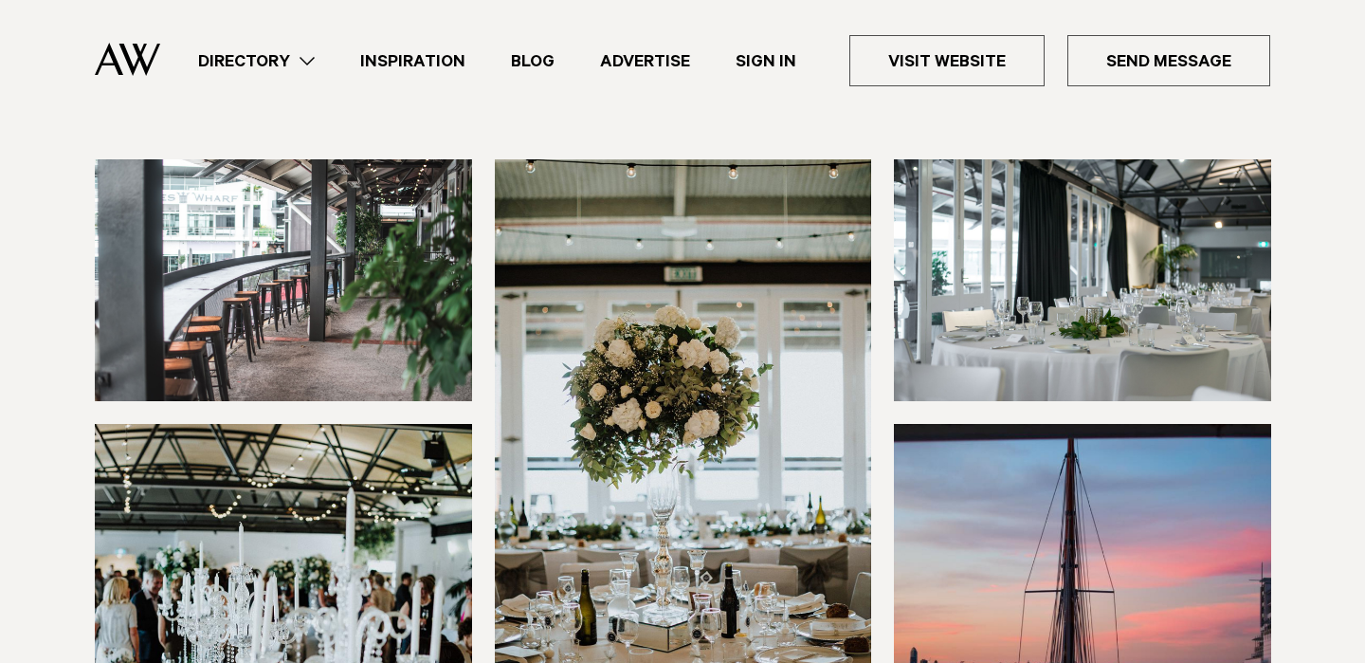
scroll to position [263, 0]
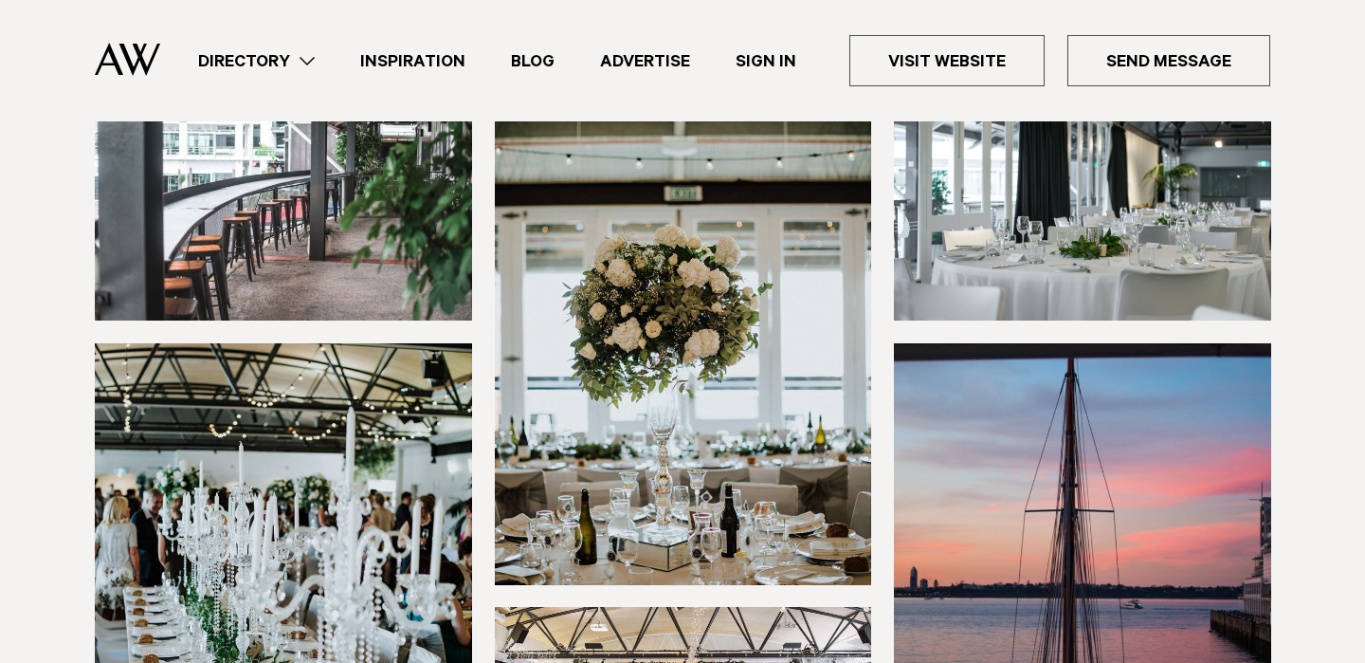
click at [456, 217] on img at bounding box center [283, 200] width 377 height 242
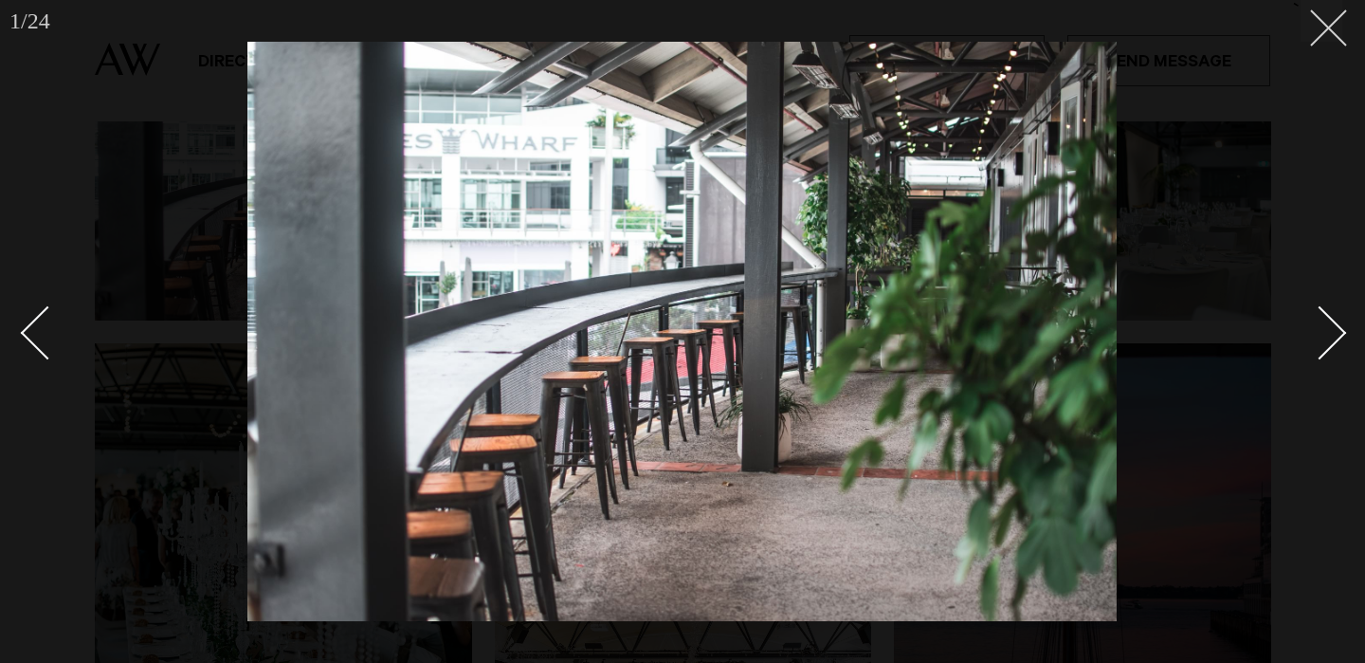
click at [1309, 33] on button at bounding box center [1321, 21] width 42 height 42
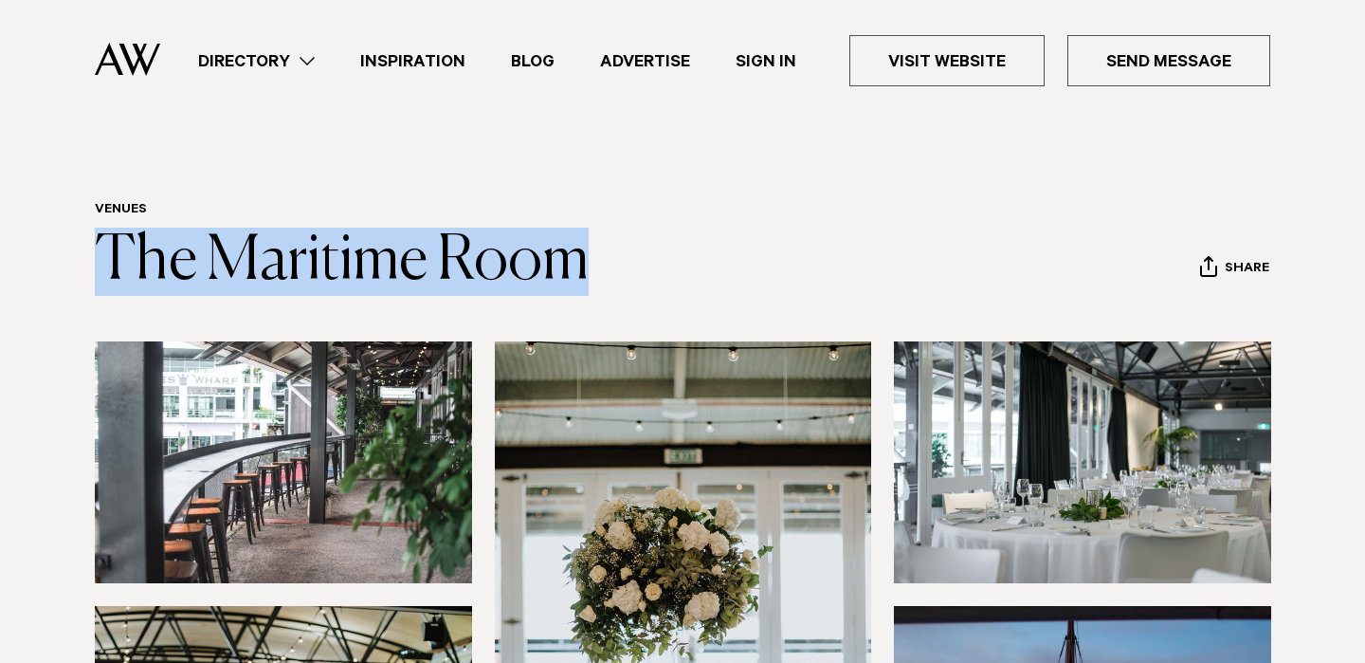
drag, startPoint x: 651, startPoint y: 256, endPoint x: 86, endPoint y: 265, distance: 565.0
click at [86, 265] on div "Venues The Maritime Room Share Copy Link Email twitter" at bounding box center [682, 249] width 1335 height 94
copy link "The Maritime Room"
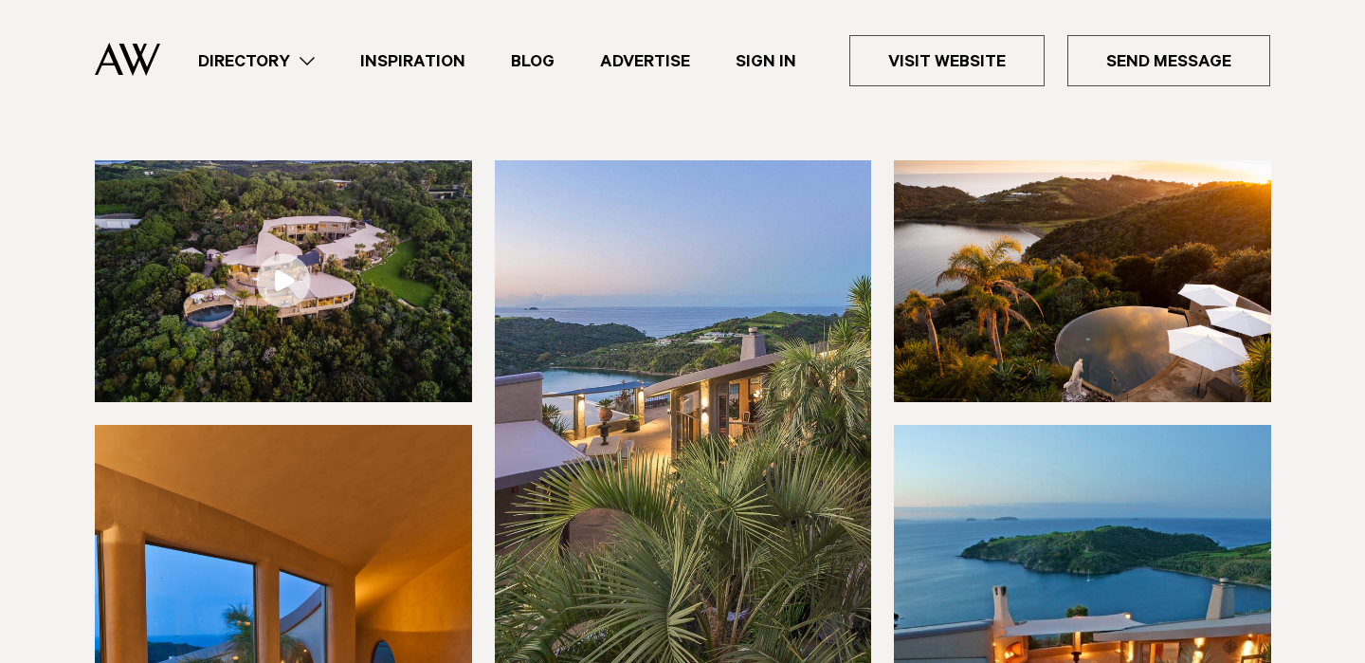
scroll to position [129, 0]
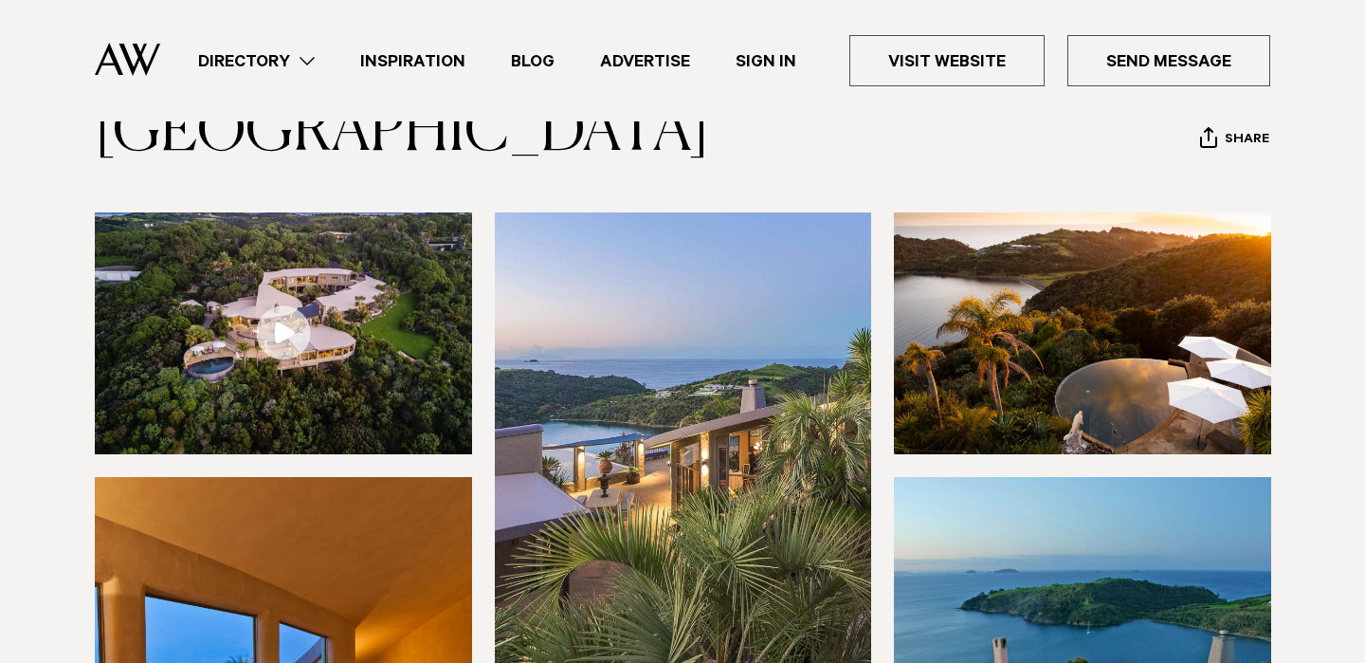
click at [293, 318] on link at bounding box center [283, 333] width 377 height 242
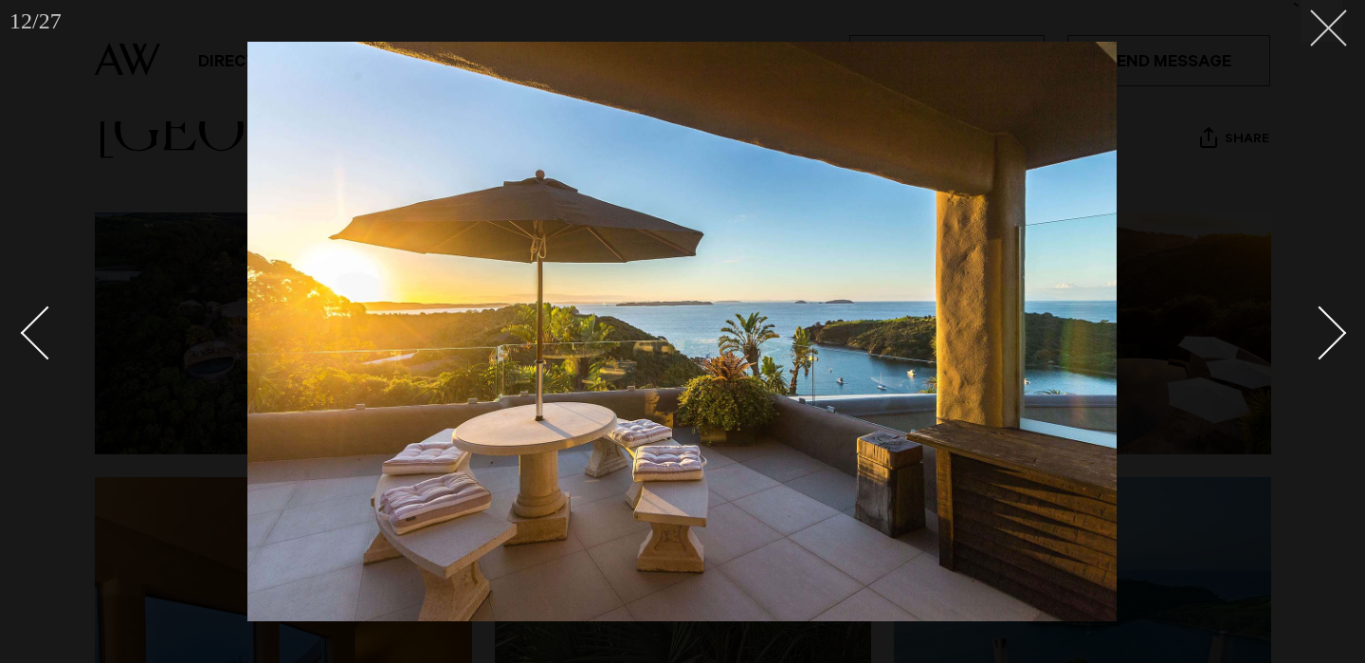
click at [1310, 20] on icon at bounding box center [1321, 20] width 23 height 23
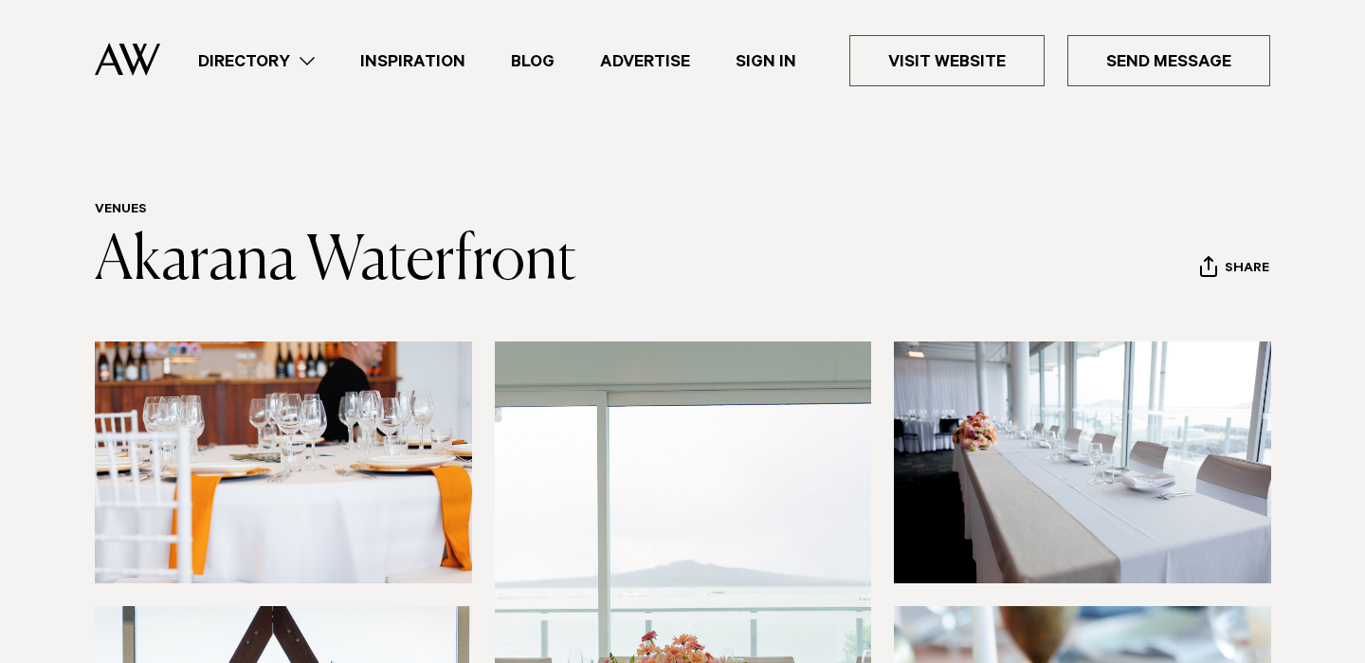
click at [358, 487] on img at bounding box center [283, 462] width 377 height 242
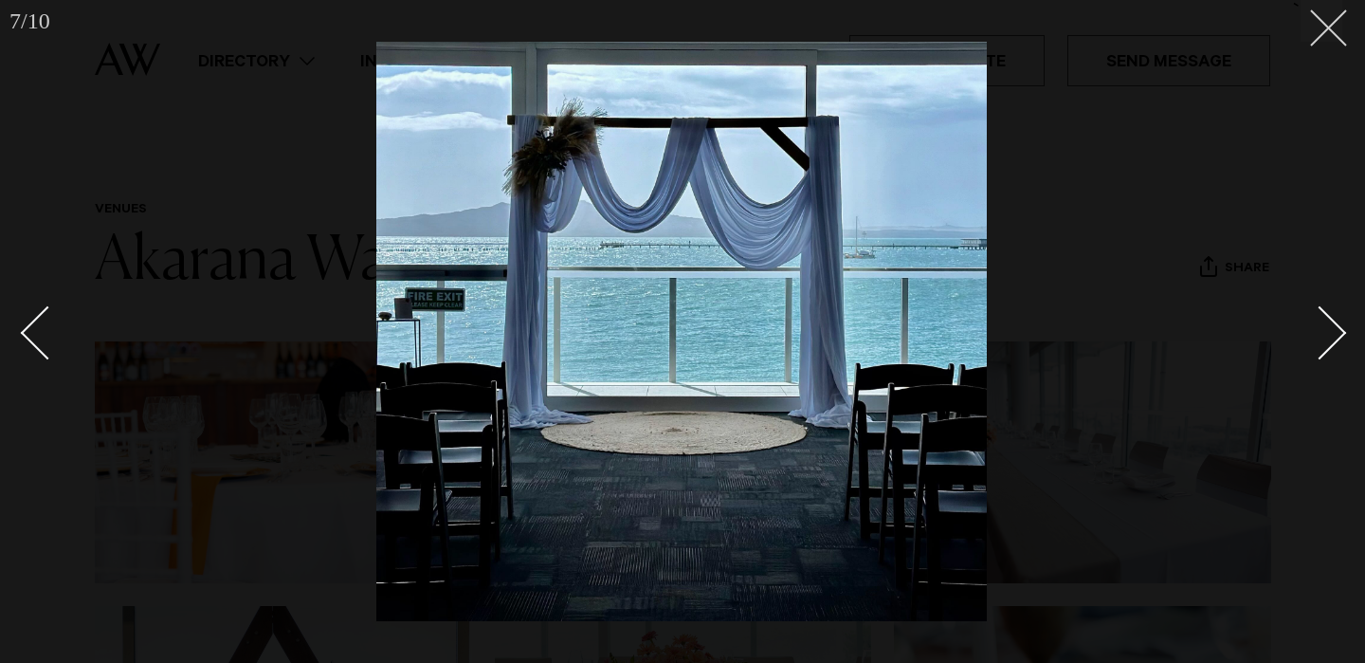
click at [1327, 33] on button at bounding box center [1321, 21] width 42 height 42
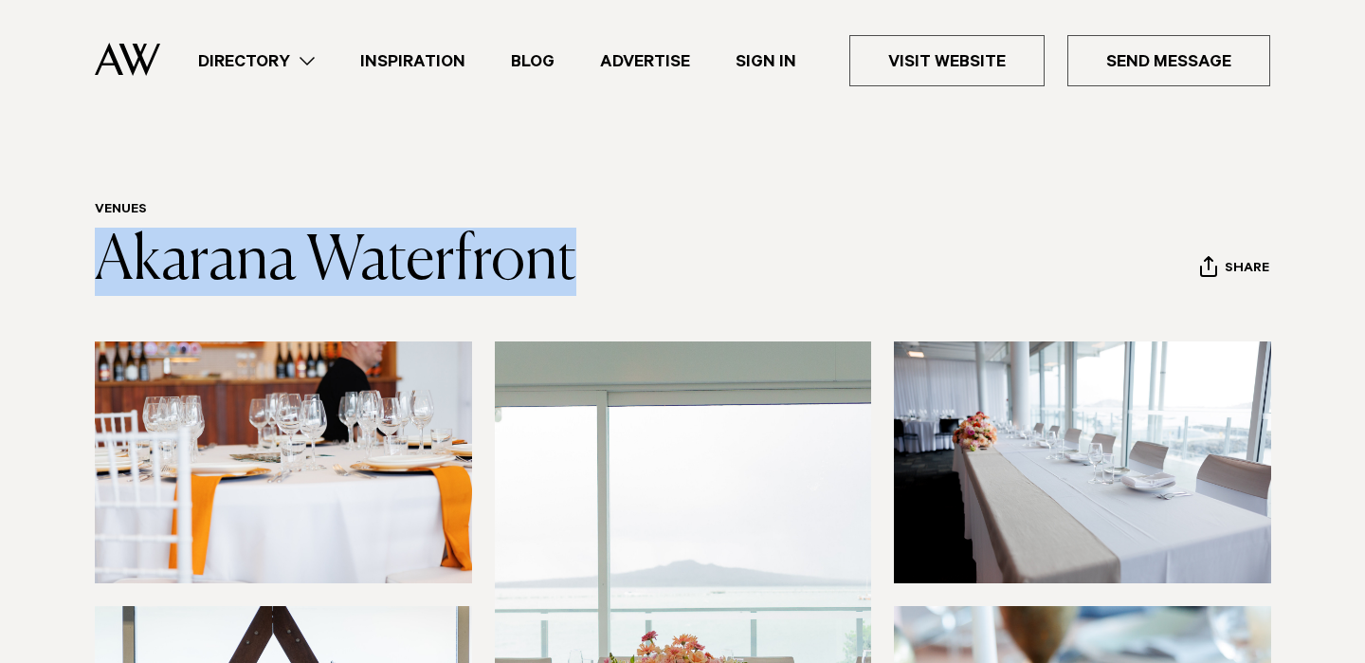
drag, startPoint x: 603, startPoint y: 245, endPoint x: 0, endPoint y: 241, distance: 602.9
click at [0, 241] on section "Venues Akarana Waterfront Share Copy Link Email twitter" at bounding box center [682, 249] width 1365 height 94
copy link "Akarana Waterfront"
click at [661, 233] on header "Venues Akarana Waterfront Share Copy Link Email twitter facebook" at bounding box center [682, 249] width 1175 height 94
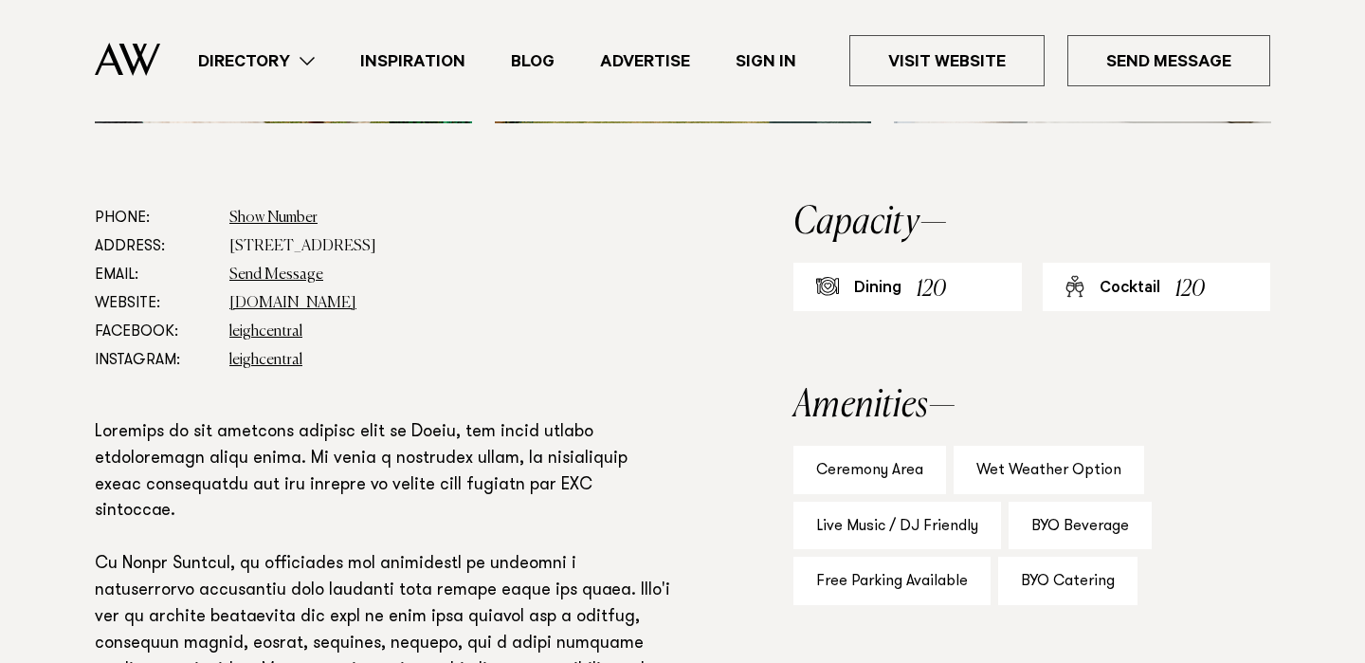
scroll to position [990, 0]
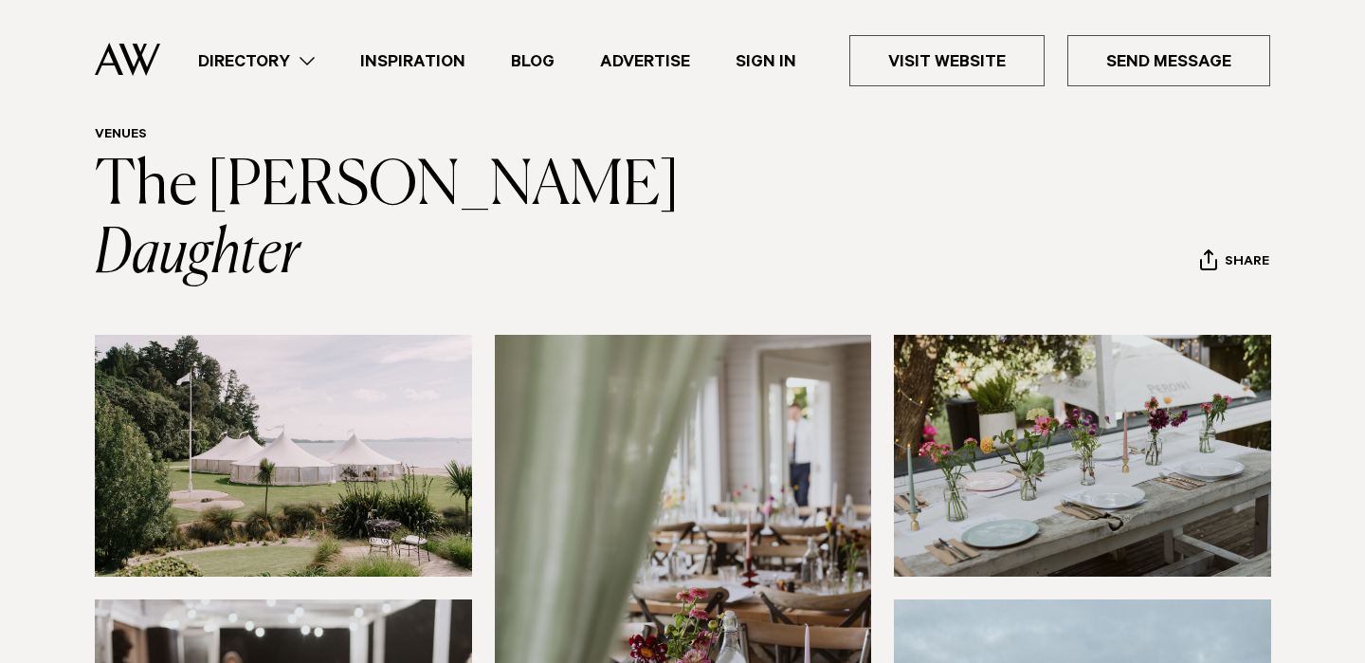
scroll to position [74, 0]
click at [172, 427] on img at bounding box center [283, 457] width 377 height 242
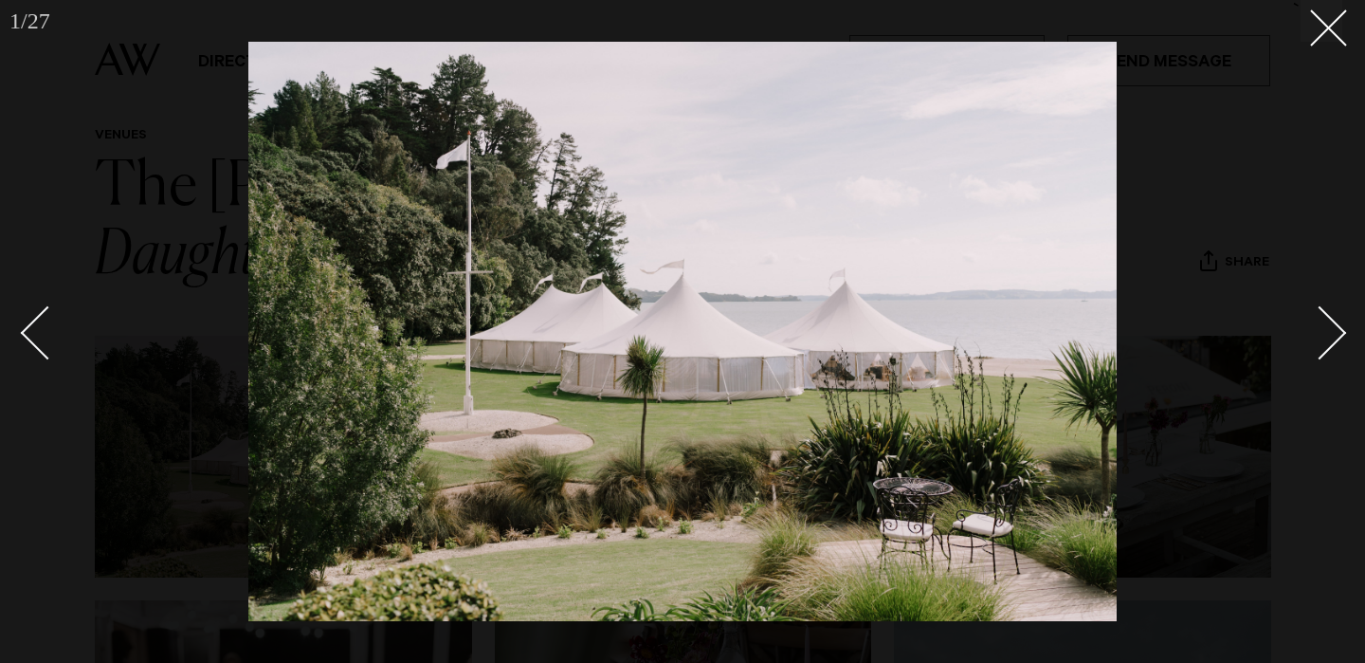
click at [1053, 367] on img at bounding box center [682, 331] width 868 height 579
click at [1334, 13] on button at bounding box center [1321, 21] width 42 height 42
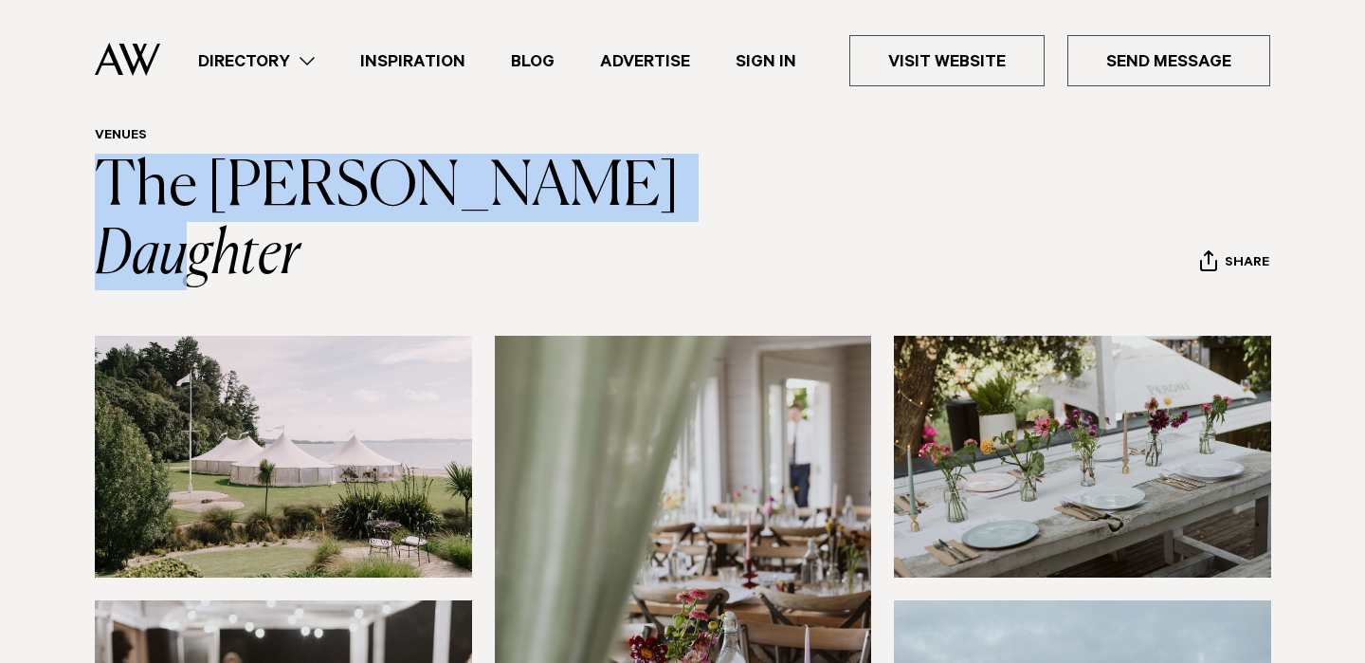
drag, startPoint x: 710, startPoint y: 207, endPoint x: 83, endPoint y: 192, distance: 626.7
click at [83, 192] on div "Venues The Farmer's Daughter Share Copy Link Email twitter" at bounding box center [682, 209] width 1335 height 162
copy link "The [PERSON_NAME] Daughter"
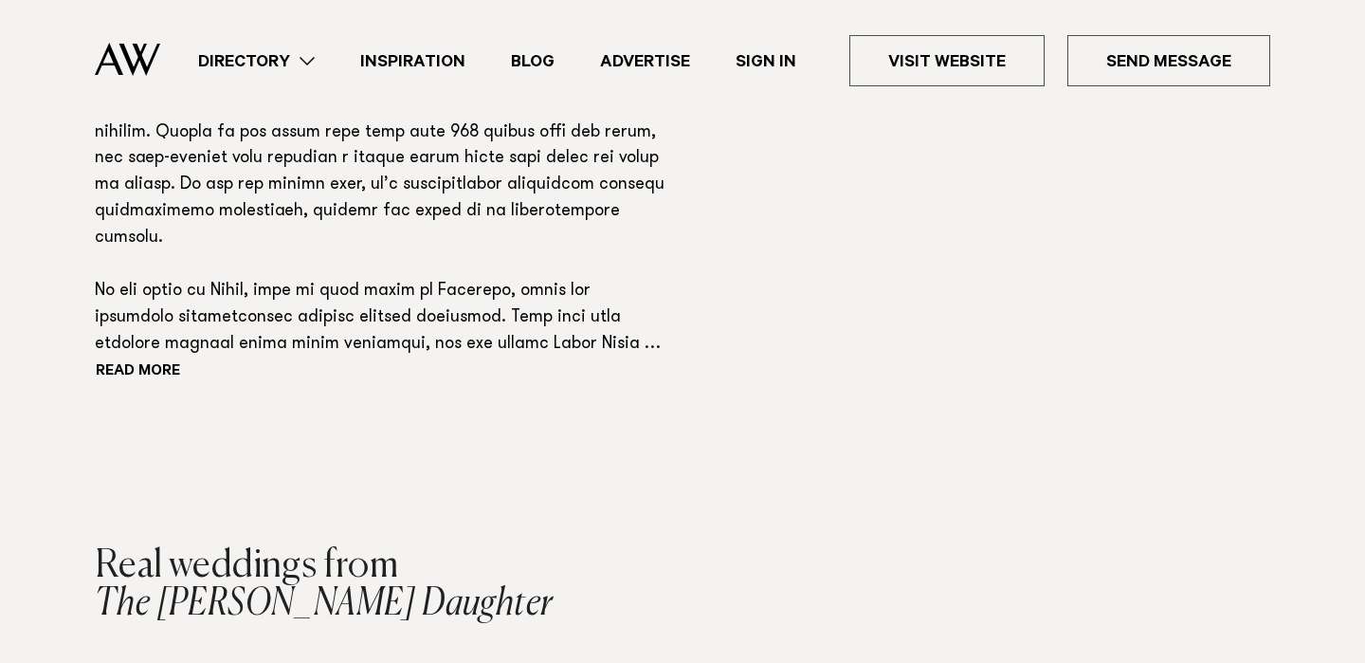
scroll to position [862, 0]
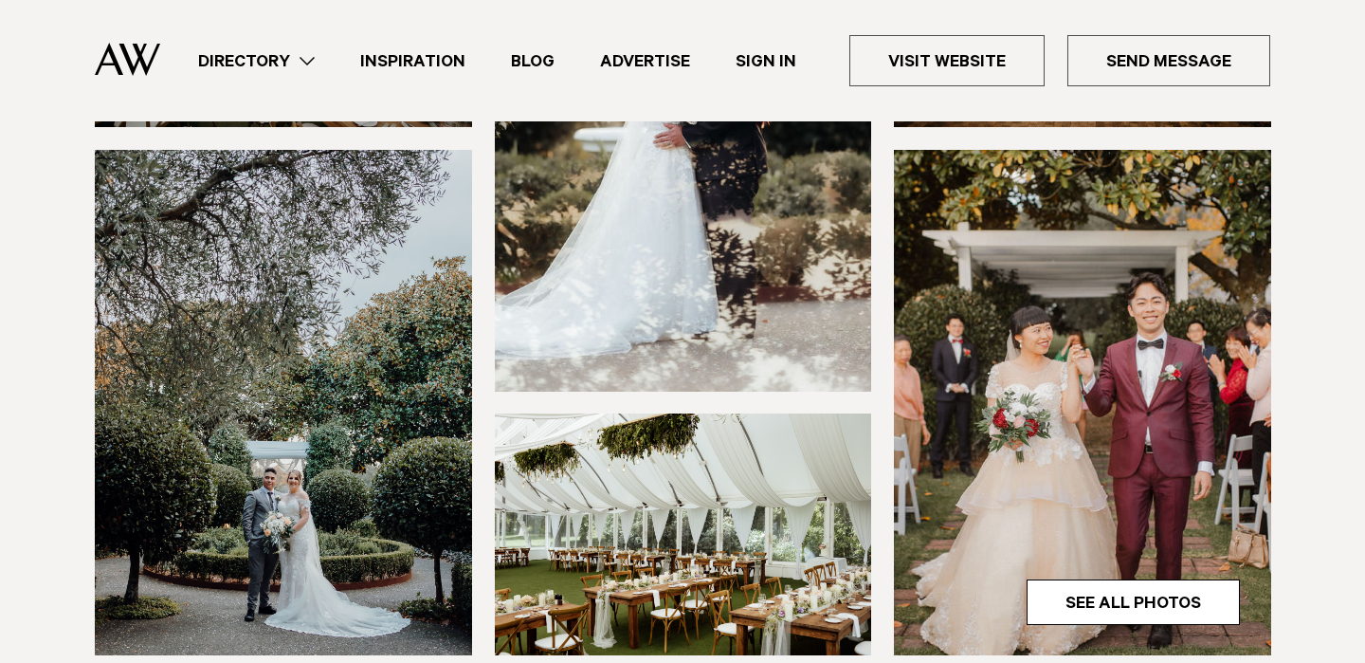
scroll to position [28, 0]
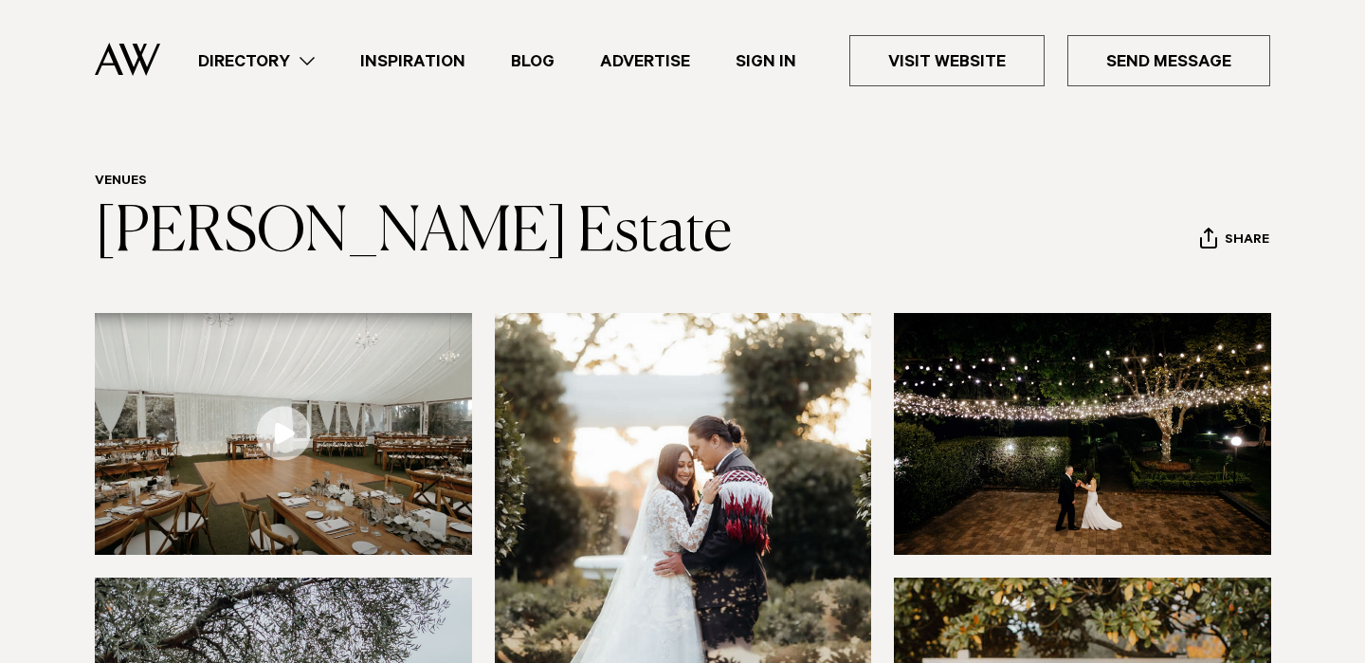
click at [375, 391] on img at bounding box center [283, 434] width 377 height 242
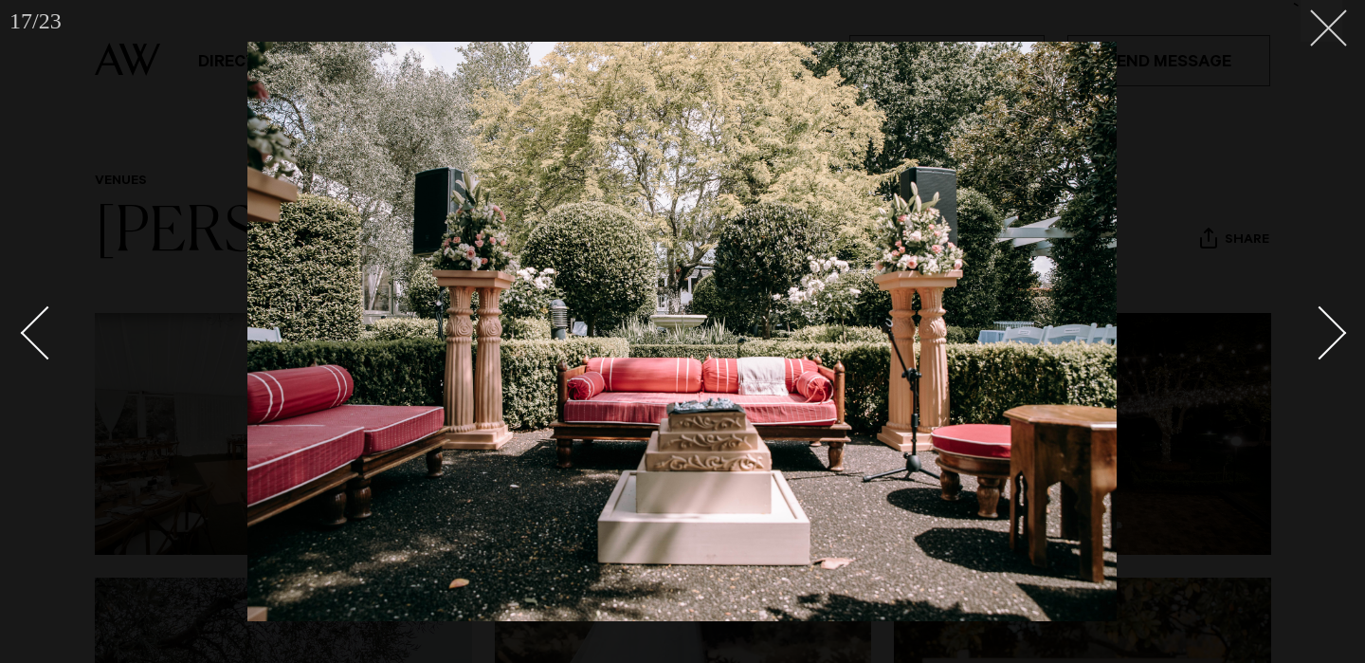
click at [1327, 27] on line at bounding box center [1328, 27] width 35 height 35
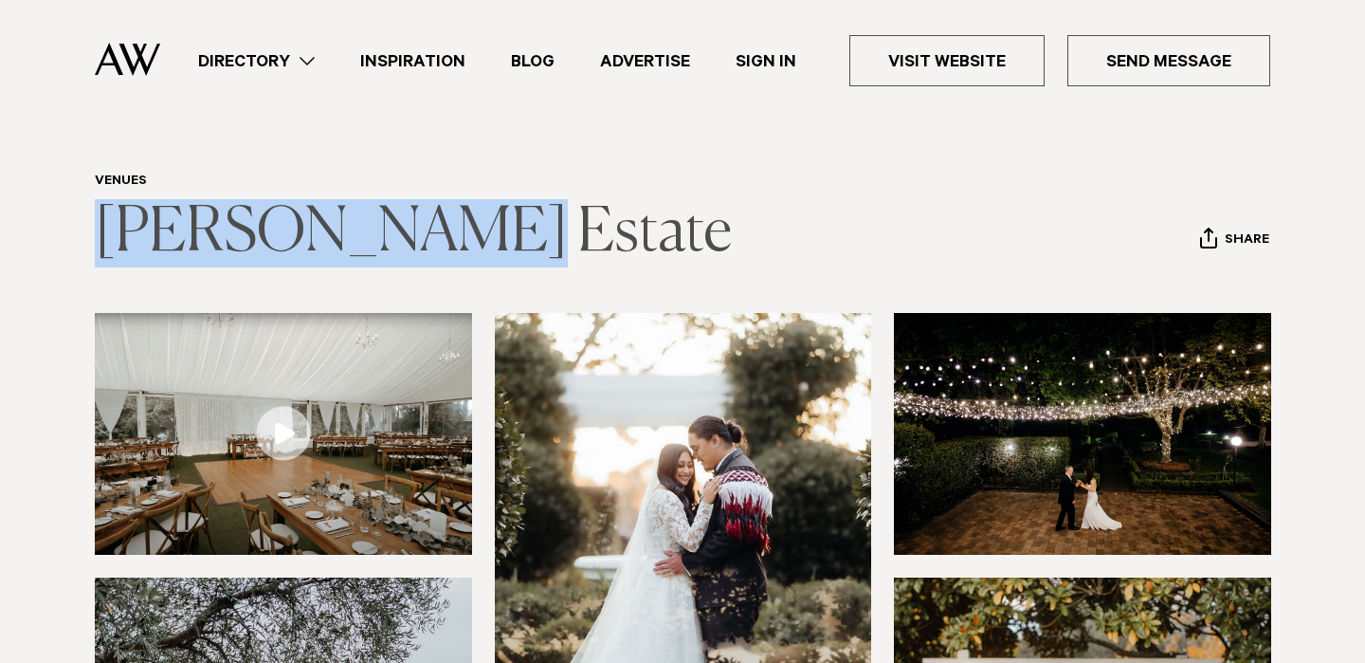
drag, startPoint x: 411, startPoint y: 275, endPoint x: 105, endPoint y: 242, distance: 308.0
copy link "[PERSON_NAME] Estate"
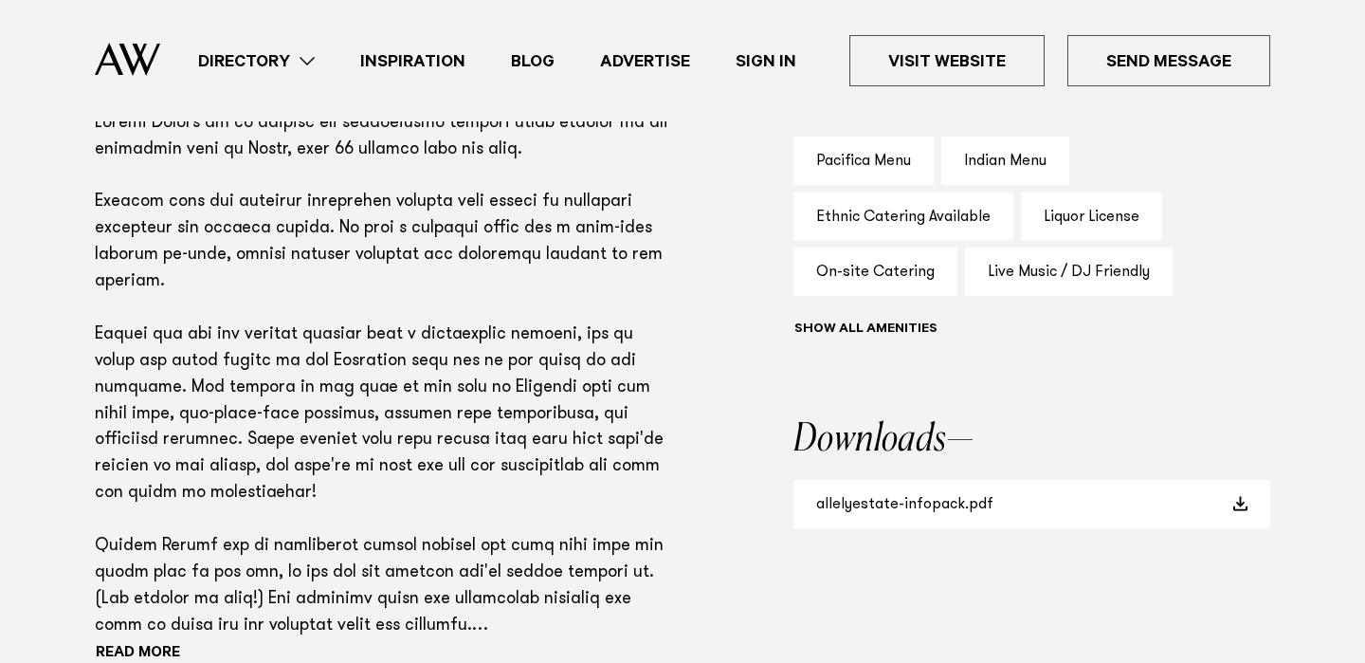
scroll to position [1338, 0]
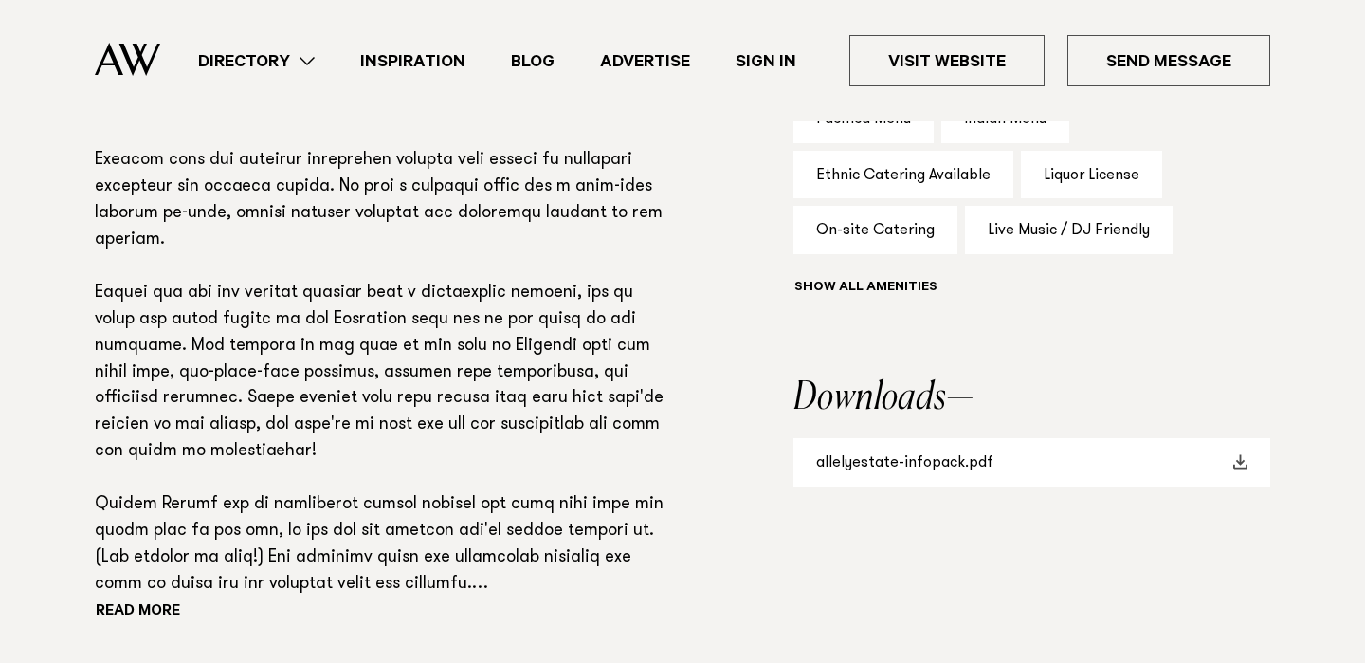
click at [929, 460] on link "allelyestate-infopack.pdf" at bounding box center [1031, 462] width 477 height 48
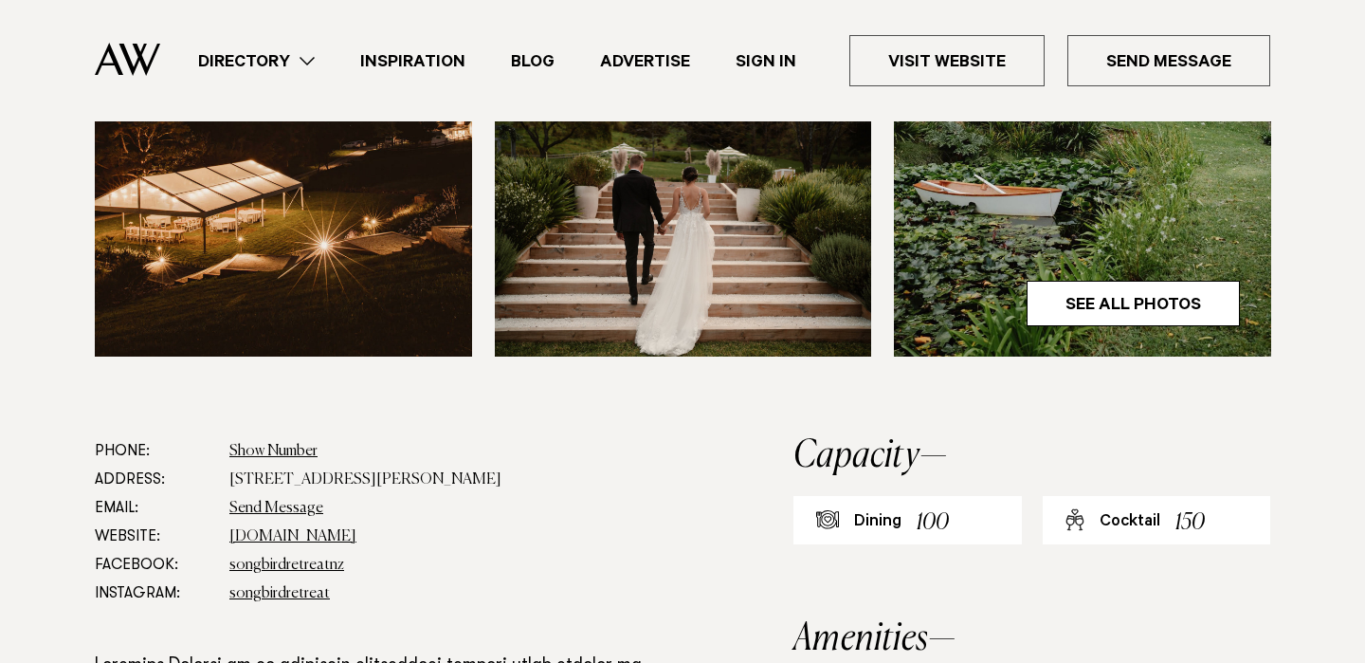
scroll to position [824, 0]
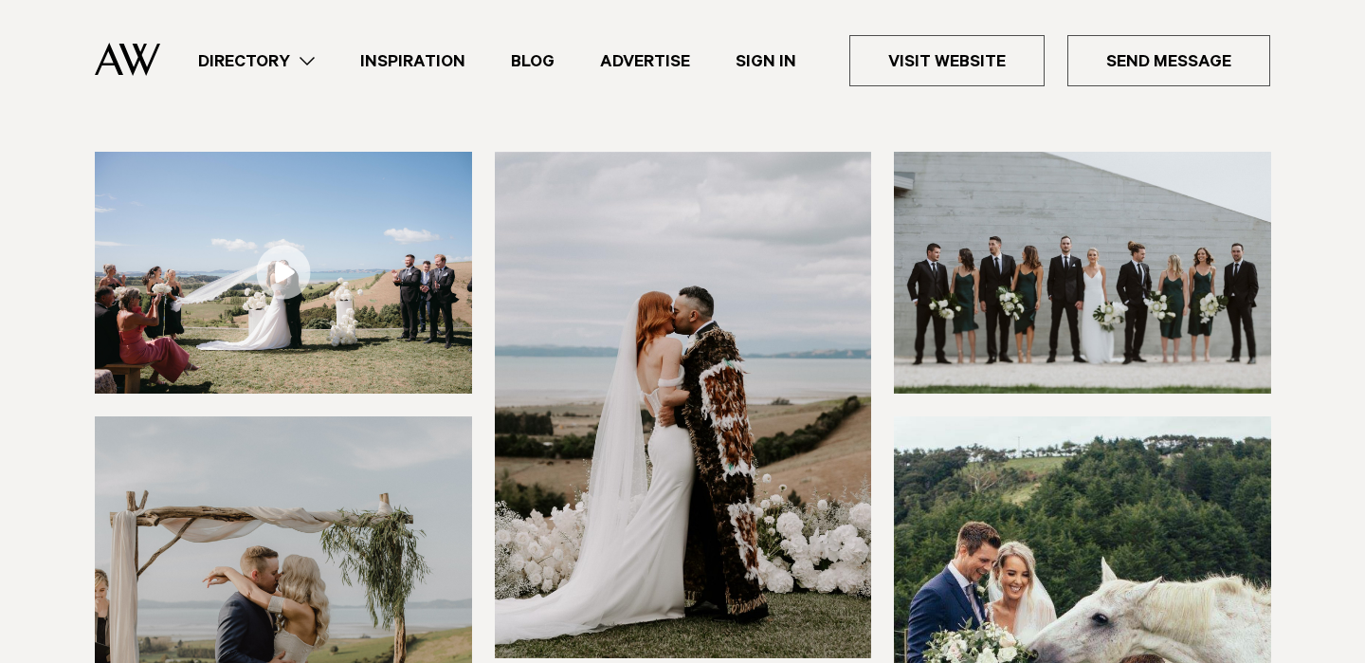
scroll to position [191, 0]
click at [353, 314] on img at bounding box center [283, 272] width 377 height 242
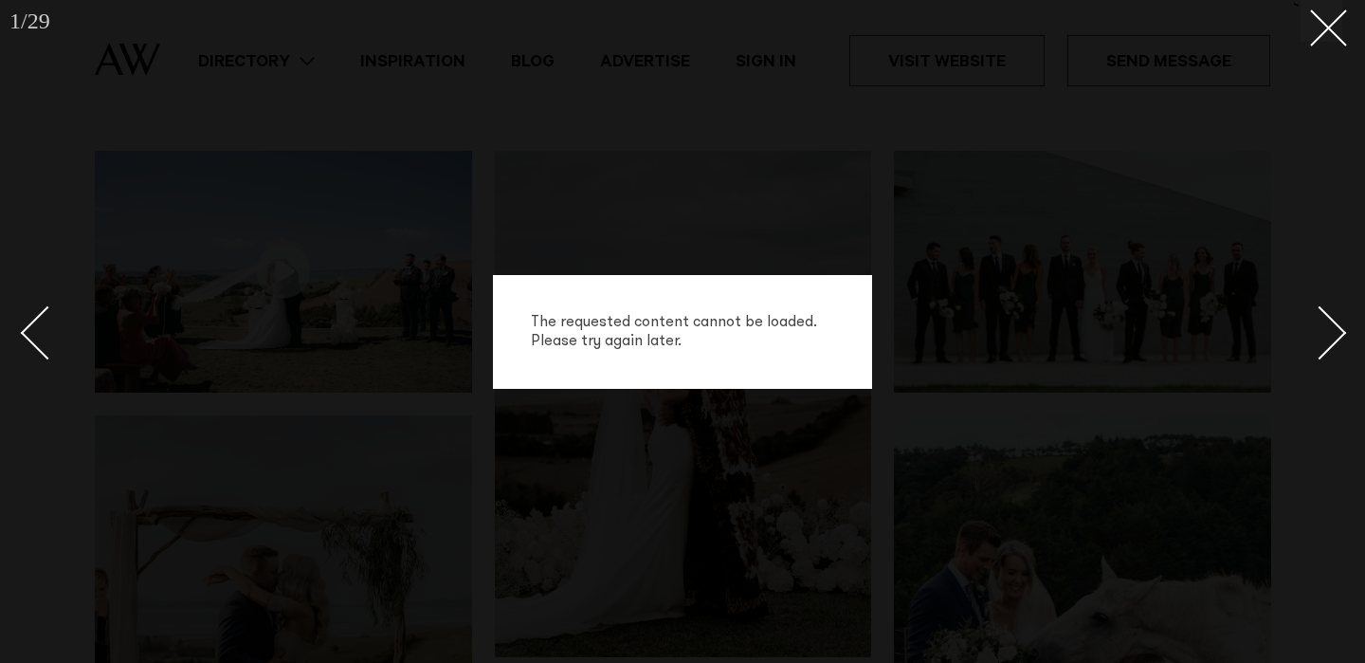
click at [718, 231] on div "The requested content cannot be loaded. Please try again later." at bounding box center [682, 331] width 1365 height 663
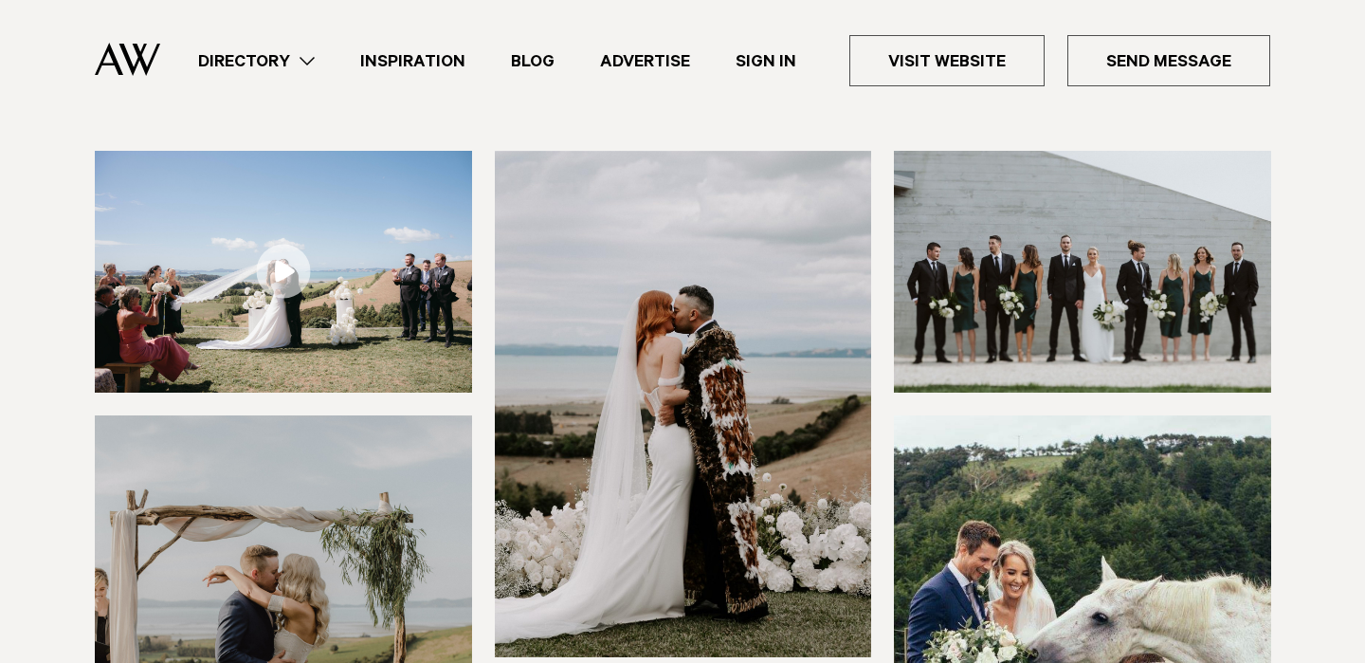
click at [690, 280] on img at bounding box center [683, 403] width 377 height 505
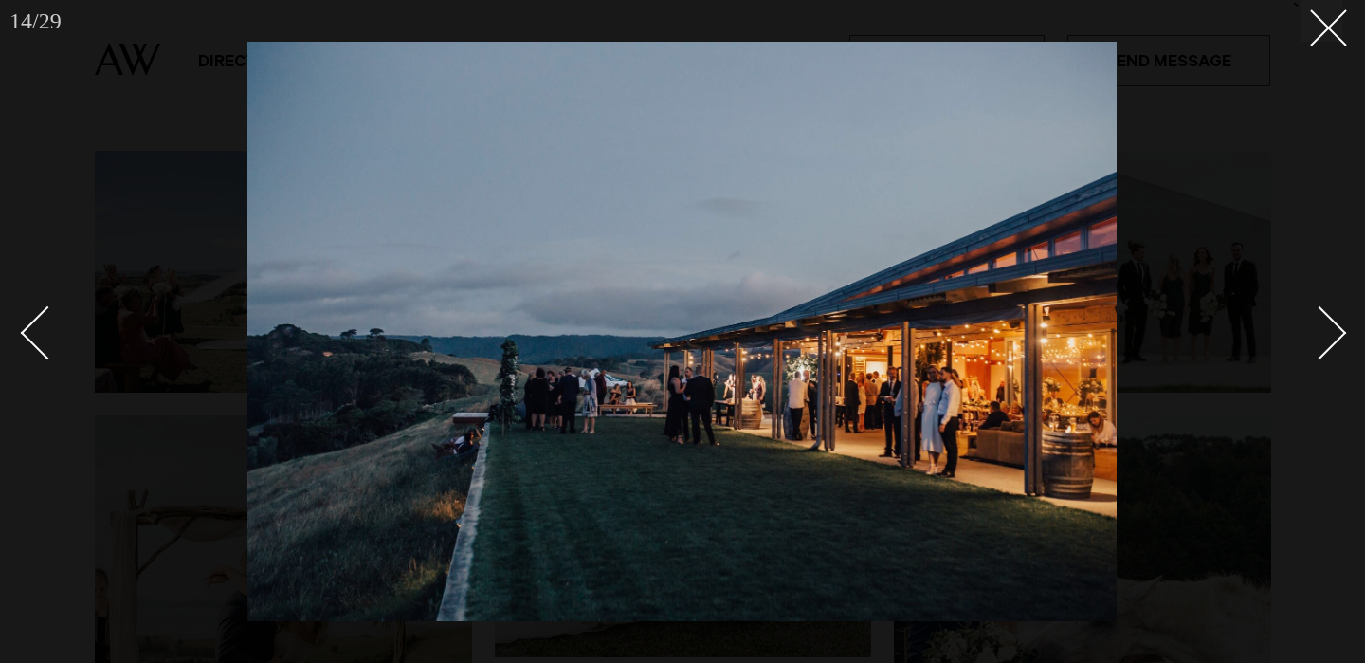
click at [85, 157] on div at bounding box center [682, 331] width 1365 height 663
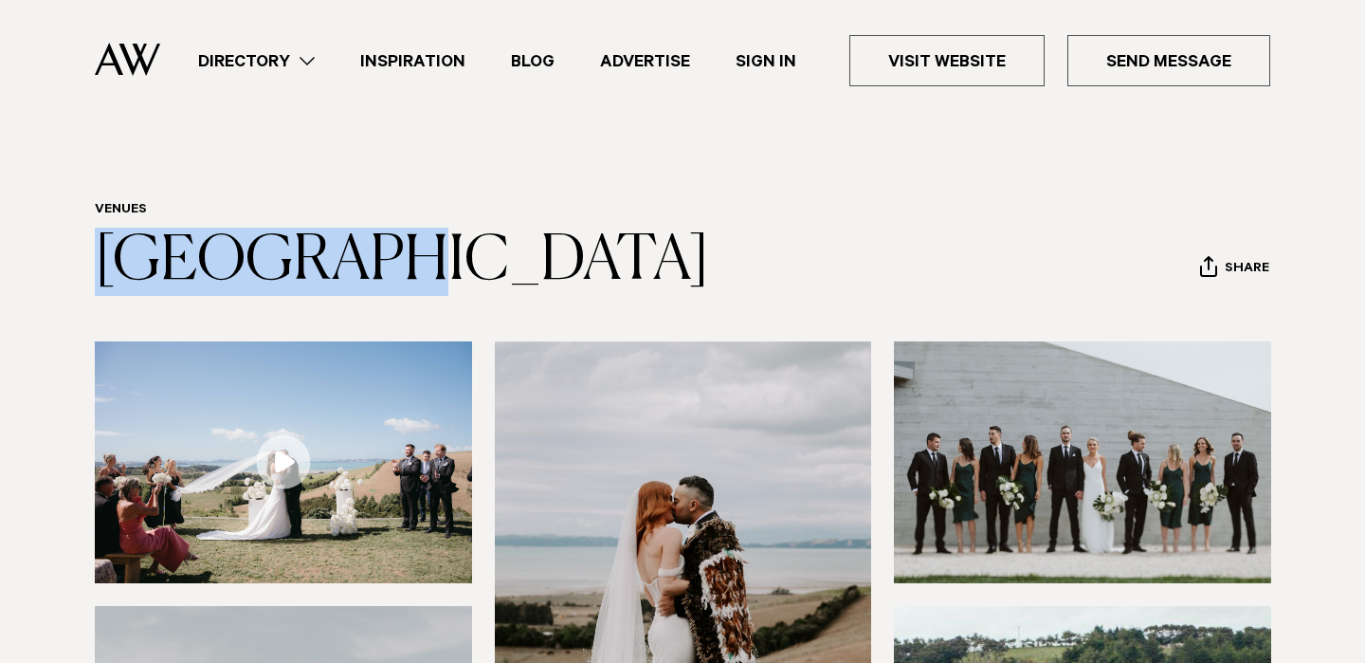
drag, startPoint x: 360, startPoint y: 276, endPoint x: 82, endPoint y: 264, distance: 278.0
click at [82, 264] on div "Venues [GEOGRAPHIC_DATA] Share Copy Link Email twitter" at bounding box center [682, 249] width 1335 height 94
copy link "[GEOGRAPHIC_DATA]"
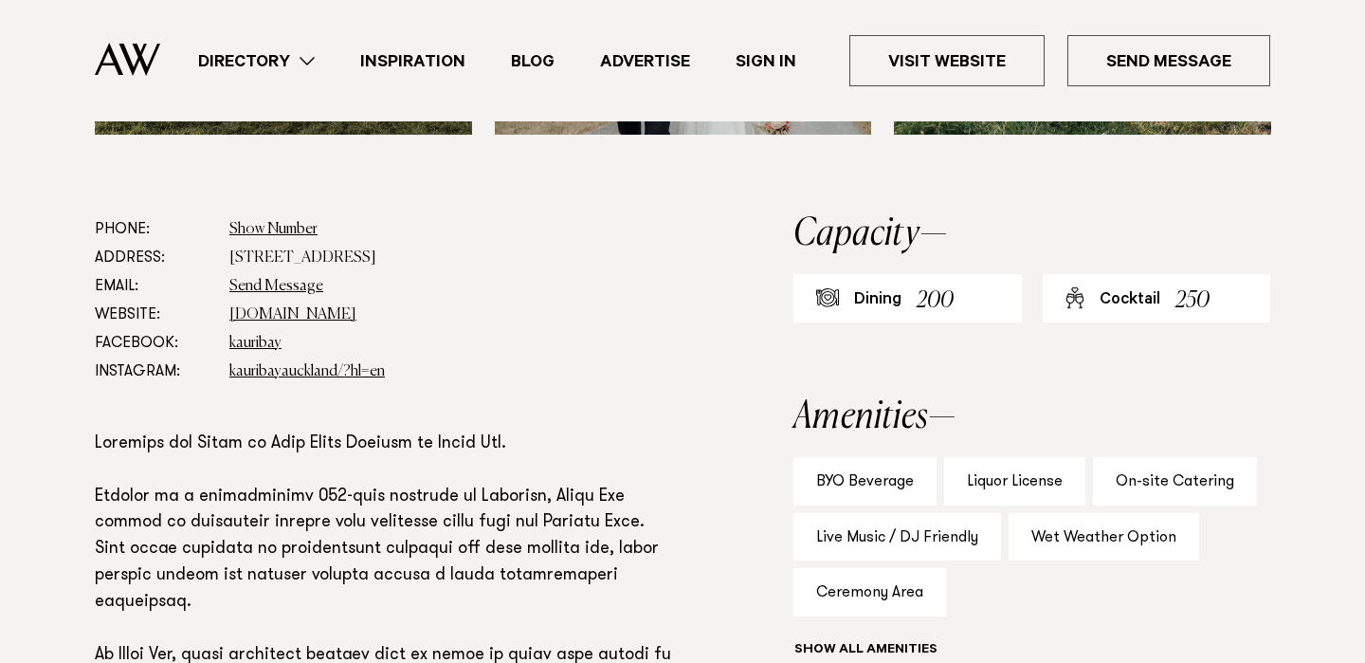
scroll to position [1083, 0]
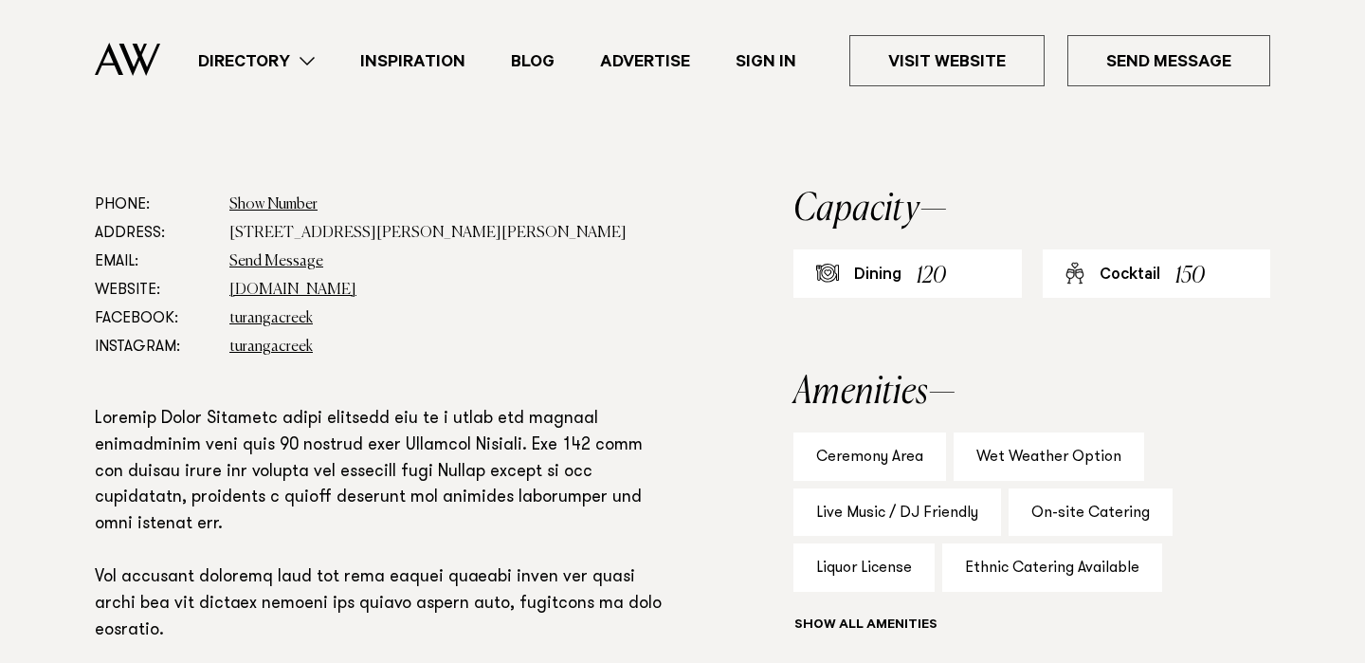
scroll to position [1009, 0]
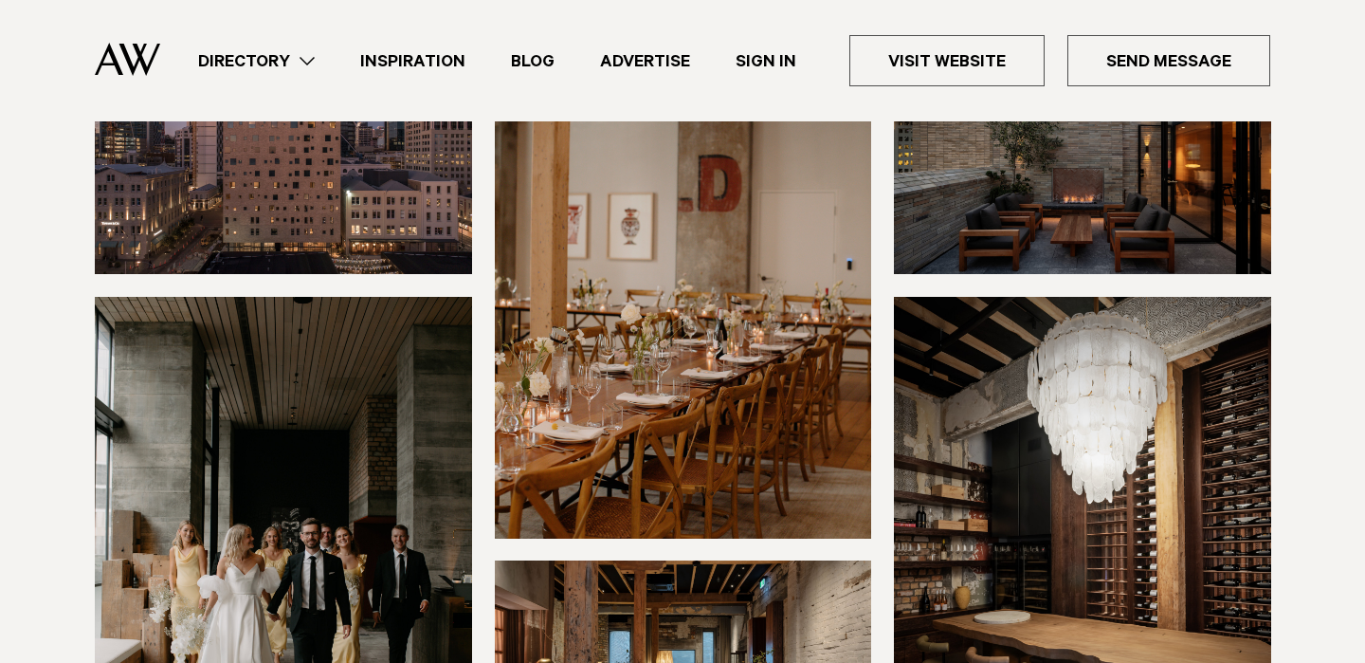
scroll to position [300, 0]
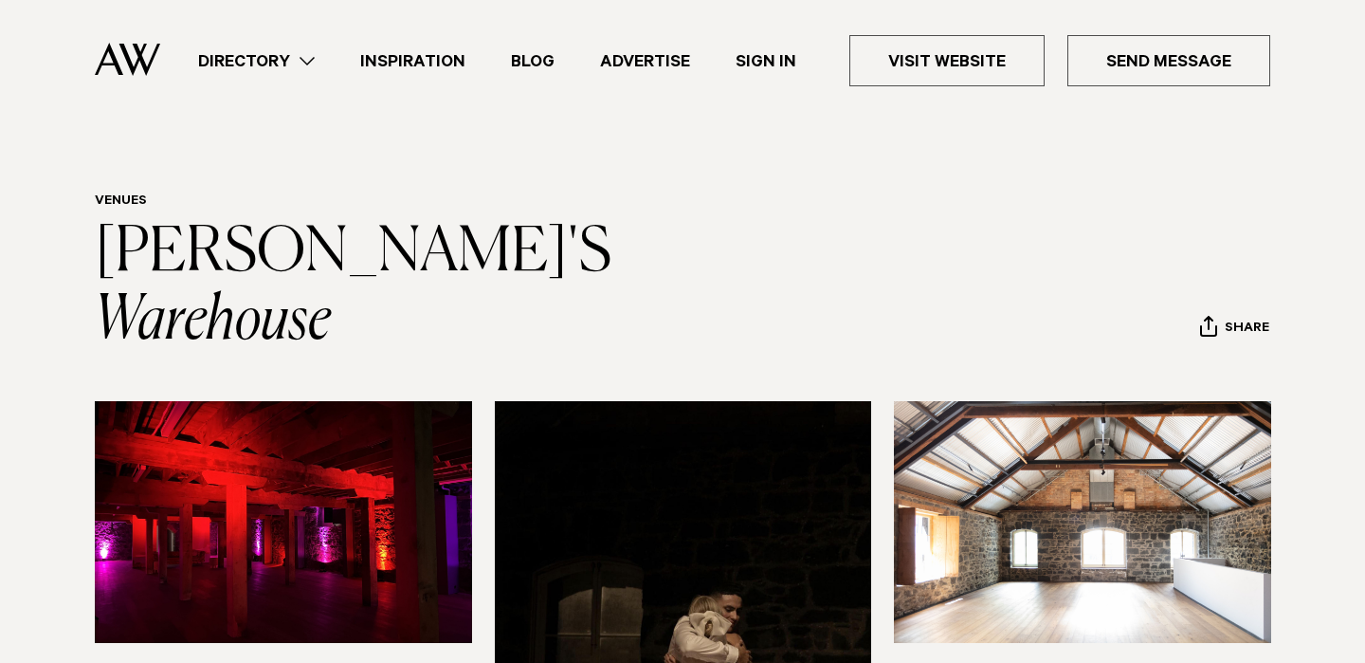
scroll to position [4, 0]
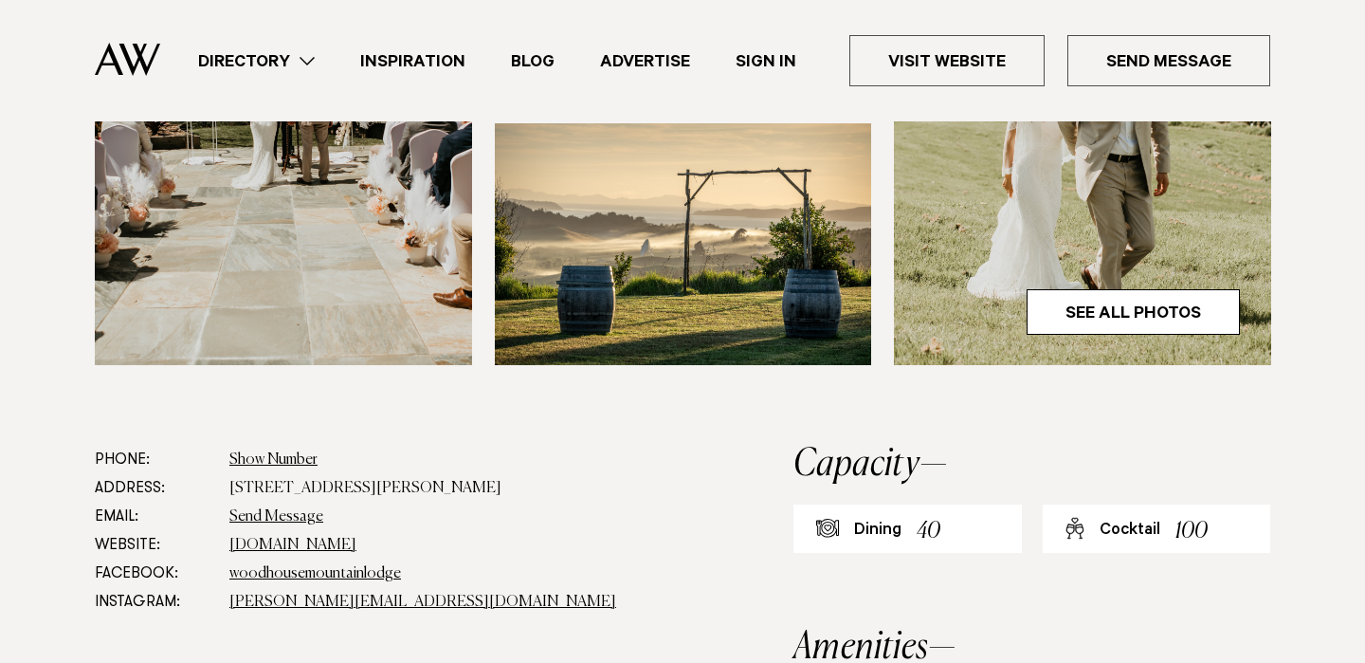
scroll to position [816, 0]
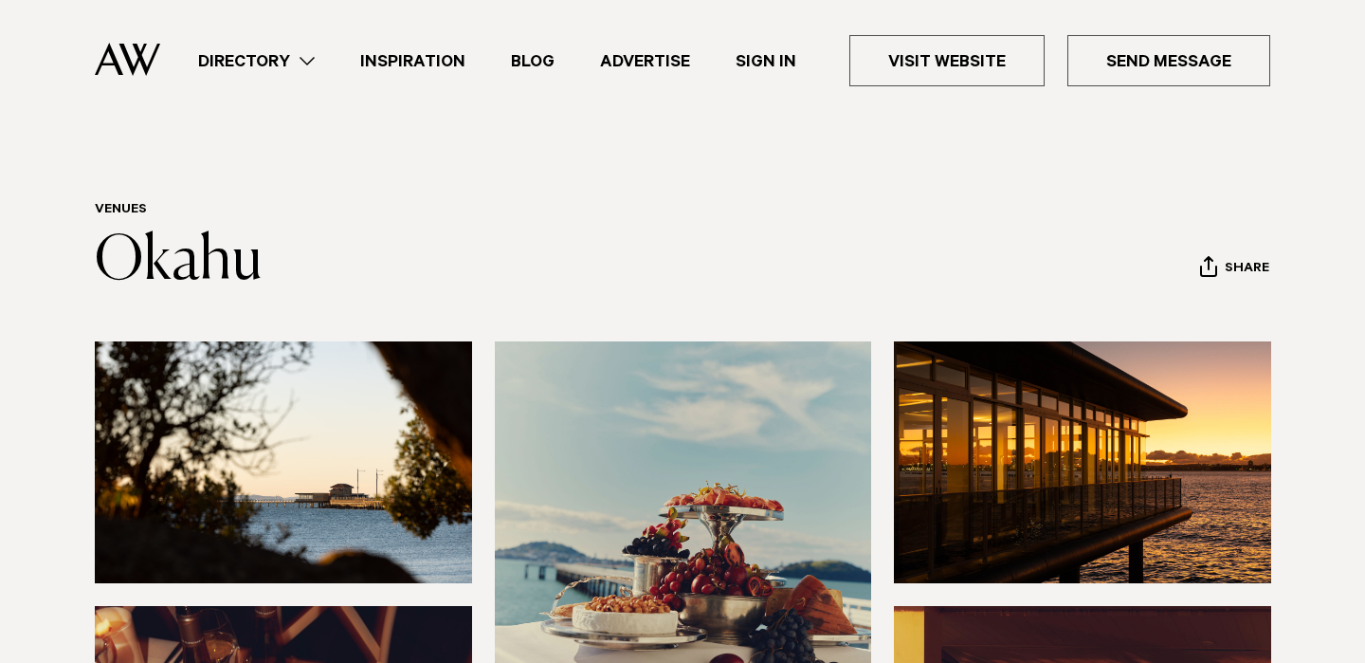
click at [240, 537] on img at bounding box center [283, 462] width 377 height 242
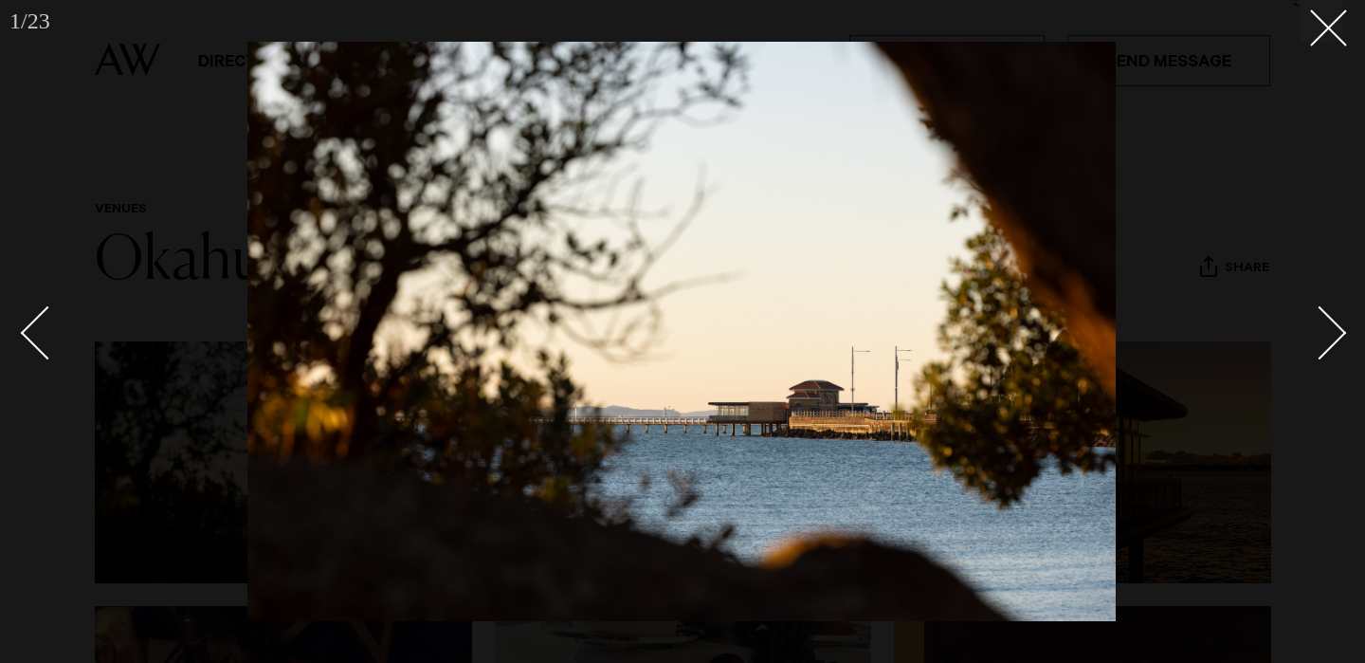
click at [1319, 345] on div "Next slide" at bounding box center [1320, 332] width 54 height 54
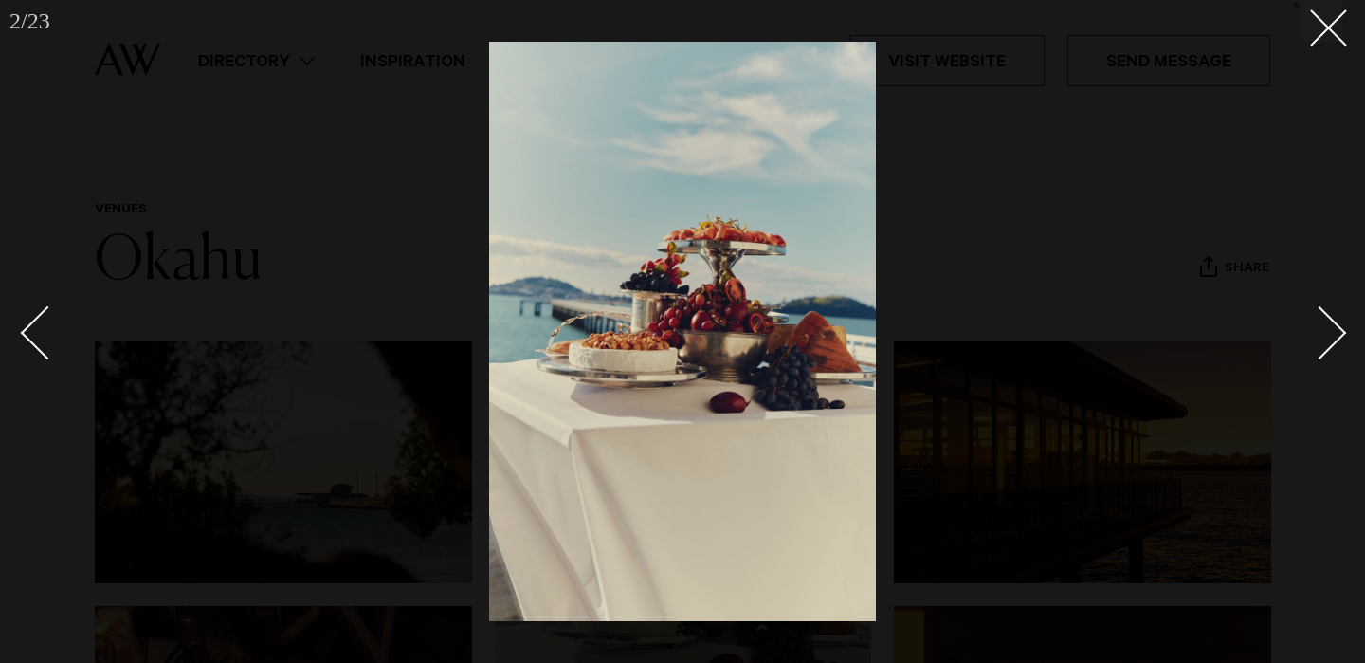
click at [1319, 345] on div "Next slide" at bounding box center [1320, 332] width 54 height 54
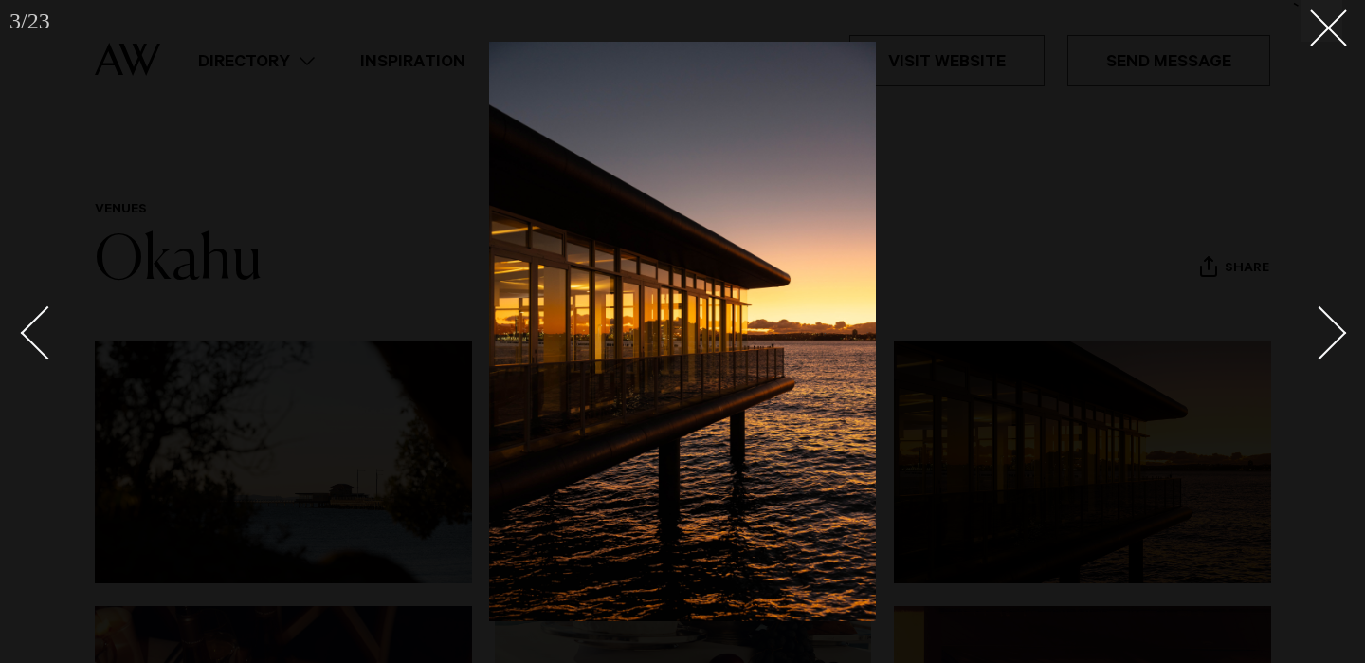
click at [1319, 345] on div "Next slide" at bounding box center [1320, 332] width 54 height 54
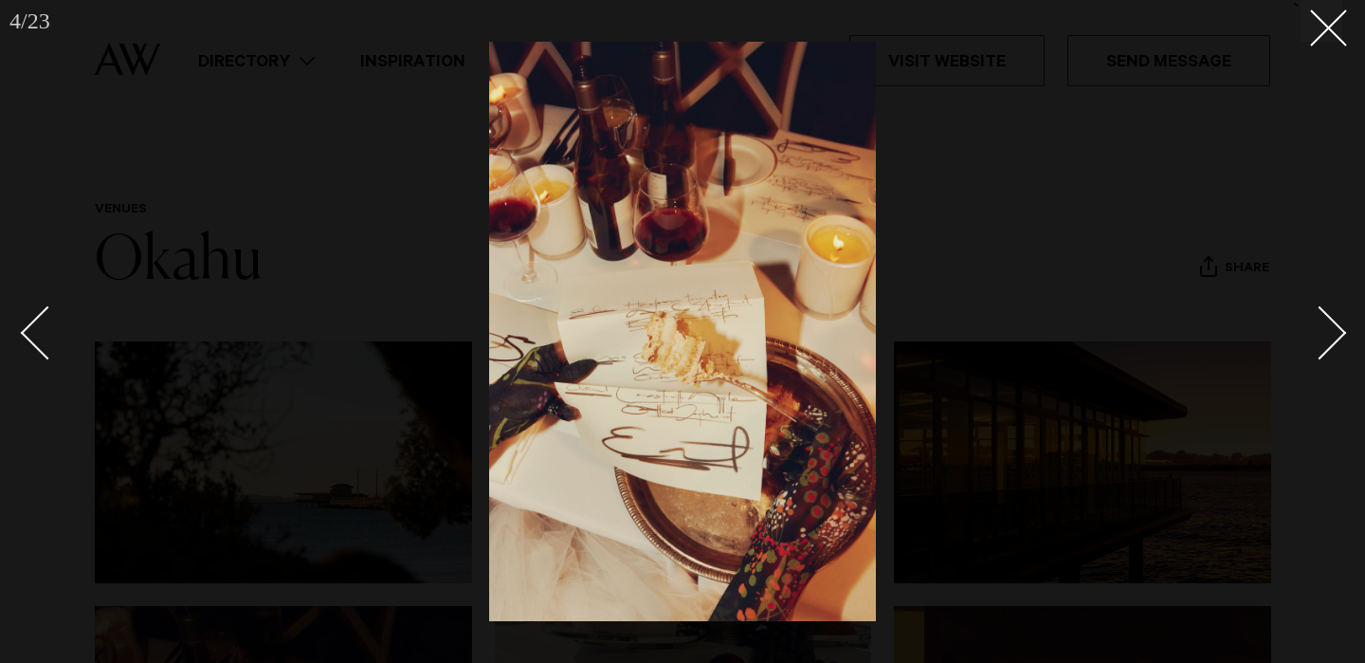
click at [1319, 345] on div "Next slide" at bounding box center [1320, 332] width 54 height 54
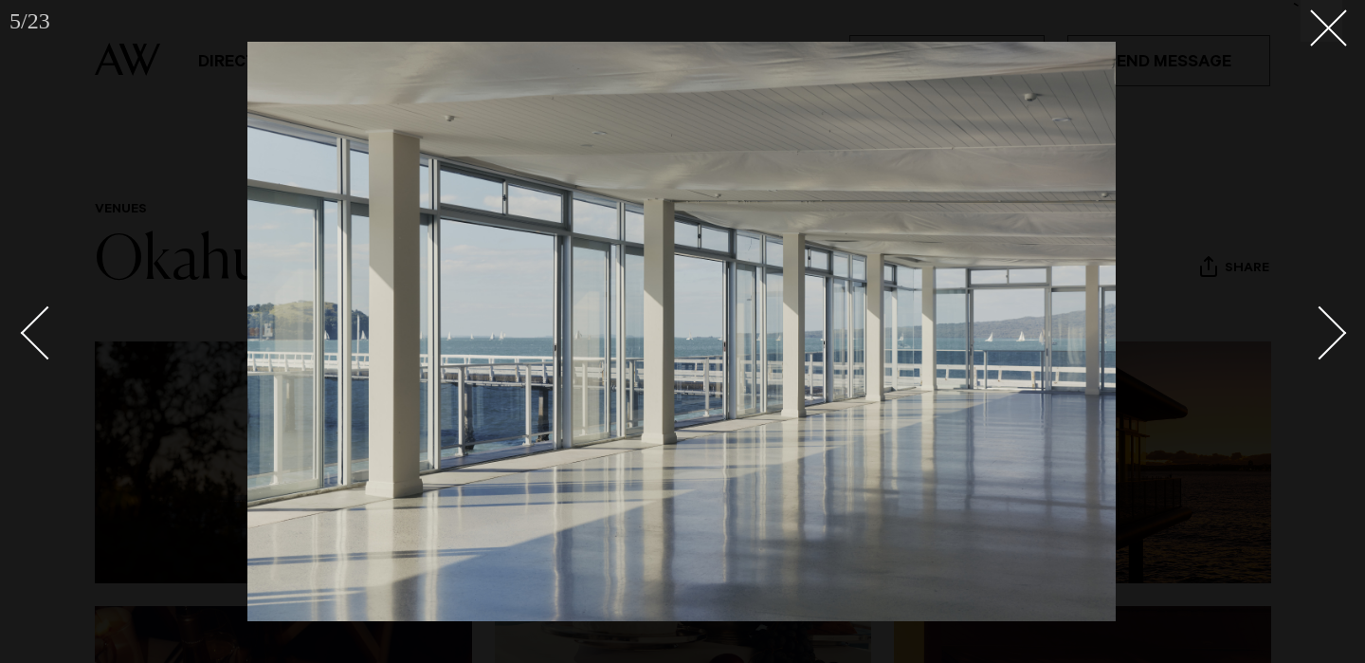
click at [1319, 345] on div "Next slide" at bounding box center [1320, 332] width 54 height 54
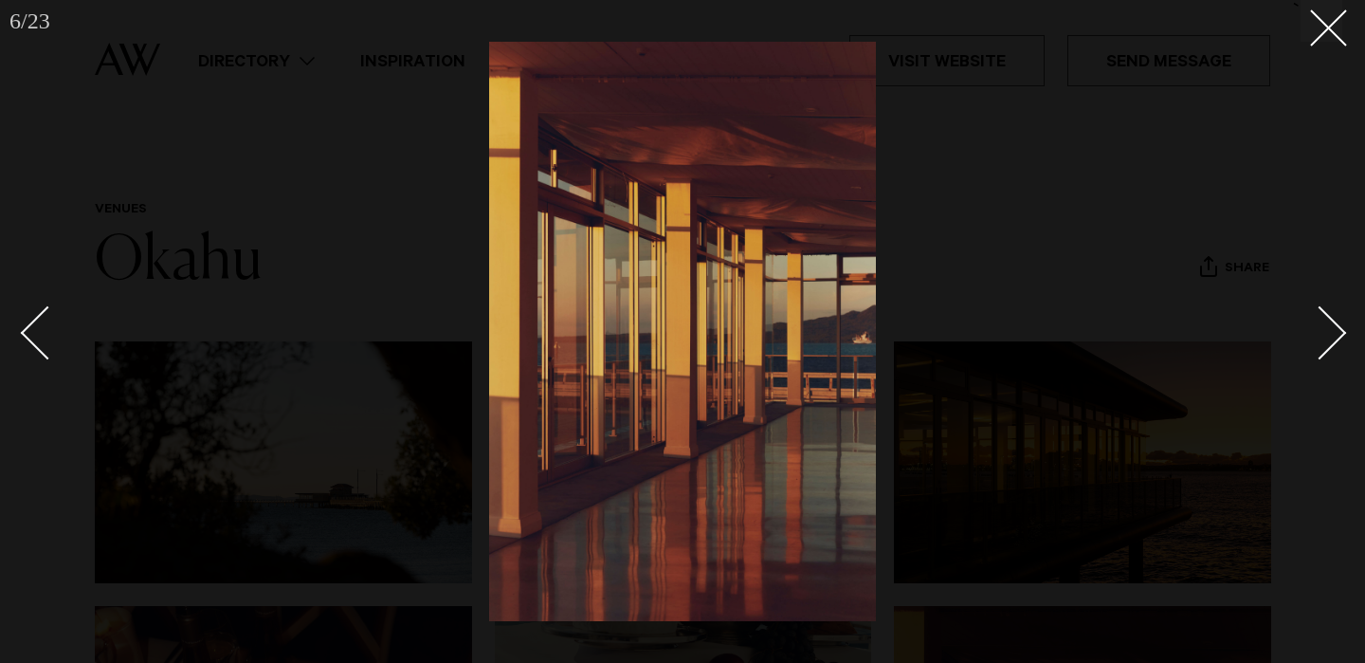
click at [1319, 345] on div "Next slide" at bounding box center [1320, 332] width 54 height 54
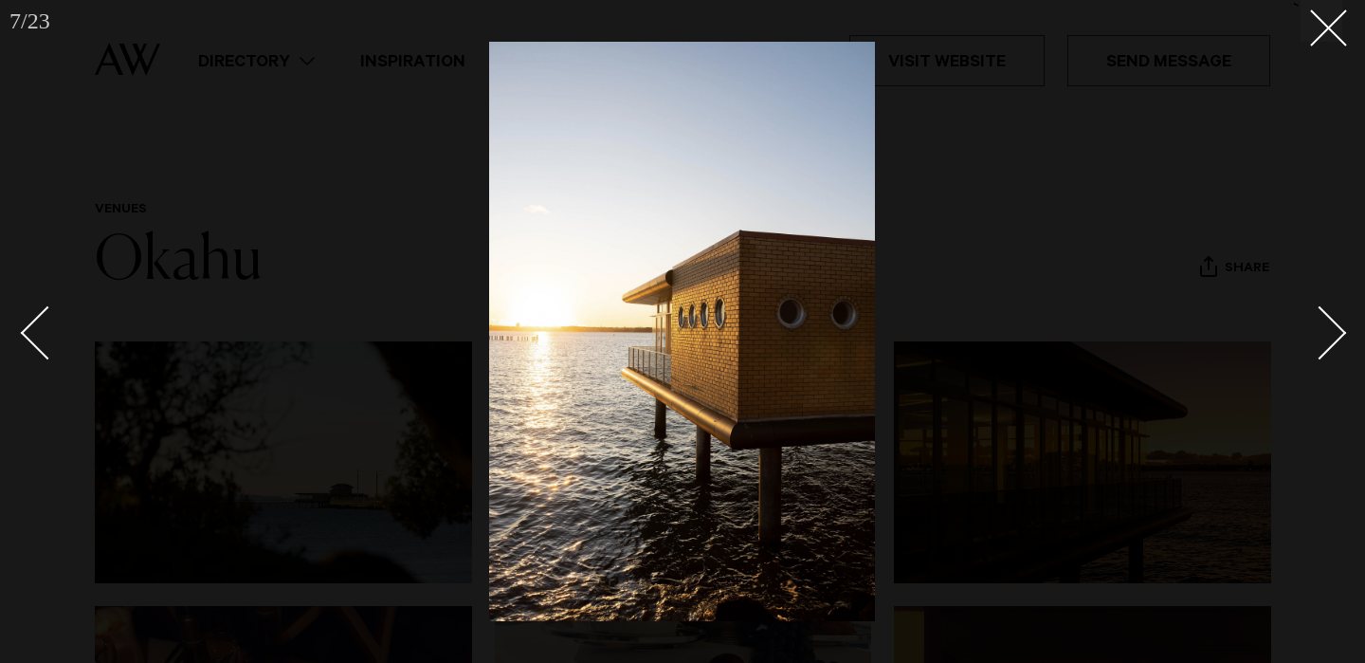
click at [1319, 345] on div "Next slide" at bounding box center [1320, 332] width 54 height 54
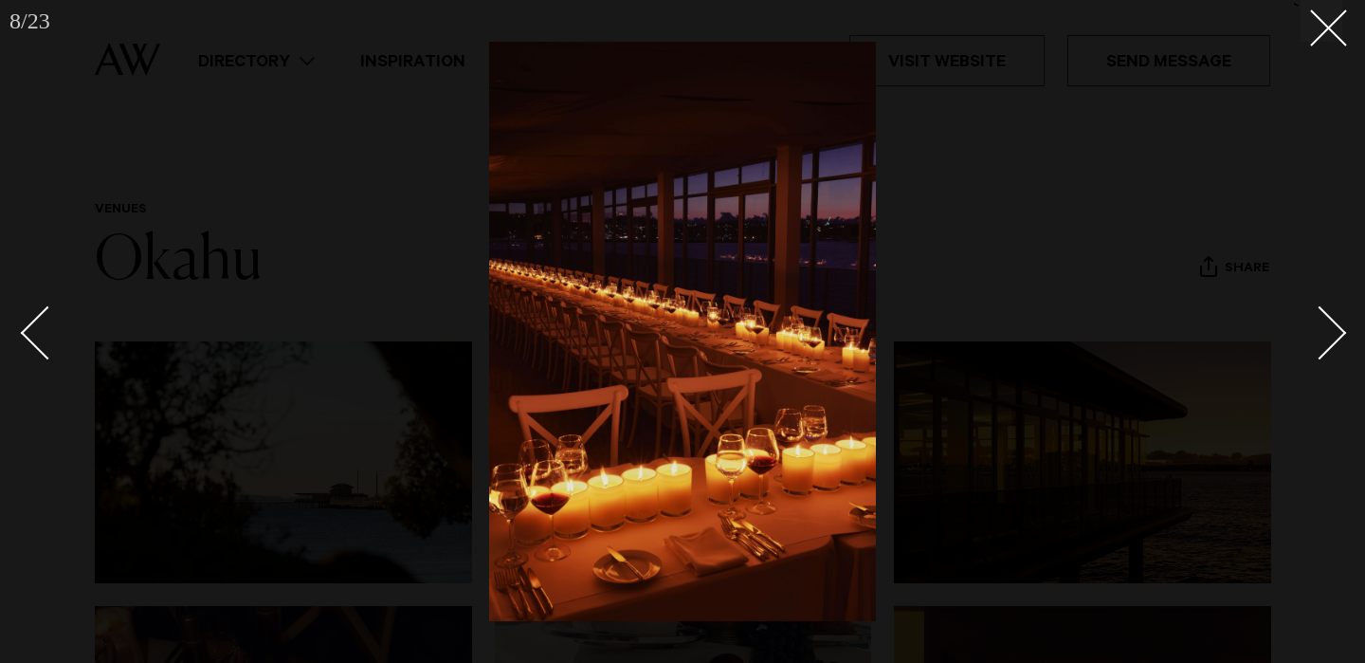
click at [1319, 345] on div "Next slide" at bounding box center [1320, 332] width 54 height 54
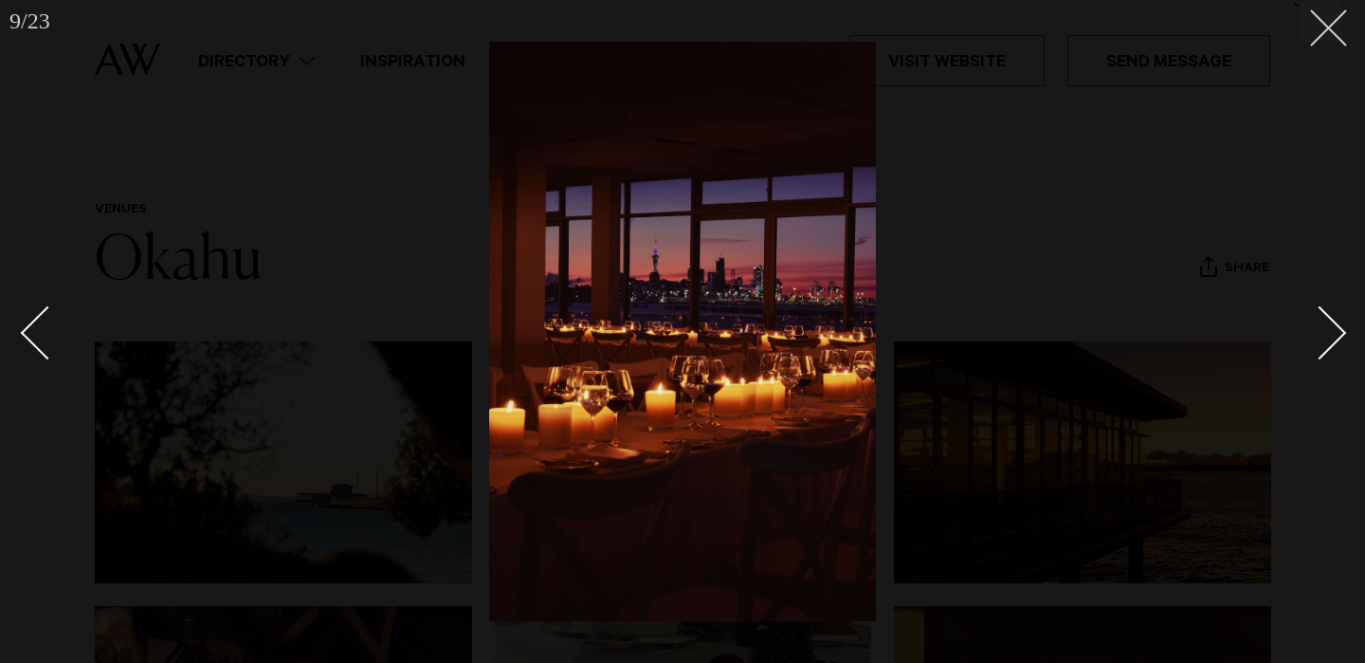
click at [1333, 32] on line at bounding box center [1328, 27] width 35 height 35
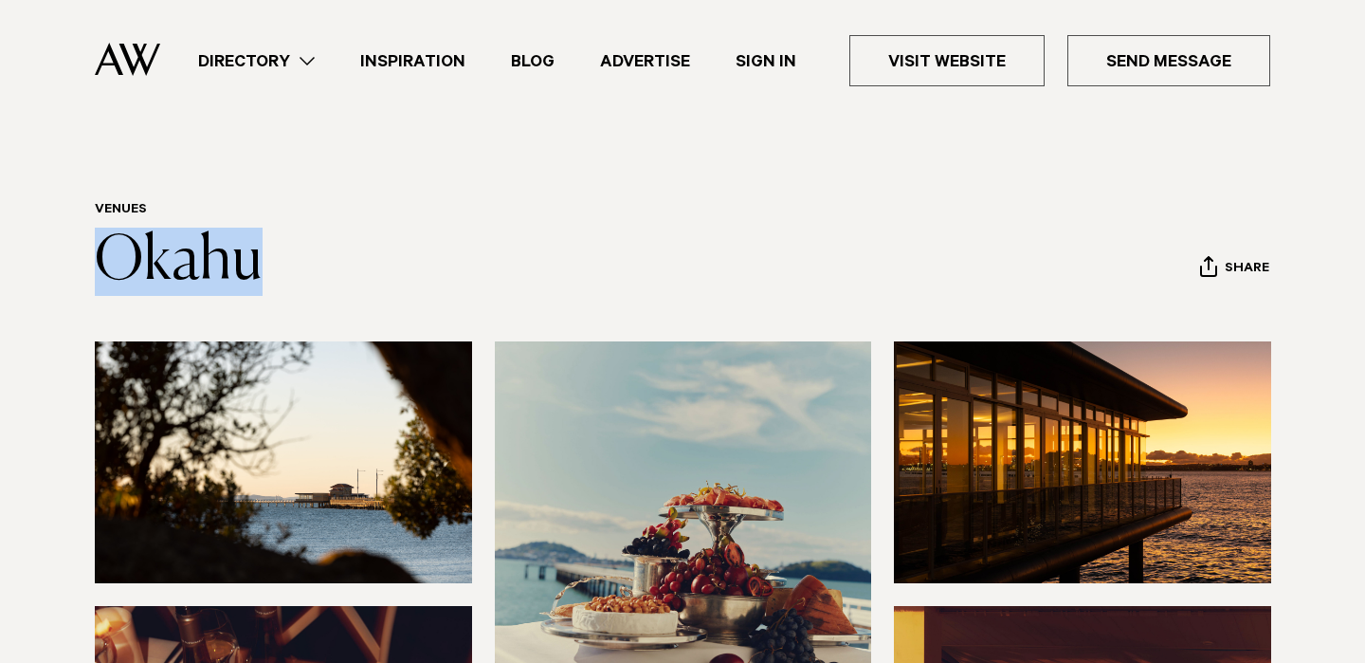
drag, startPoint x: 303, startPoint y: 272, endPoint x: 70, endPoint y: 254, distance: 233.9
click at [70, 254] on div "Venues Okahu Share Copy Link Email twitter" at bounding box center [682, 249] width 1335 height 94
copy link "Okahu"
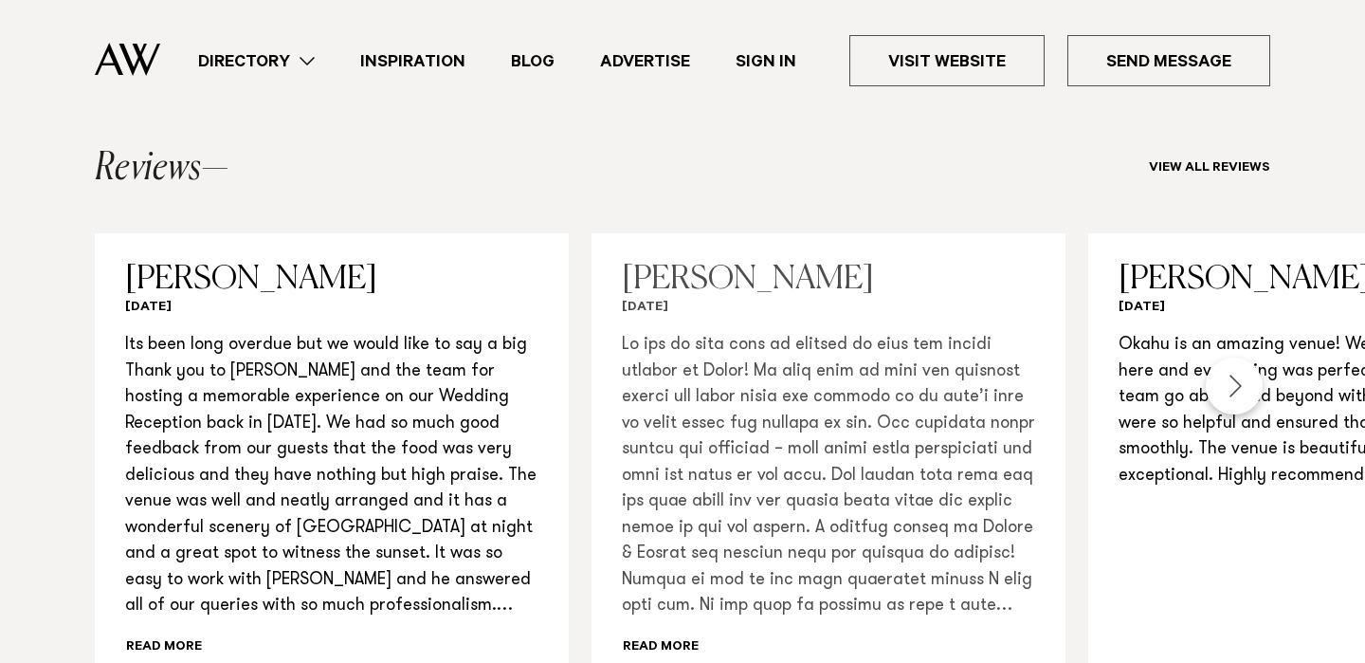
scroll to position [1688, 0]
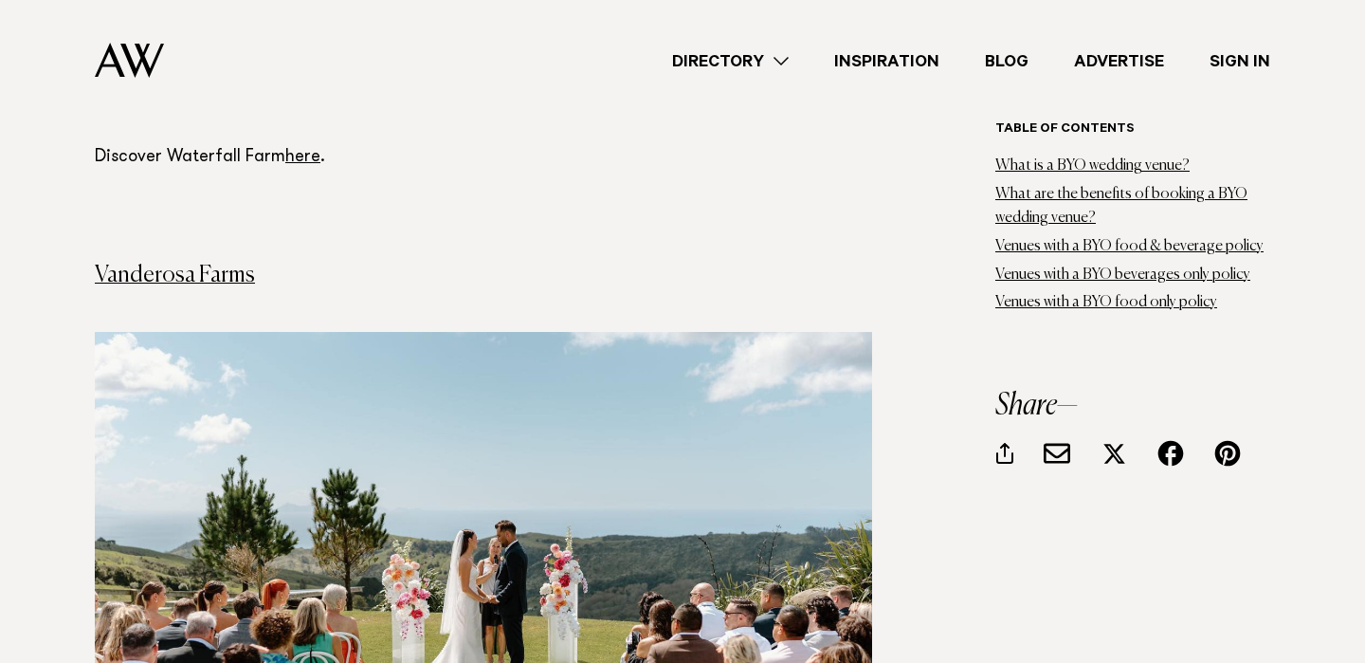
scroll to position [4897, 0]
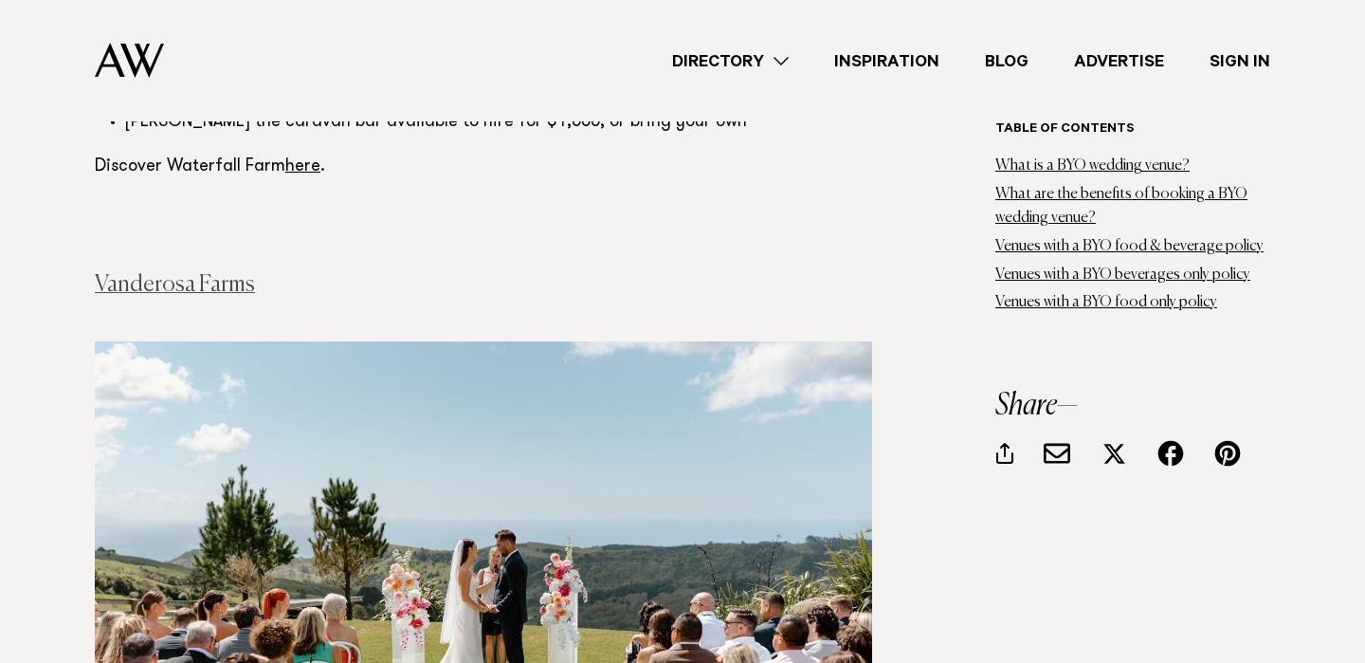
click at [149, 273] on link "Vanderosa Farms" at bounding box center [175, 284] width 160 height 23
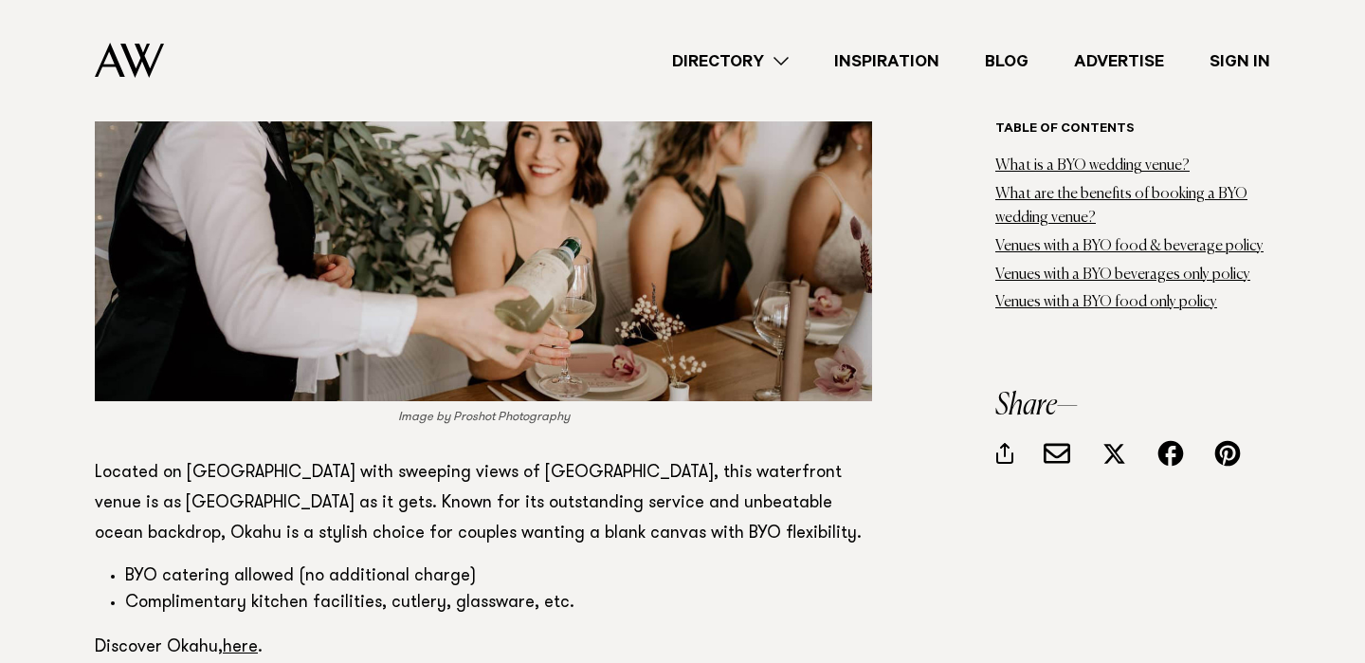
scroll to position [11225, 0]
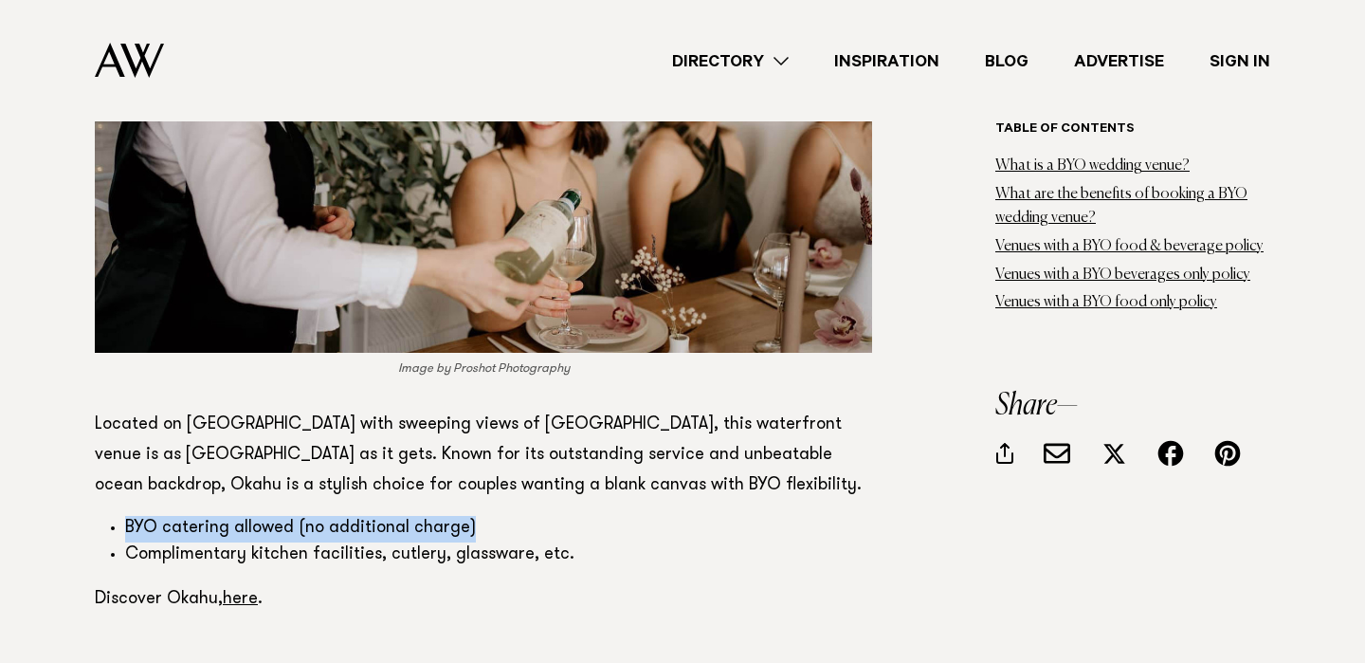
drag, startPoint x: 128, startPoint y: 407, endPoint x: 477, endPoint y: 409, distance: 348.8
click at [477, 516] on li "BYO catering allowed (no additional charge)" at bounding box center [498, 529] width 747 height 27
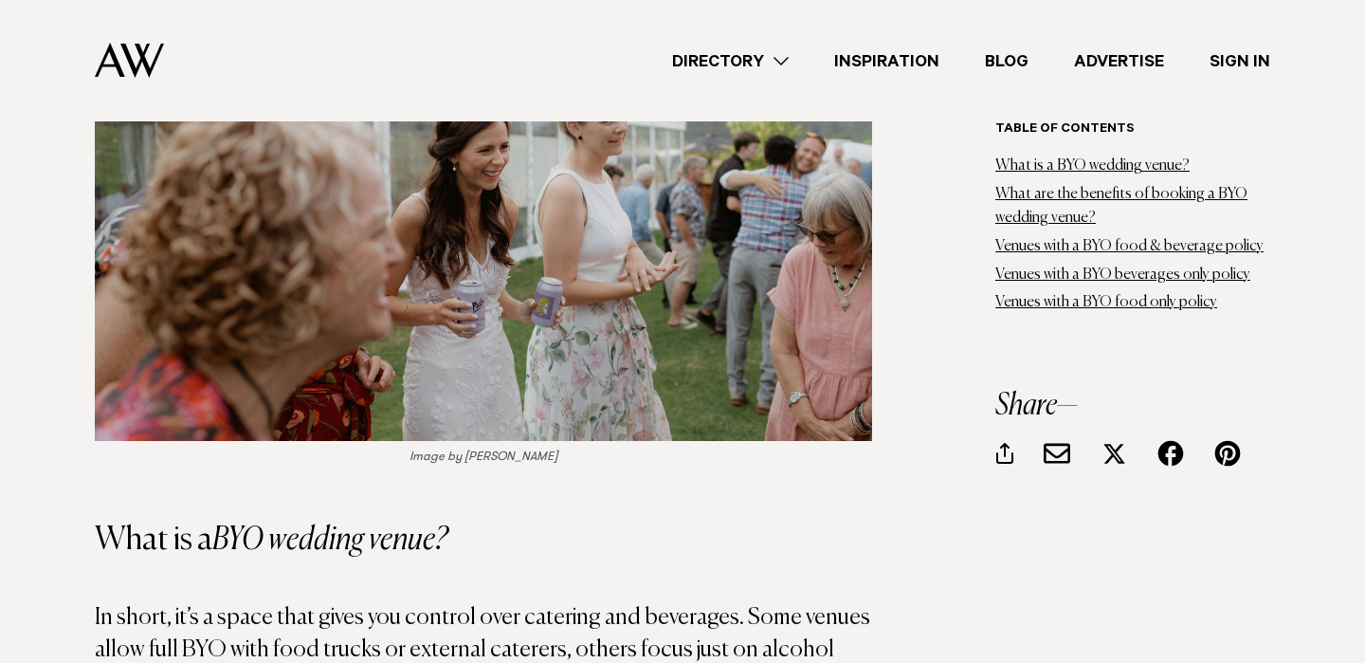
scroll to position [1589, 0]
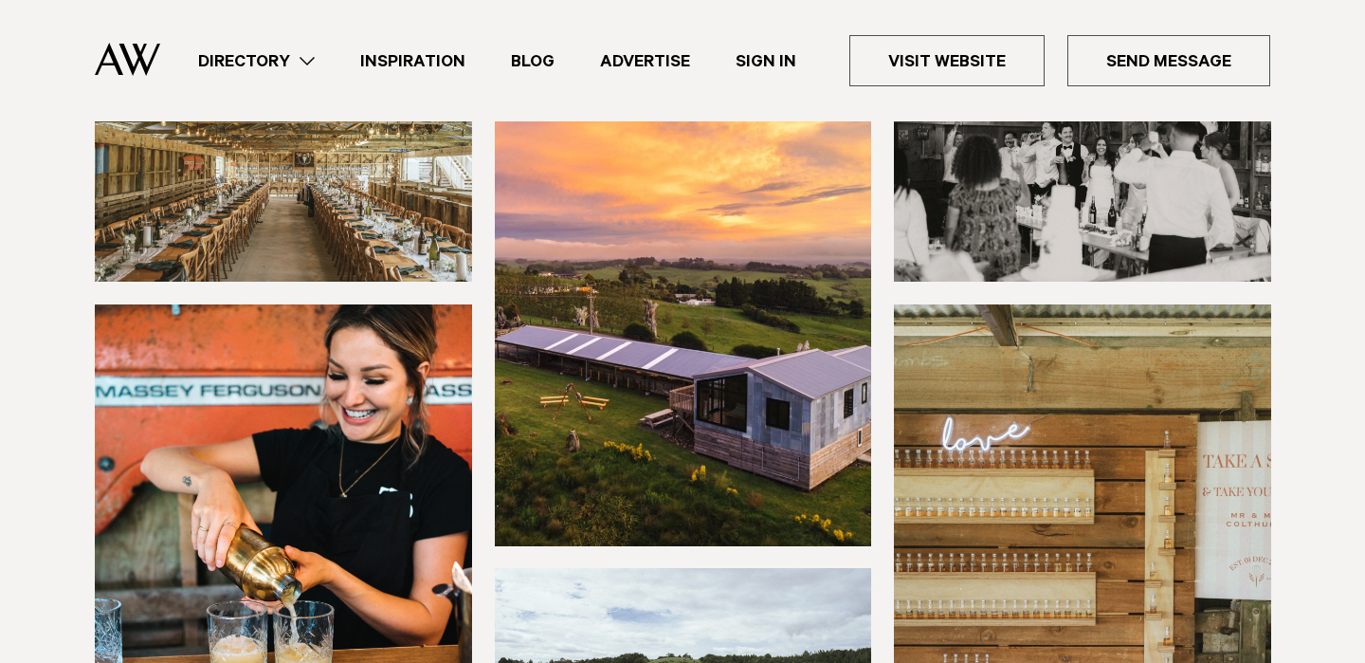
scroll to position [314, 0]
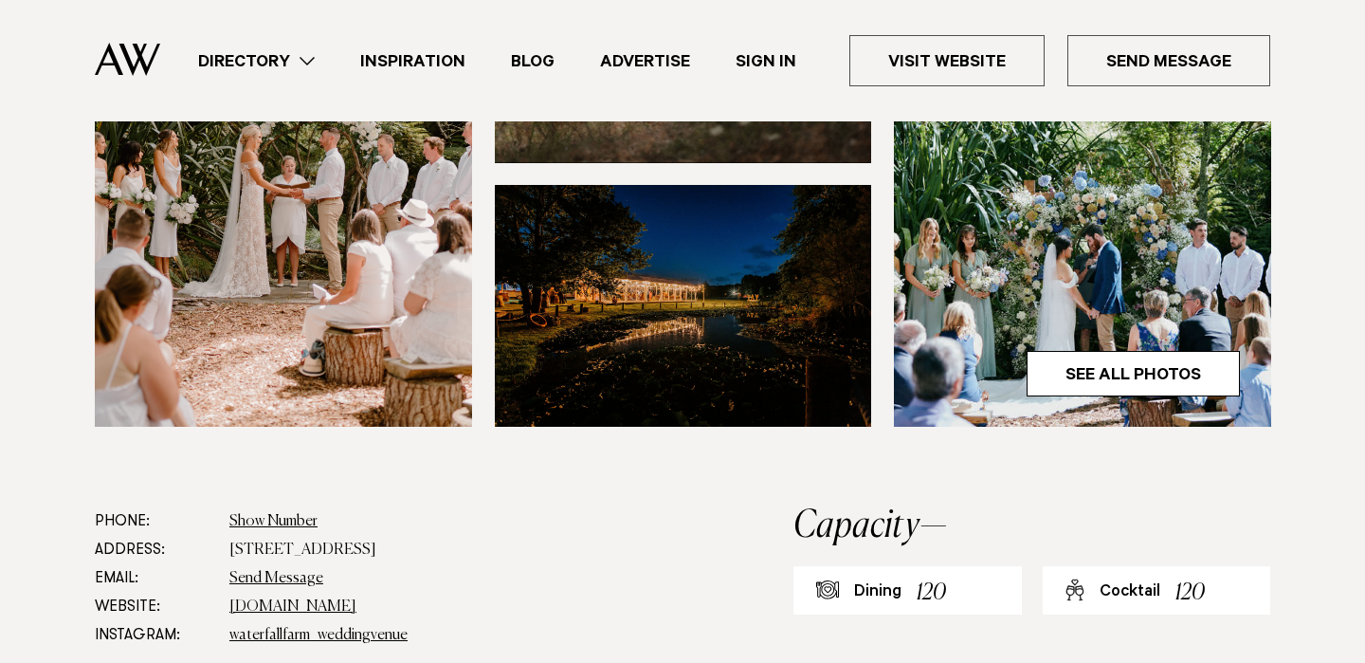
scroll to position [1392, 0]
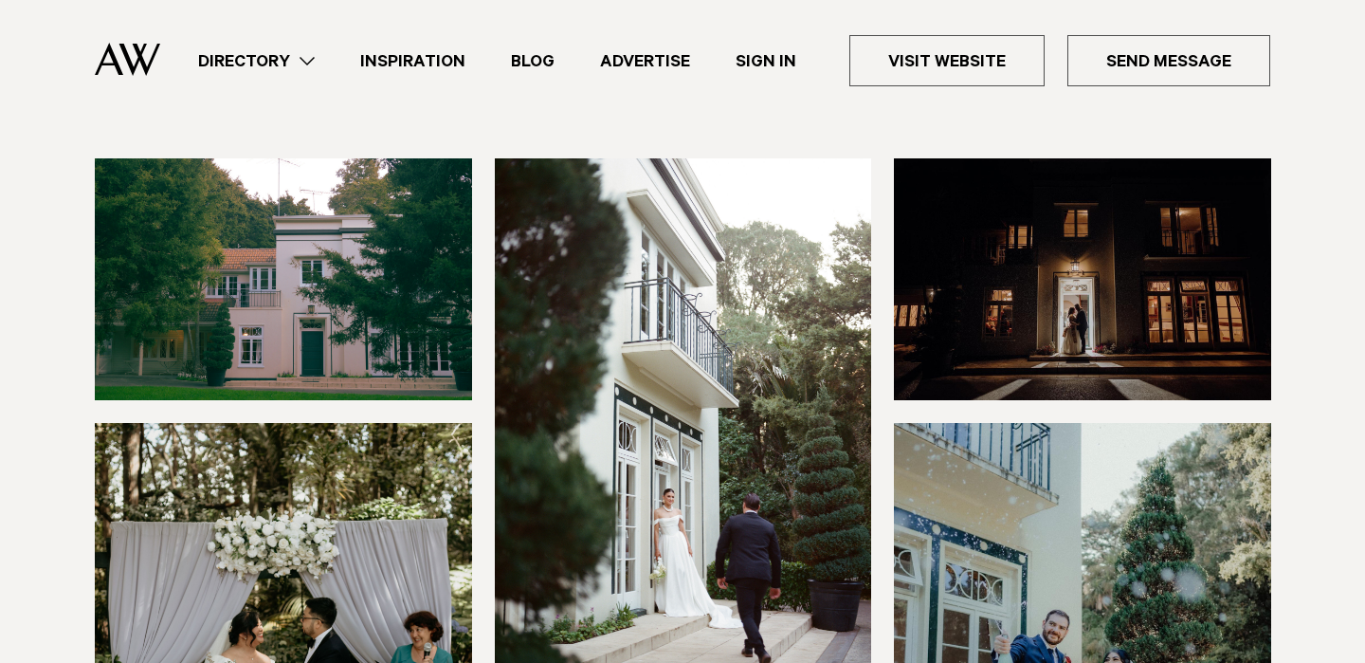
scroll to position [248, 0]
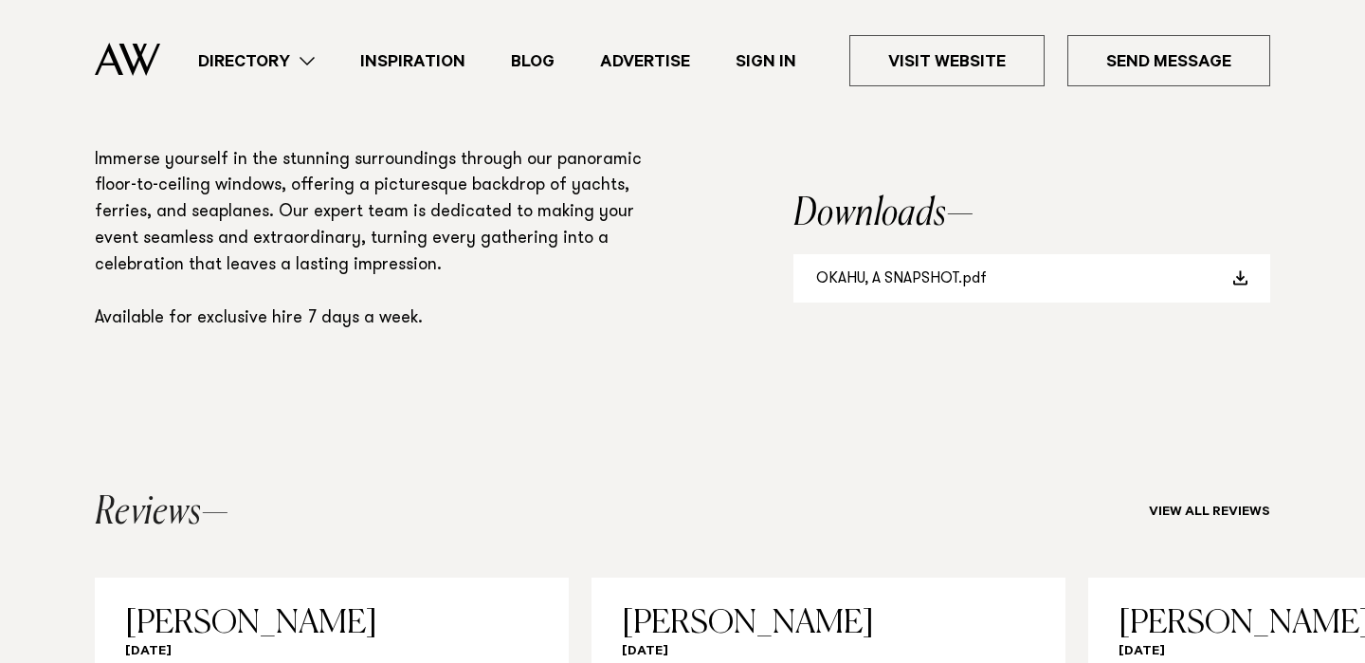
scroll to position [1523, 0]
click at [961, 266] on link "OKAHU, A SNAPSHOT.pdf" at bounding box center [1031, 277] width 477 height 48
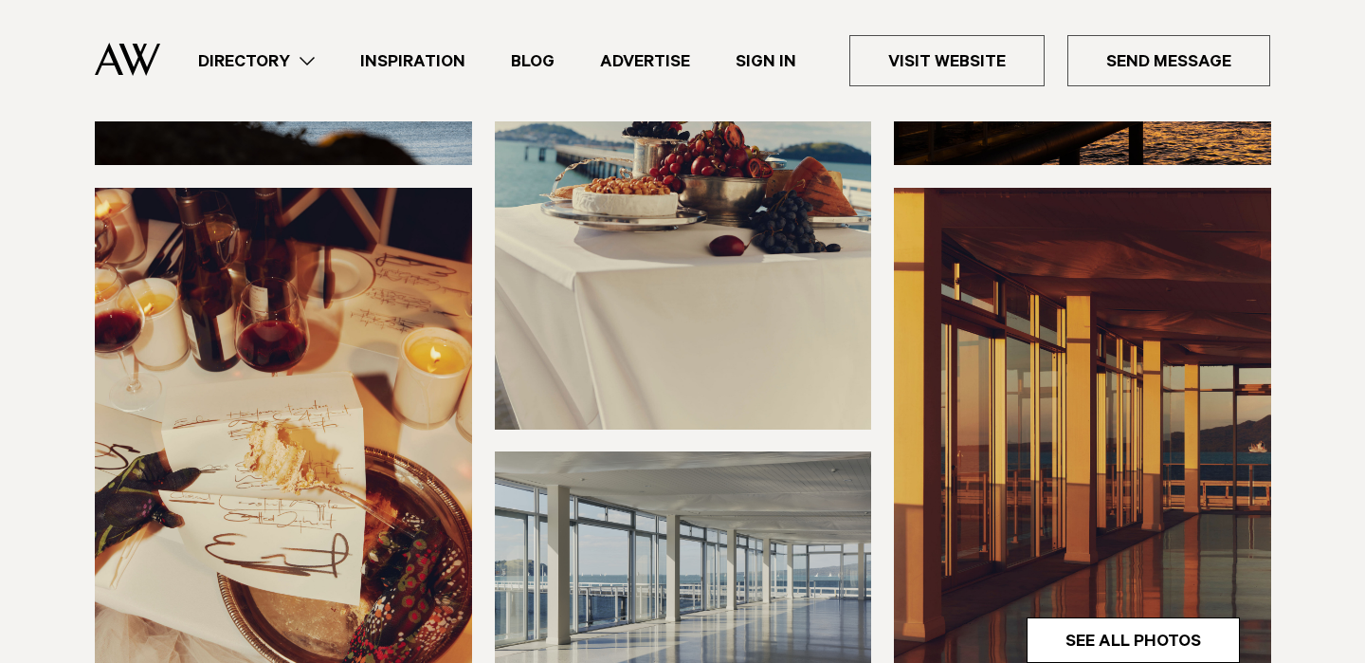
scroll to position [677, 0]
